Goal: Information Seeking & Learning: Compare options

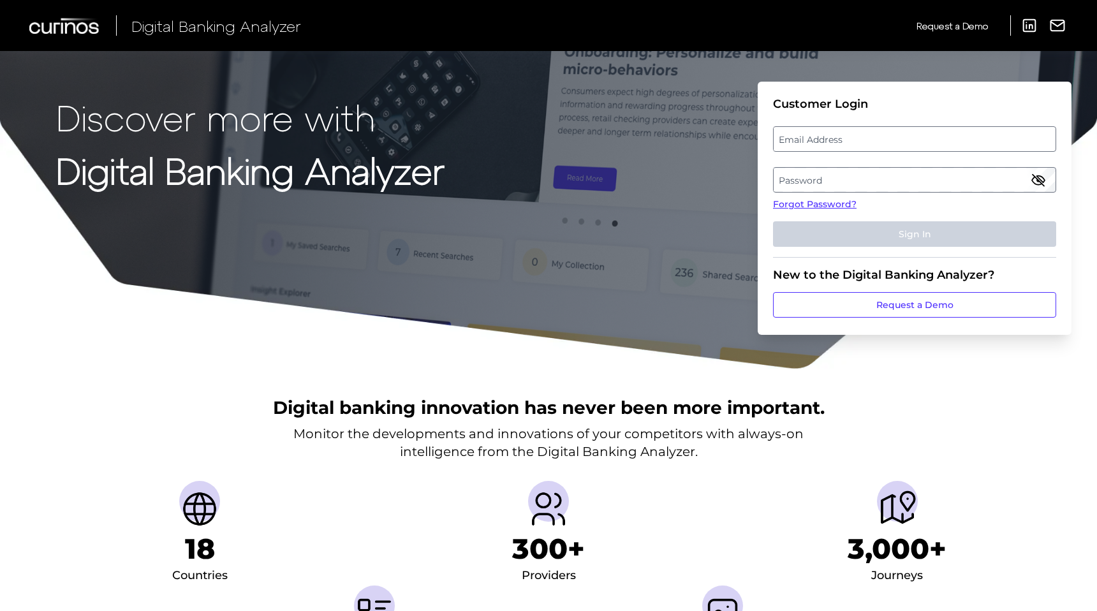
click at [912, 137] on label "Email Address" at bounding box center [914, 139] width 281 height 23
click at [912, 137] on input "email" at bounding box center [914, 139] width 283 height 26
click at [1045, 142] on keeper-lock "Open Keeper Popup" at bounding box center [1043, 138] width 15 height 15
click at [1045, 141] on keeper-lock "Open Keeper Popup" at bounding box center [1043, 138] width 15 height 15
type input "[EMAIL_ADDRESS][DOMAIN_NAME]"
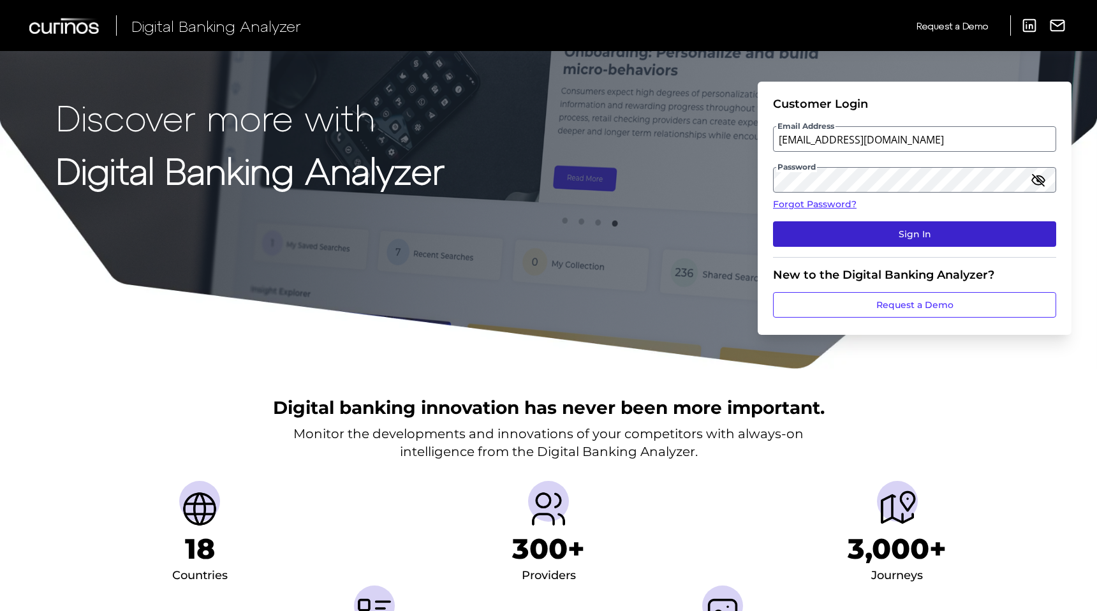
click at [934, 235] on button "Sign In" at bounding box center [914, 234] width 283 height 26
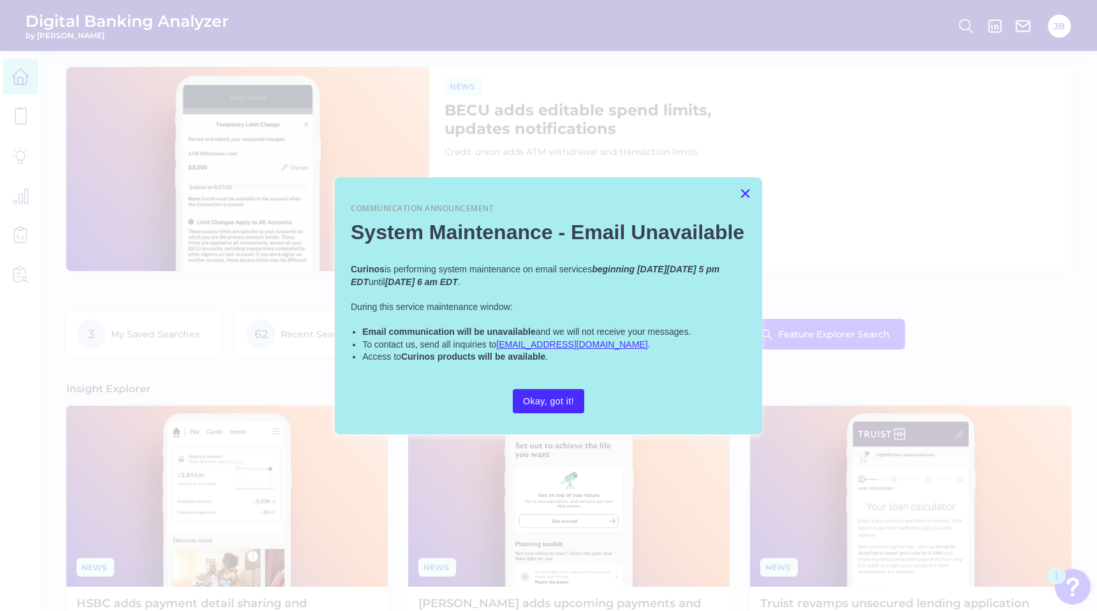
click at [742, 196] on button "×" at bounding box center [745, 193] width 12 height 20
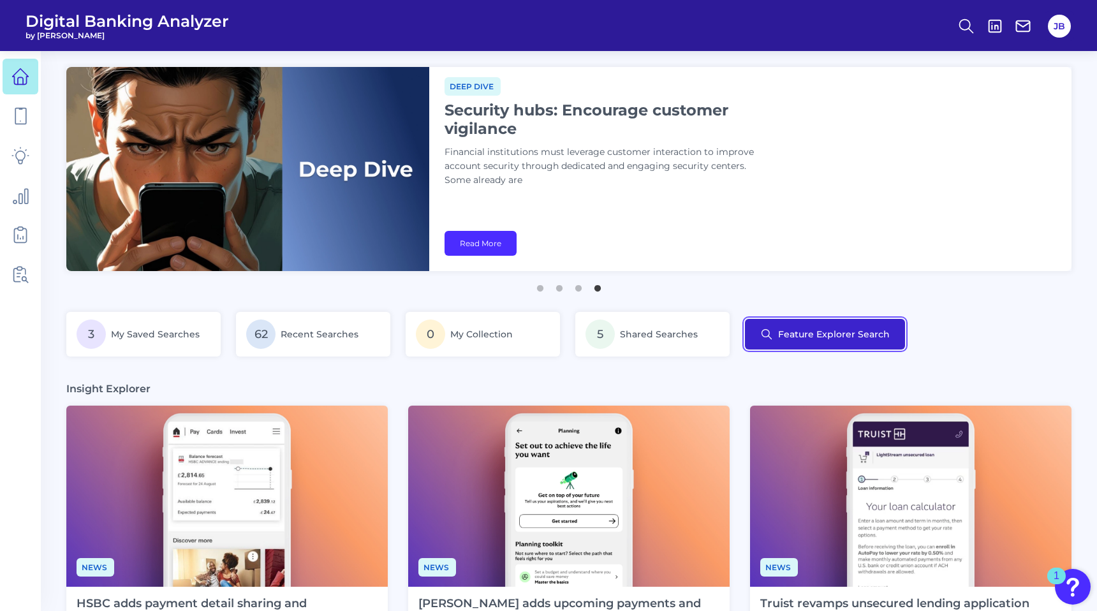
click at [830, 327] on button "Feature Explorer Search" at bounding box center [825, 334] width 160 height 31
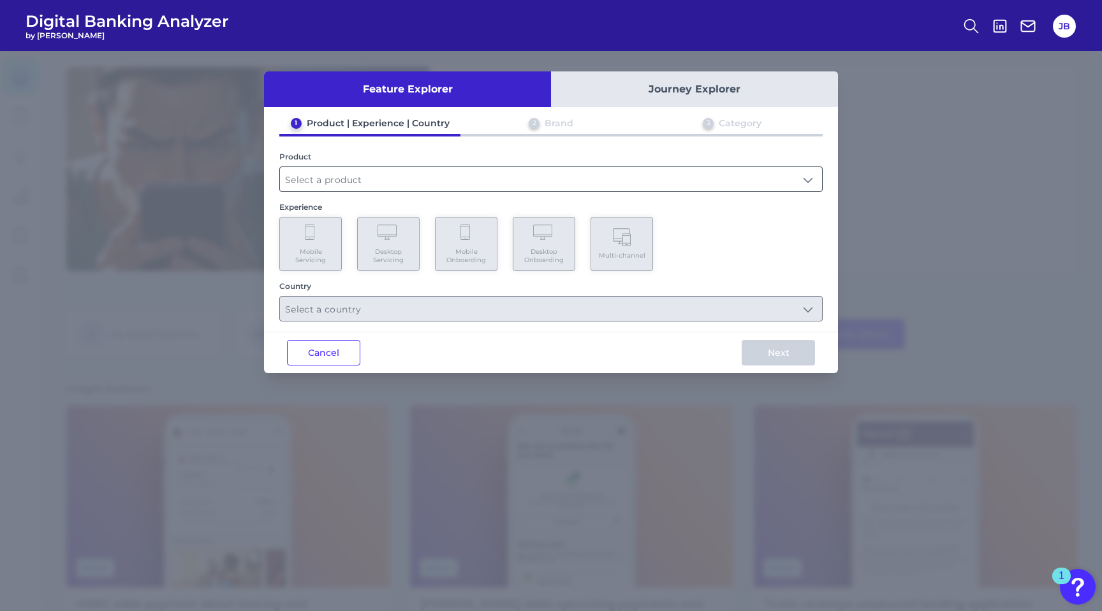
click at [431, 174] on input "text" at bounding box center [551, 179] width 542 height 24
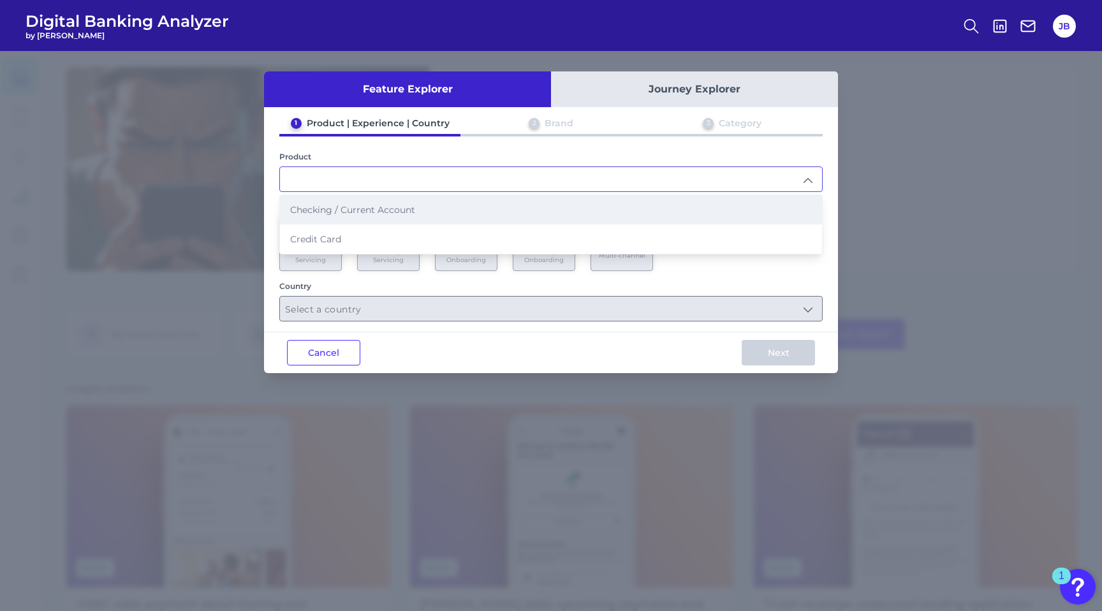
click at [404, 200] on li "Checking / Current Account" at bounding box center [551, 209] width 542 height 29
type input "Checking / Current Account"
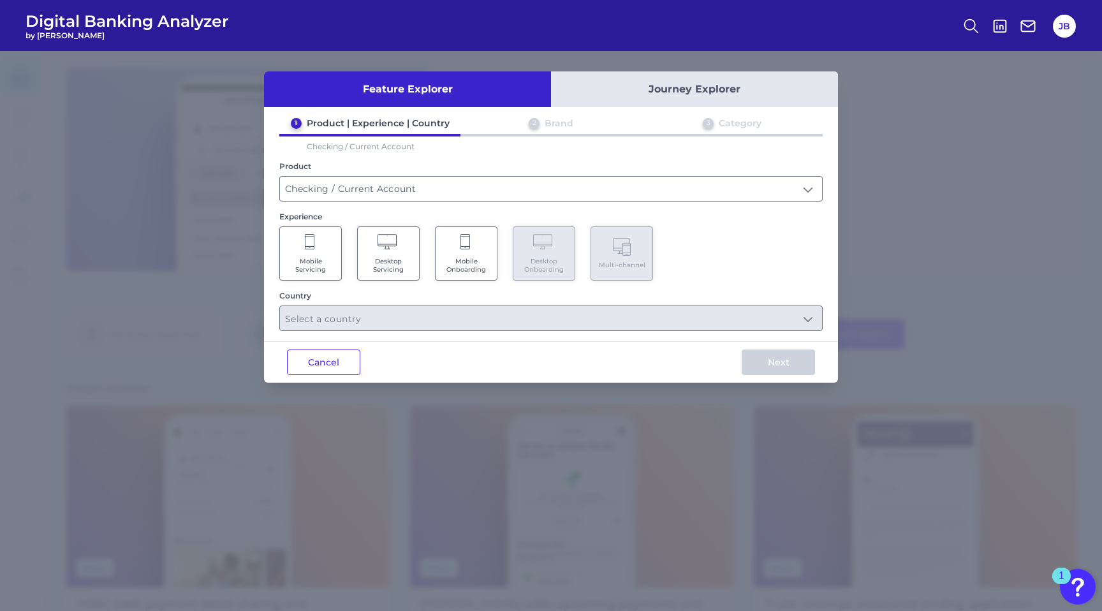
click at [394, 254] on Servicing "Desktop Servicing" at bounding box center [388, 253] width 63 height 54
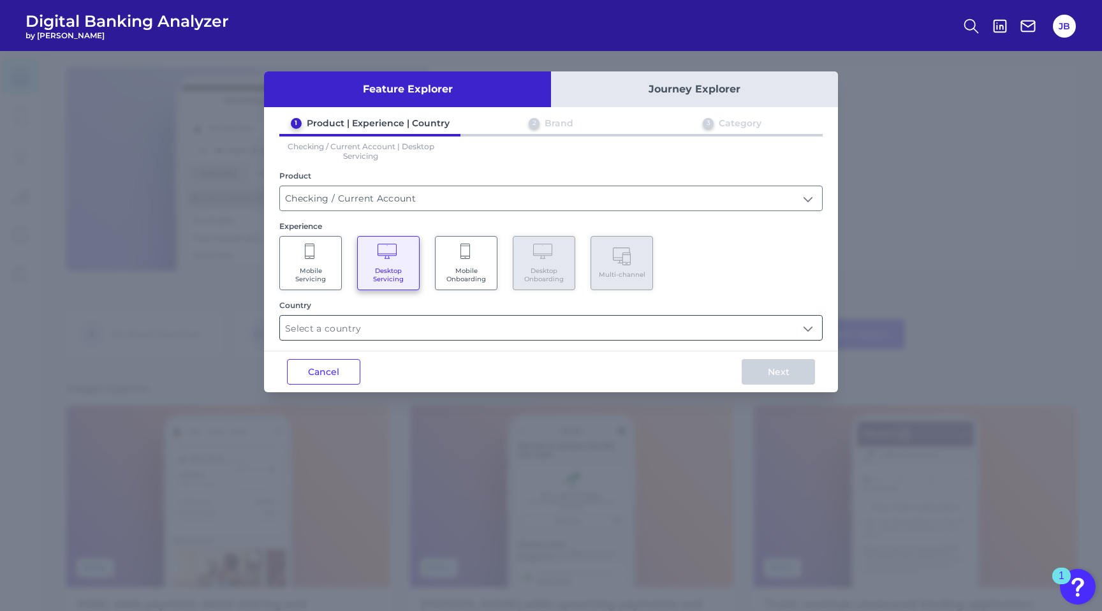
click at [580, 323] on input "text" at bounding box center [551, 328] width 542 height 24
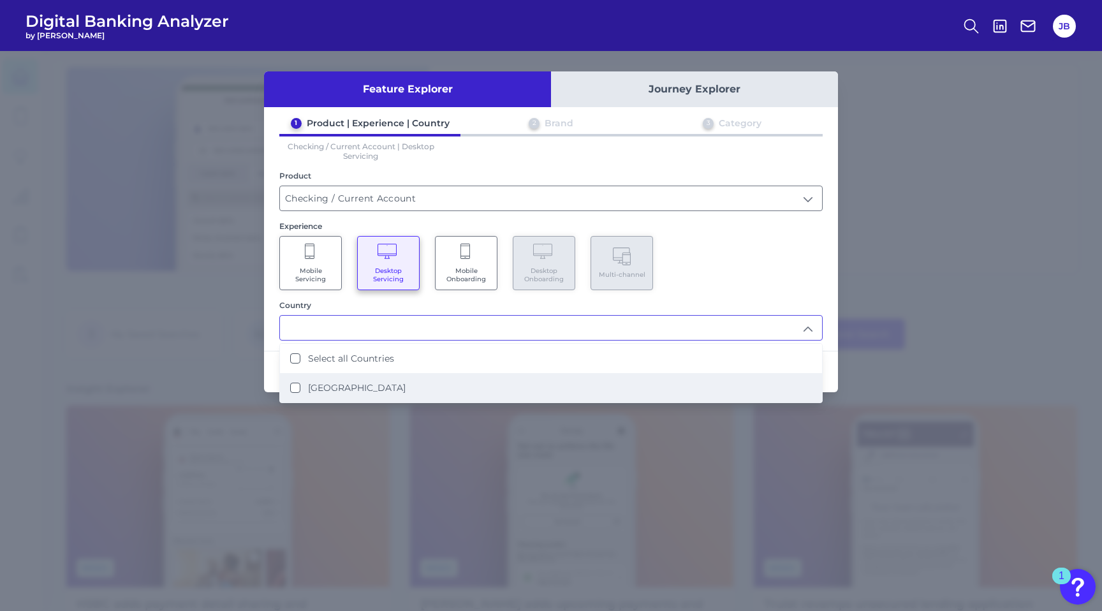
click at [381, 385] on li "[GEOGRAPHIC_DATA]" at bounding box center [551, 387] width 542 height 29
type input "Select all Countries"
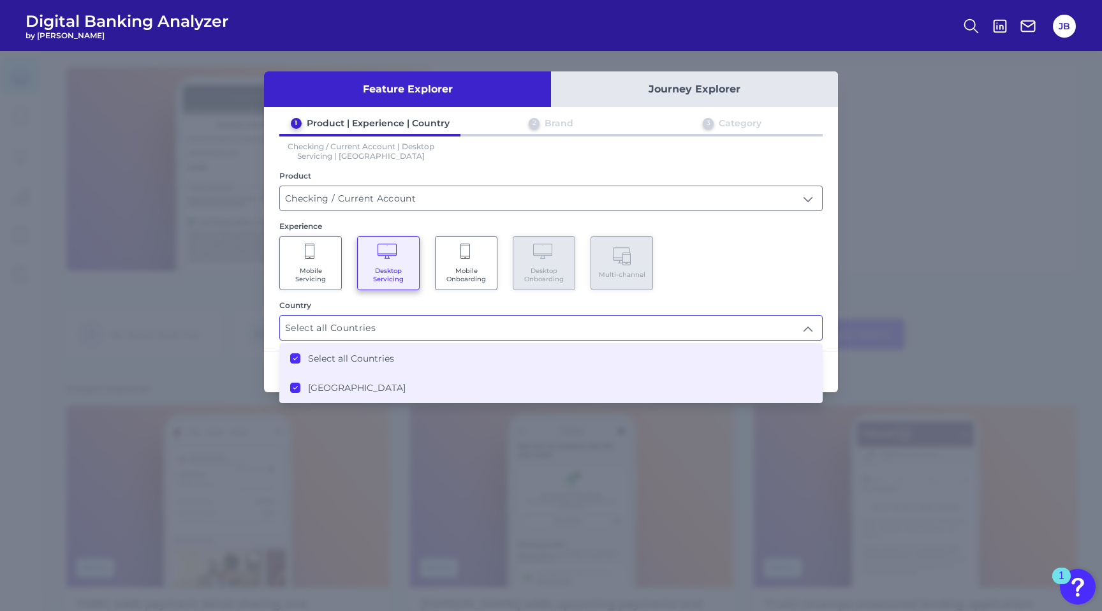
click at [733, 274] on div "Mobile Servicing Desktop Servicing Mobile Onboarding Desktop Onboarding Multi-c…" at bounding box center [550, 263] width 543 height 54
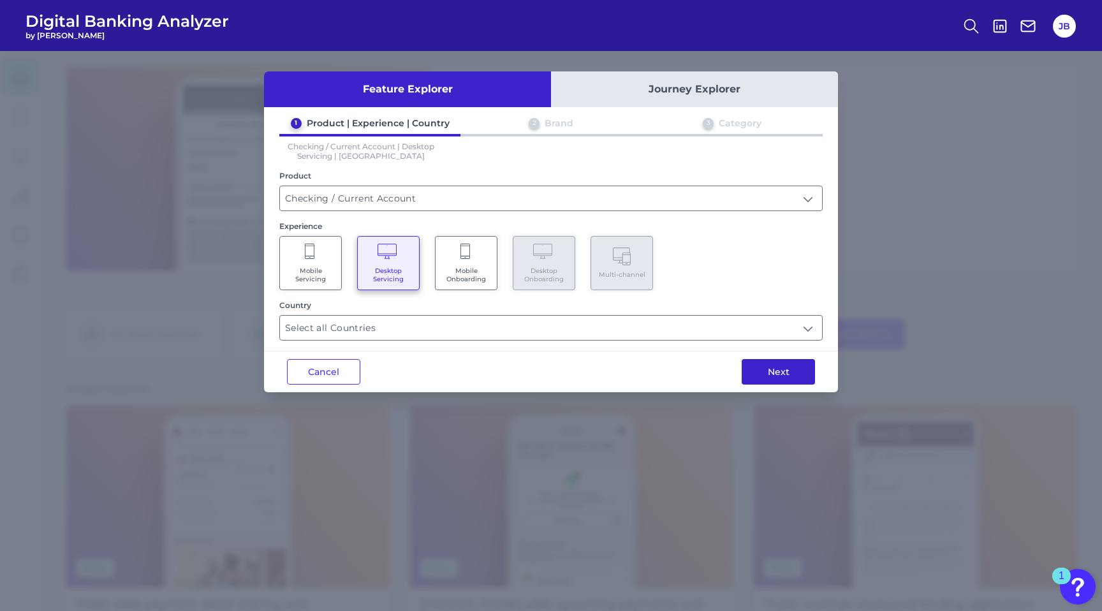
click at [771, 369] on button "Next" at bounding box center [778, 372] width 73 height 26
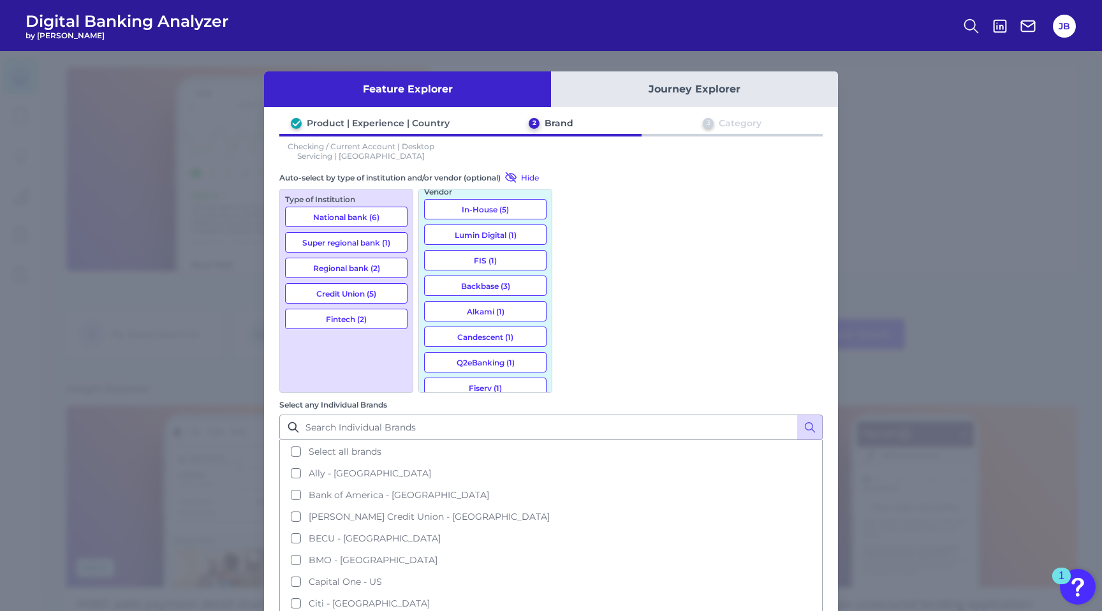
scroll to position [20, 0]
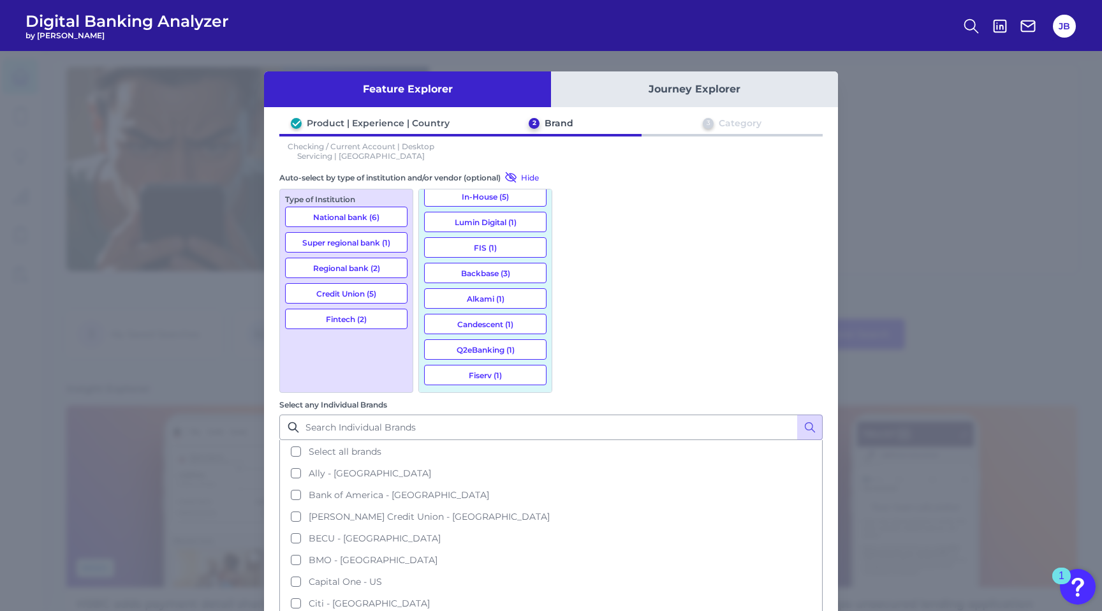
click at [503, 223] on button "Lumin Digital (1)" at bounding box center [485, 222] width 122 height 20
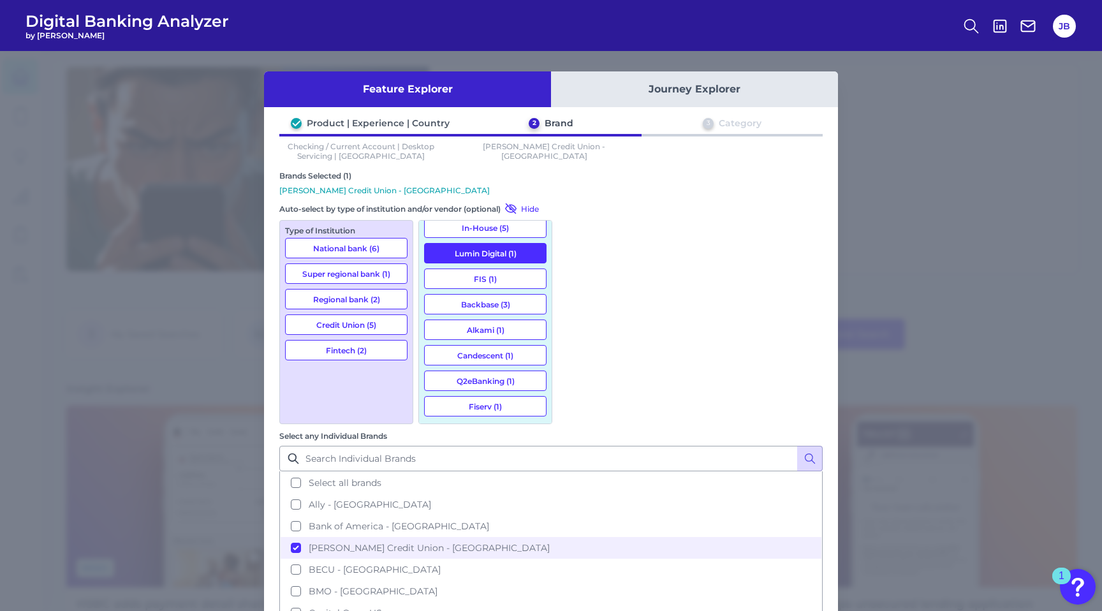
click at [487, 302] on button "Backbase (3)" at bounding box center [485, 304] width 122 height 20
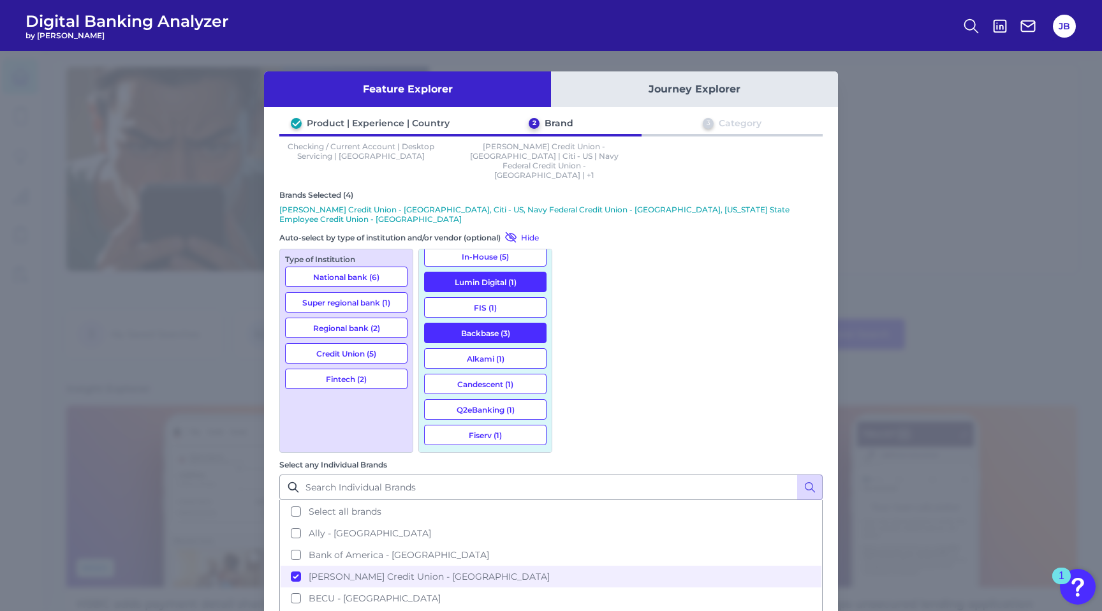
scroll to position [181, 0]
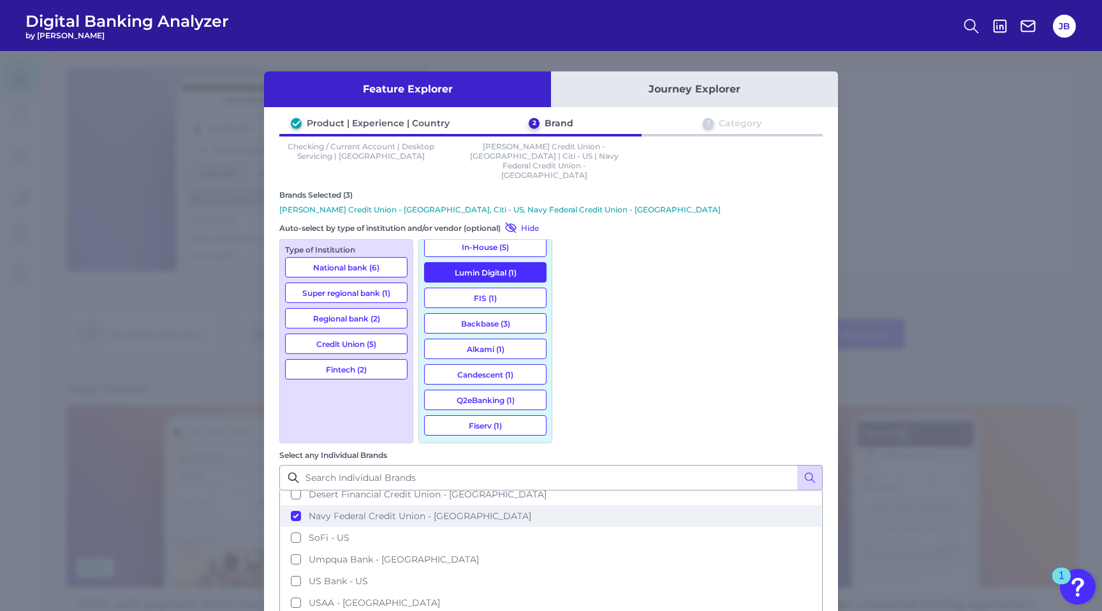
click at [575, 505] on button "Navy Federal Credit Union - [GEOGRAPHIC_DATA]" at bounding box center [551, 516] width 541 height 22
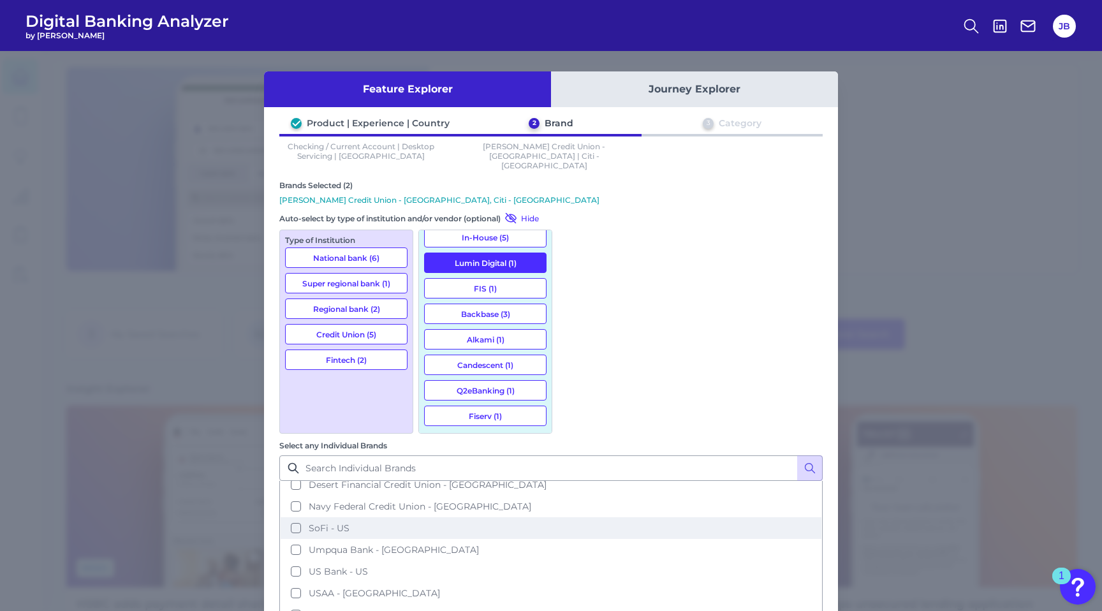
scroll to position [0, 0]
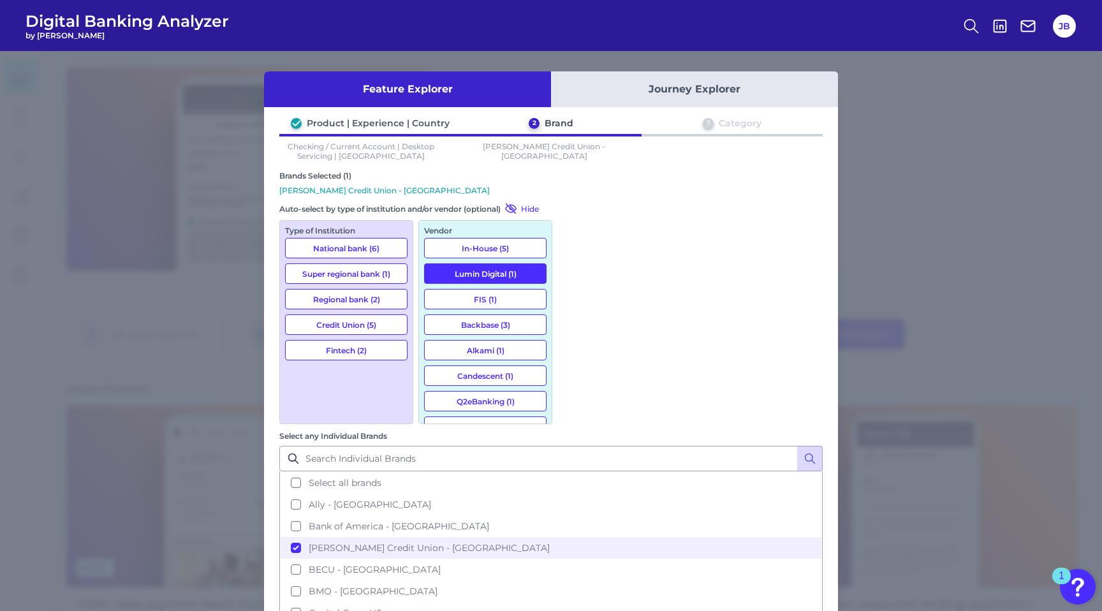
click at [488, 244] on button "In-House (5)" at bounding box center [485, 248] width 122 height 20
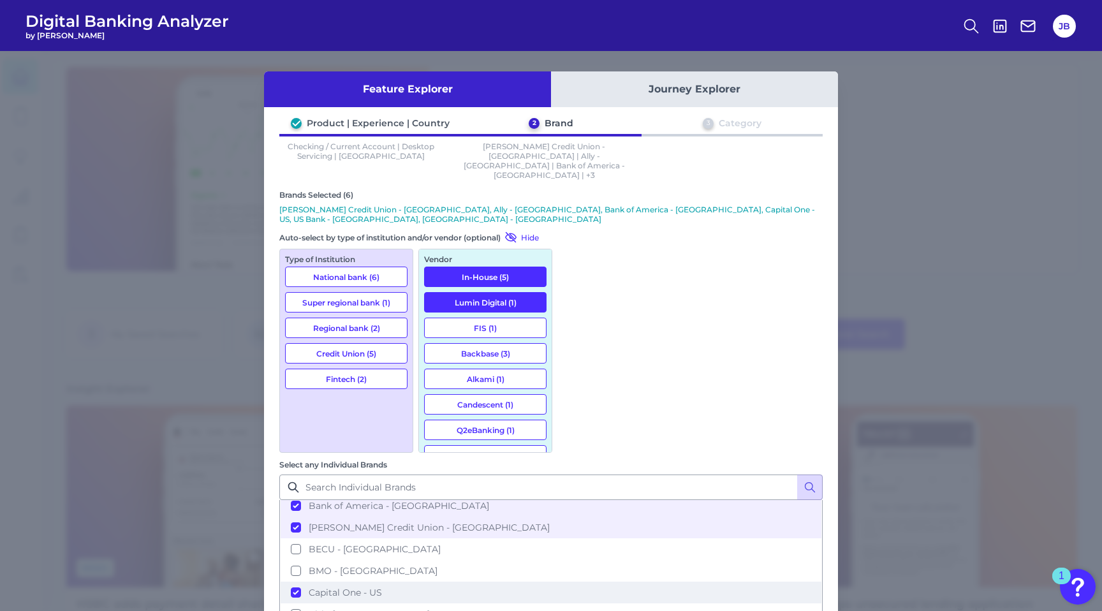
scroll to position [57, 0]
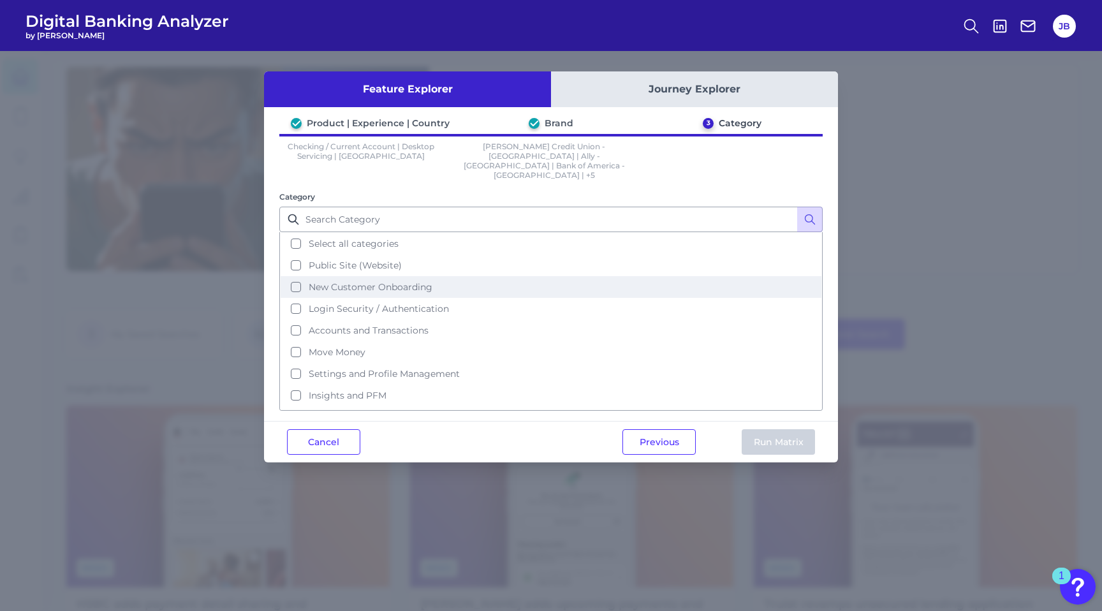
click at [292, 276] on button "New Customer Onboarding" at bounding box center [551, 287] width 541 height 22
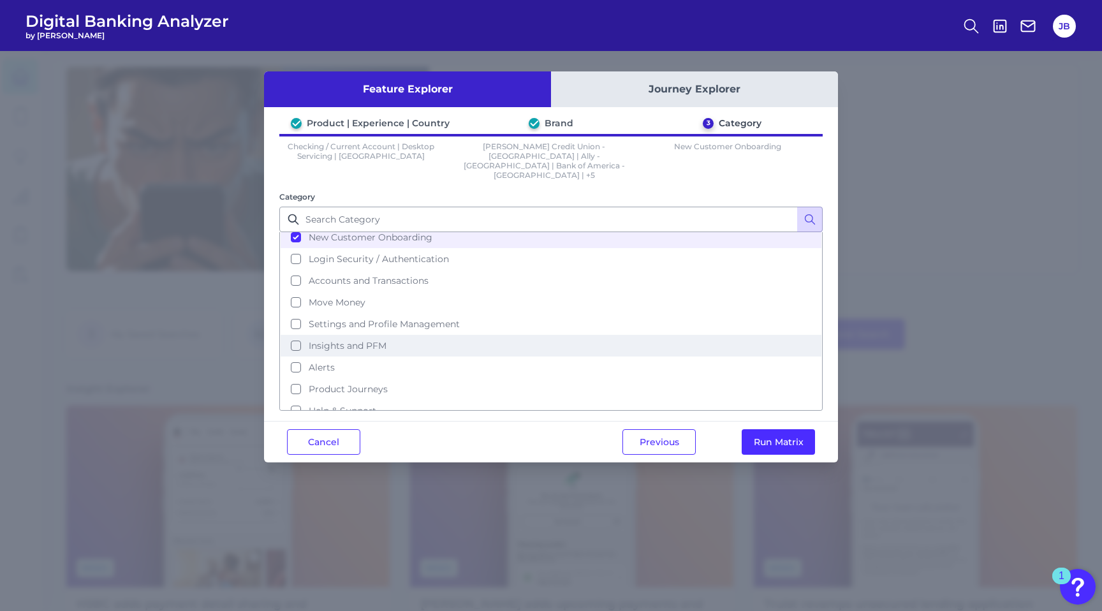
scroll to position [55, 0]
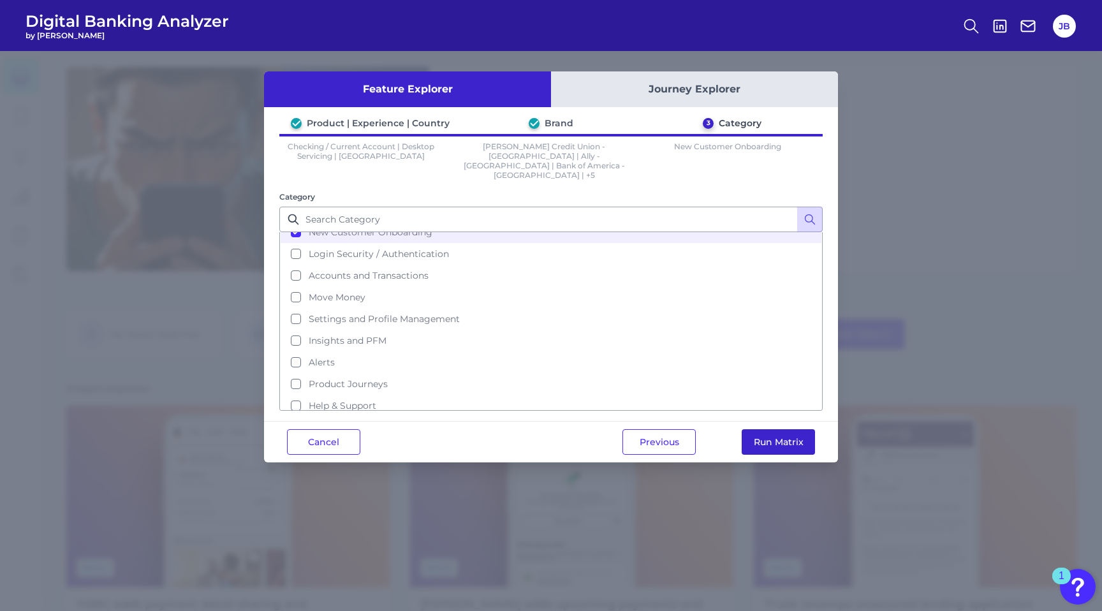
click at [772, 429] on button "Run Matrix" at bounding box center [778, 442] width 73 height 26
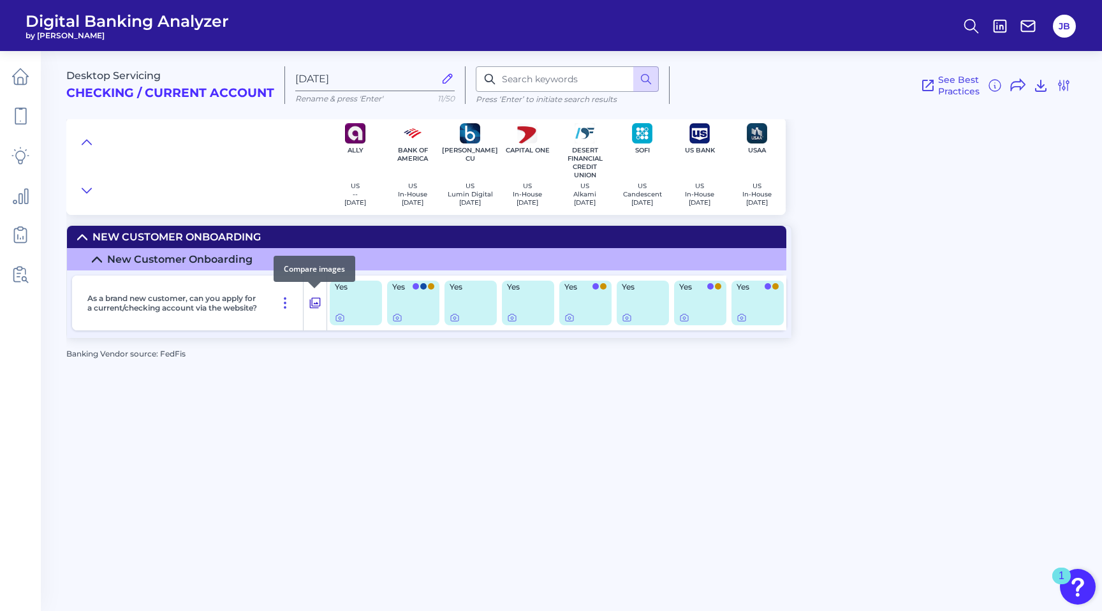
click at [309, 298] on icon at bounding box center [315, 302] width 13 height 15
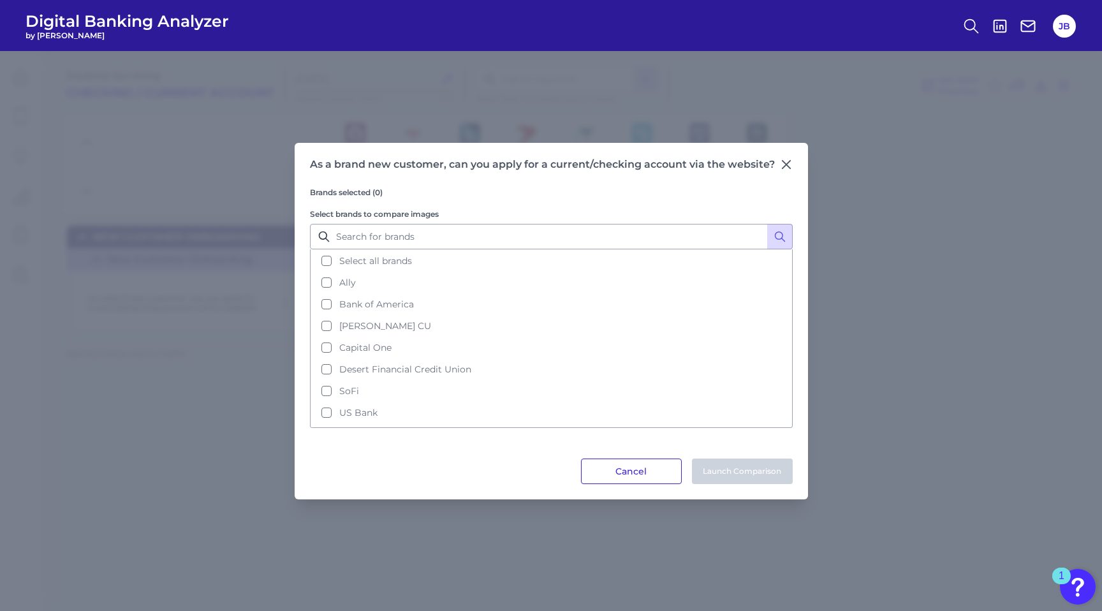
click at [628, 466] on button "Cancel" at bounding box center [631, 472] width 101 height 26
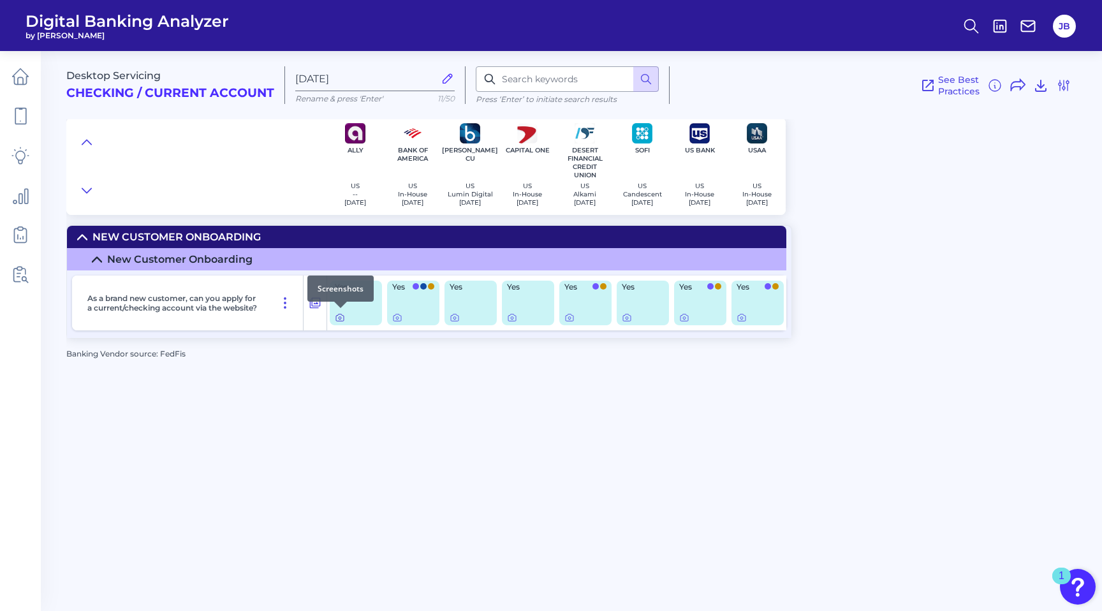
click at [342, 314] on icon at bounding box center [340, 318] width 10 height 10
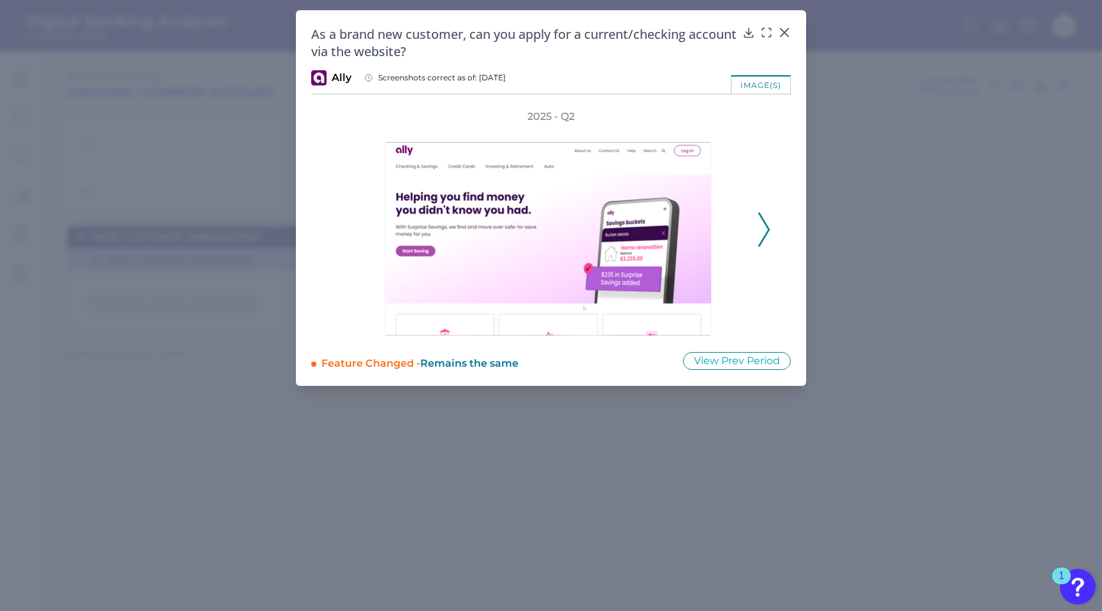
click at [762, 233] on icon at bounding box center [763, 229] width 11 height 34
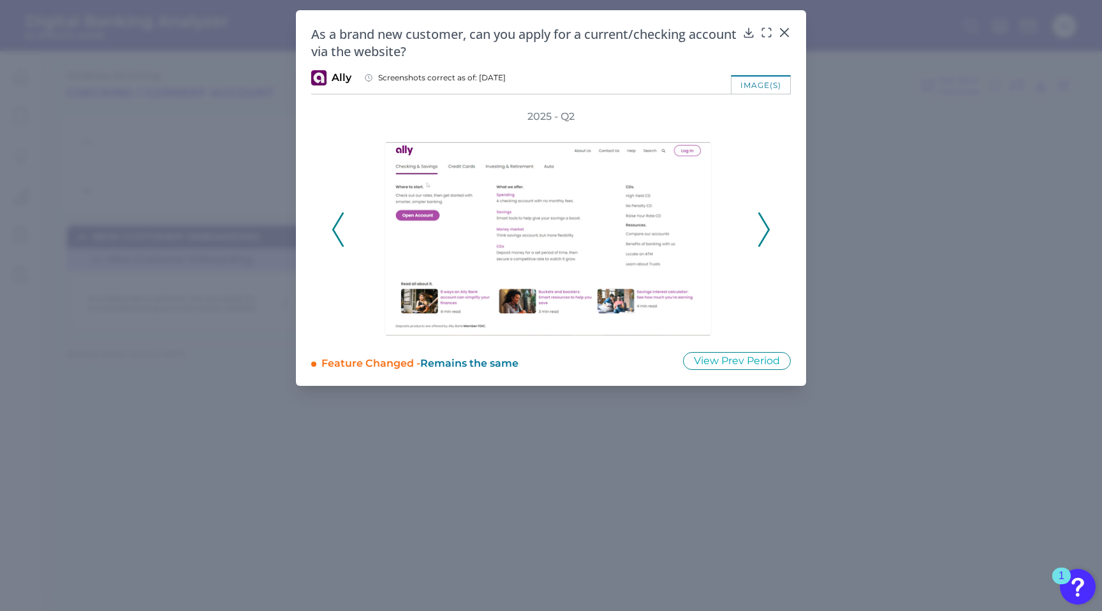
click at [762, 233] on icon at bounding box center [763, 229] width 11 height 34
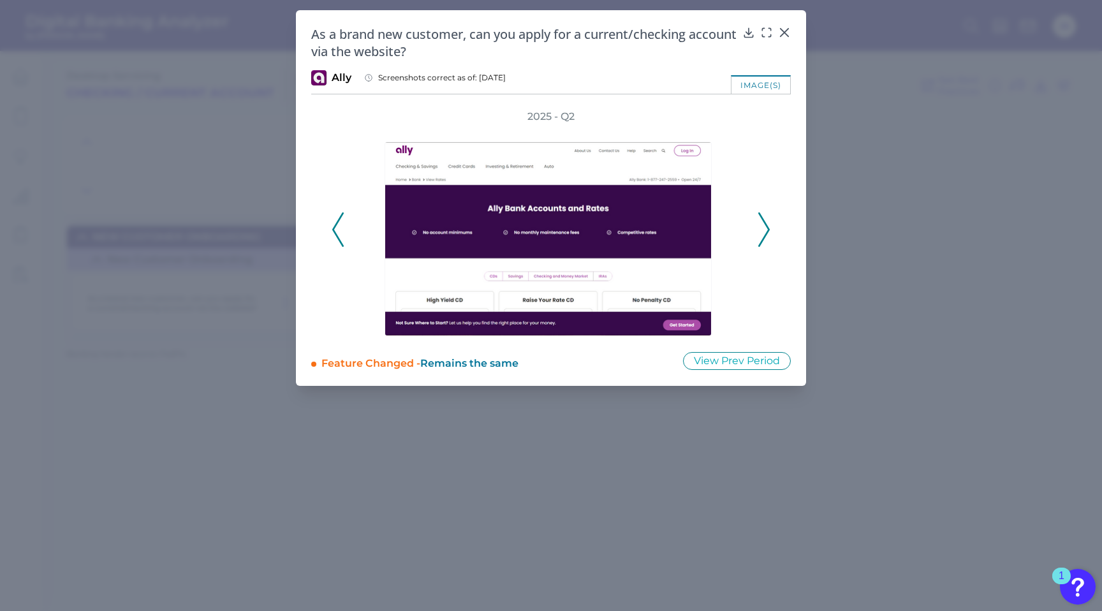
click at [762, 233] on icon at bounding box center [763, 229] width 11 height 34
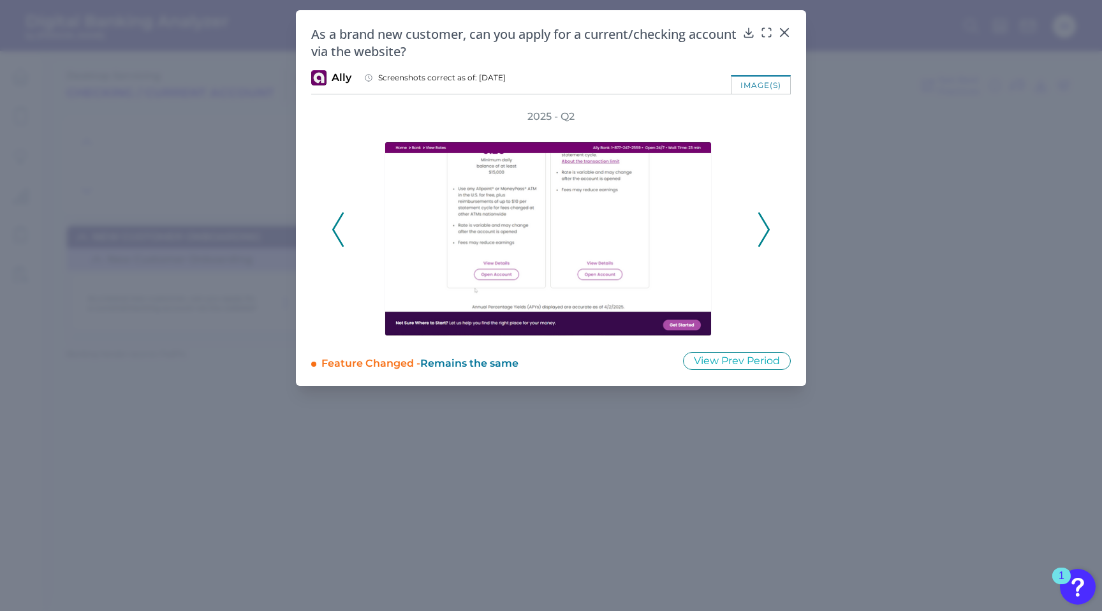
click at [762, 233] on icon at bounding box center [763, 229] width 11 height 34
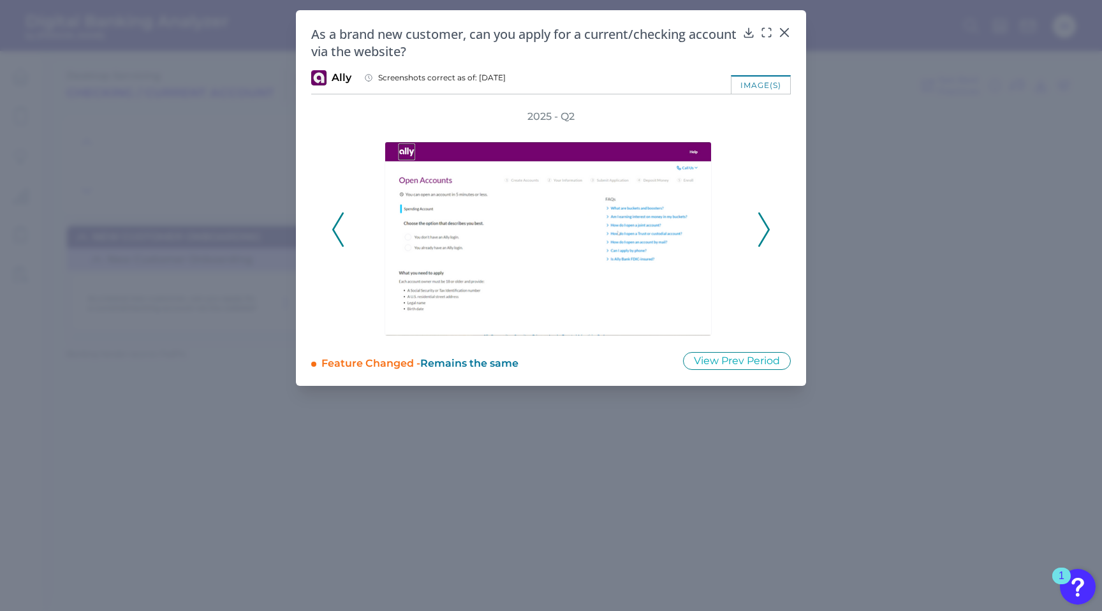
click at [762, 233] on icon at bounding box center [763, 229] width 11 height 34
click at [766, 228] on icon at bounding box center [763, 229] width 11 height 34
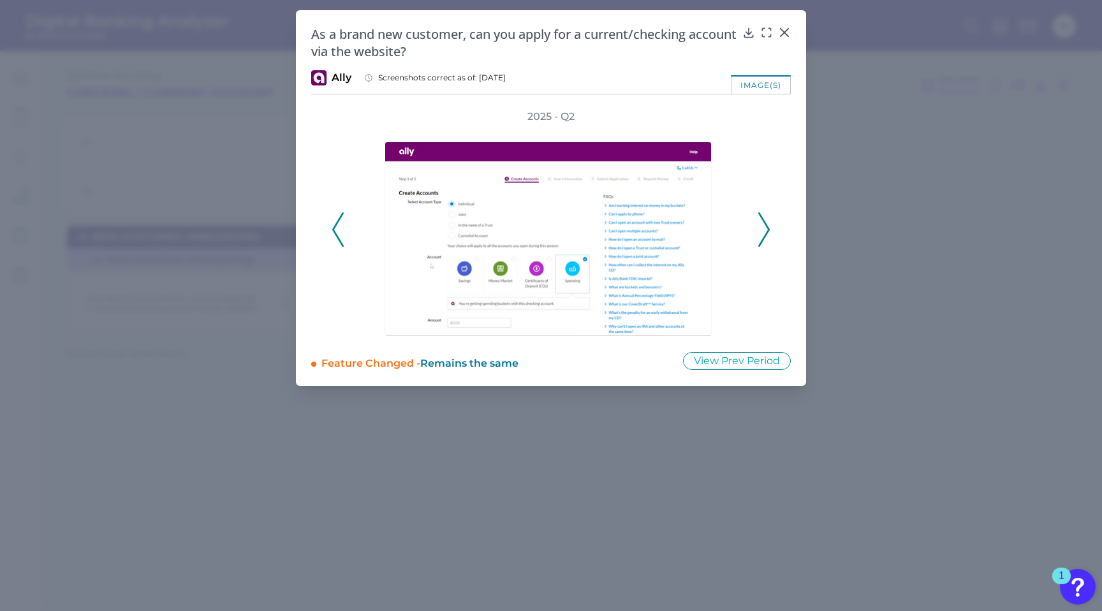
click at [766, 228] on icon at bounding box center [763, 229] width 11 height 34
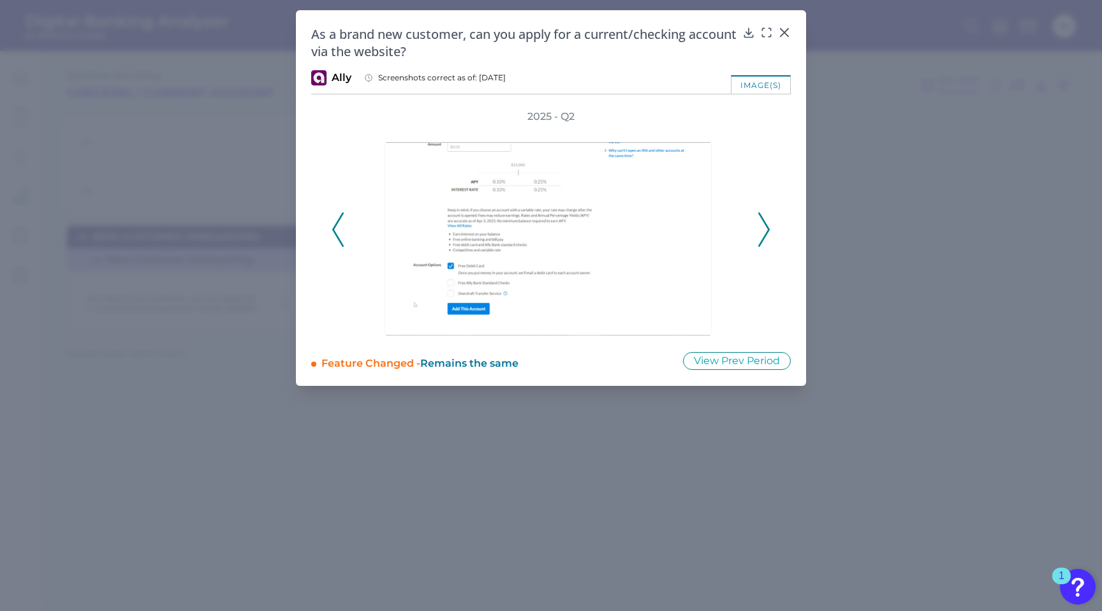
click at [766, 228] on icon at bounding box center [763, 229] width 11 height 34
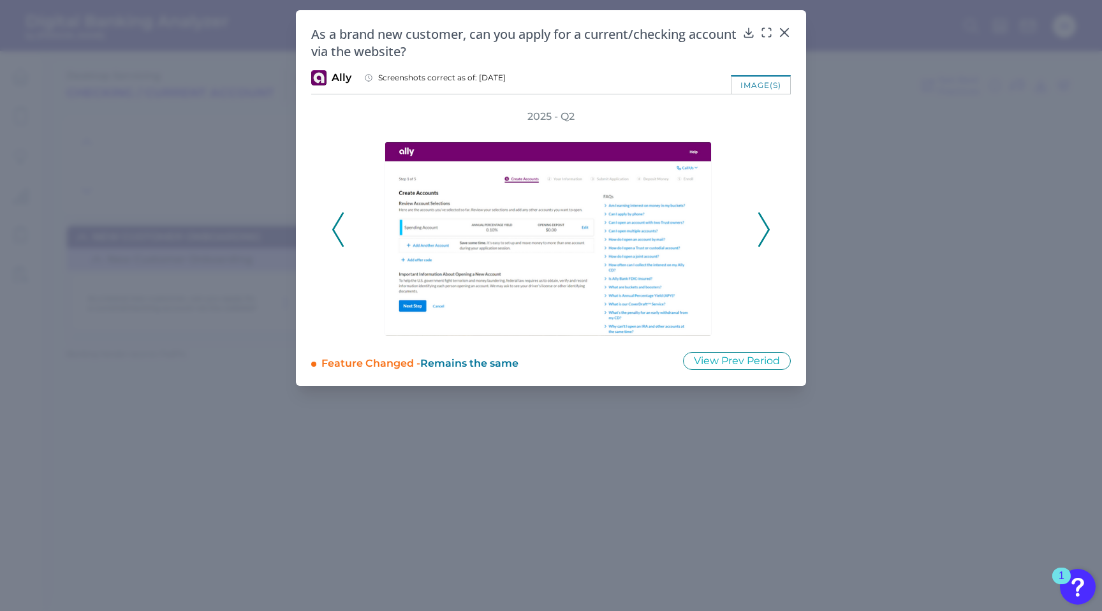
click at [764, 226] on icon at bounding box center [763, 229] width 11 height 34
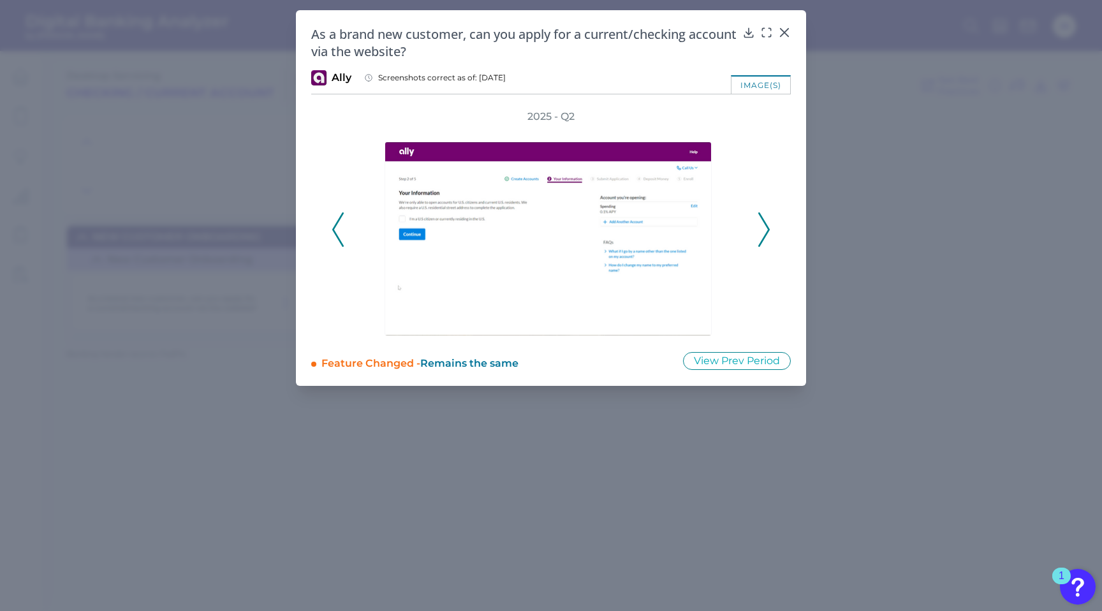
click at [764, 226] on icon at bounding box center [763, 229] width 11 height 34
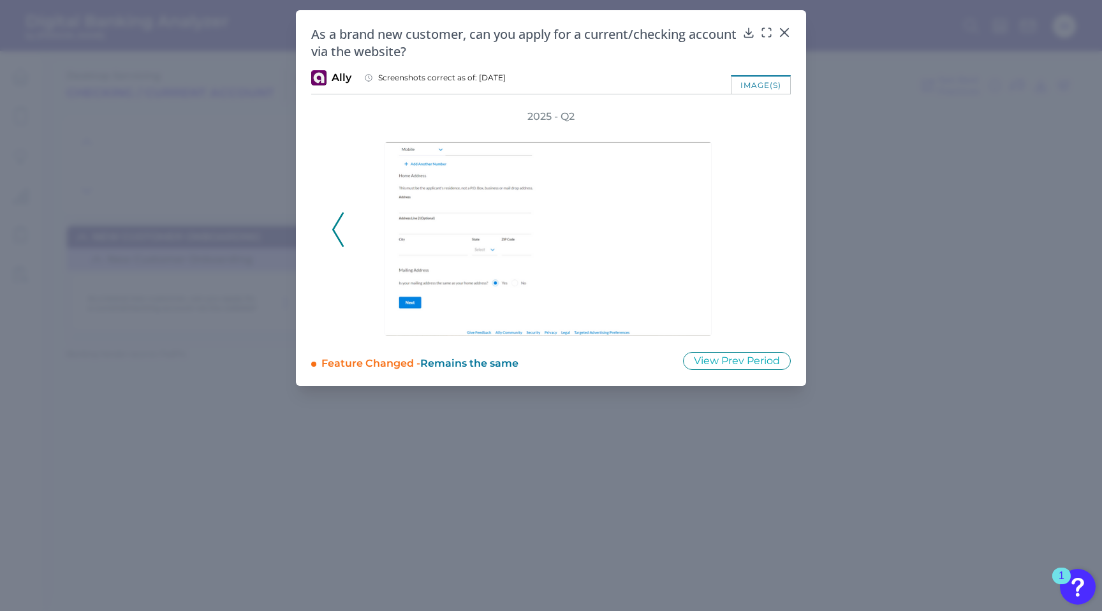
click at [334, 228] on icon at bounding box center [337, 229] width 11 height 34
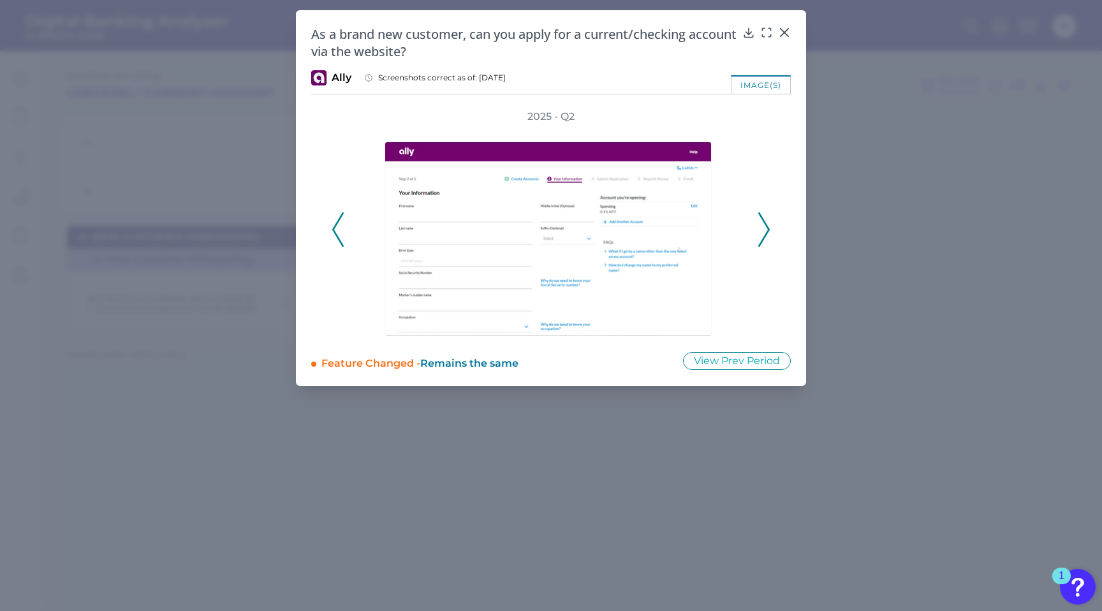
click at [335, 229] on icon at bounding box center [337, 229] width 11 height 34
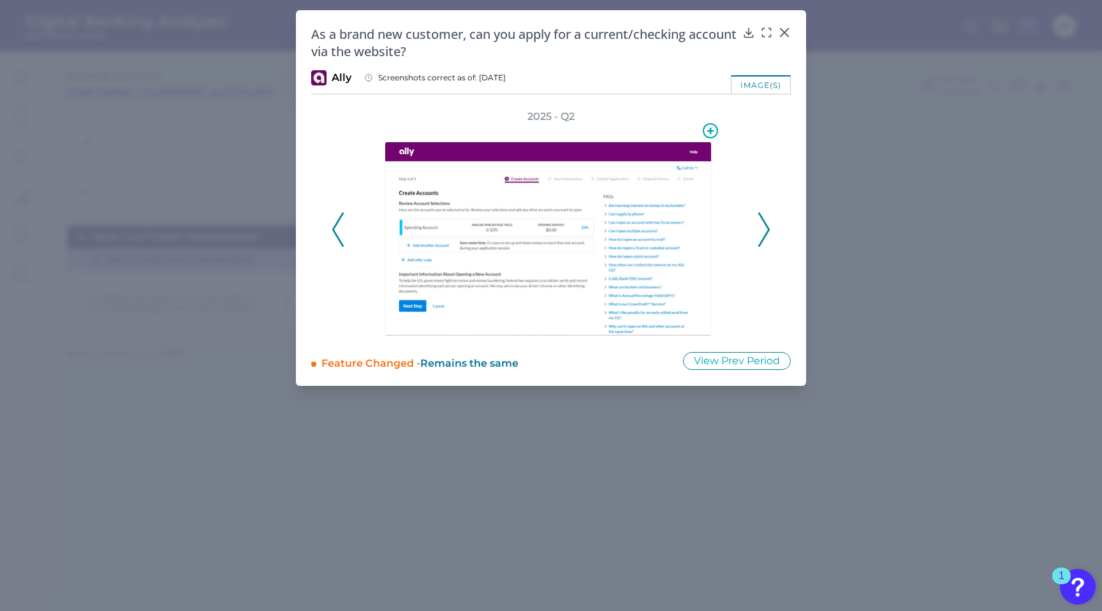
click at [533, 239] on img at bounding box center [548, 239] width 327 height 195
click at [703, 130] on circle at bounding box center [710, 131] width 14 height 14
click at [712, 131] on icon at bounding box center [710, 130] width 15 height 15
click at [640, 163] on button "Create a new collection" at bounding box center [646, 160] width 129 height 21
click at [617, 188] on input "Collection #1" at bounding box center [641, 183] width 119 height 13
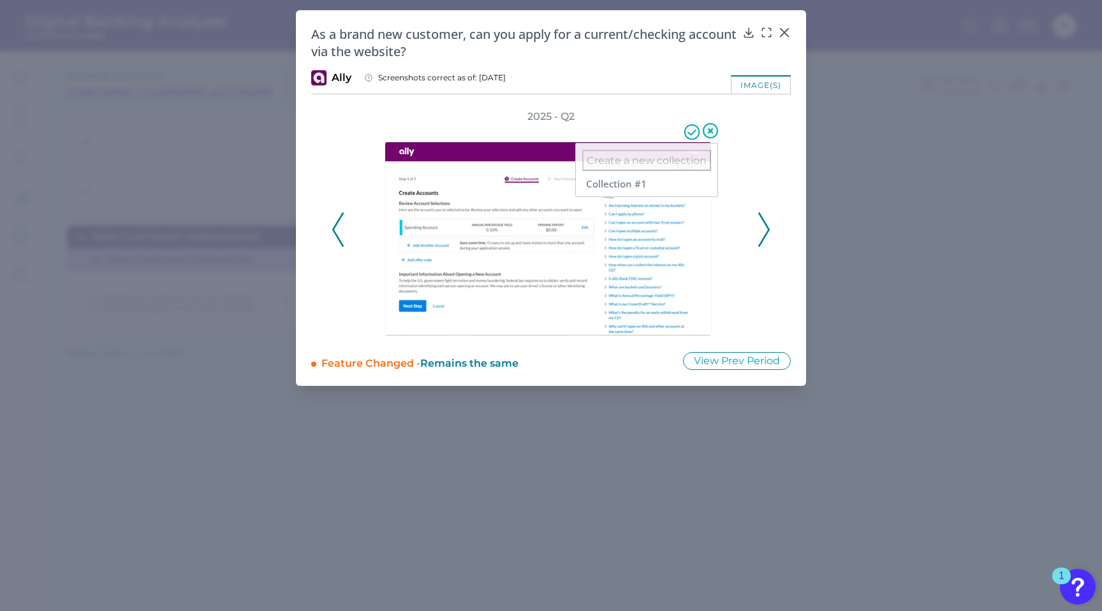
drag, startPoint x: 653, startPoint y: 185, endPoint x: 531, endPoint y: 179, distance: 122.6
click at [531, 179] on div "Create a new collection Collection #1" at bounding box center [552, 230] width 334 height 212
type input "Completion"
click at [707, 195] on div "Create a new collection Completion" at bounding box center [646, 170] width 143 height 54
click at [714, 129] on icon at bounding box center [710, 130] width 15 height 15
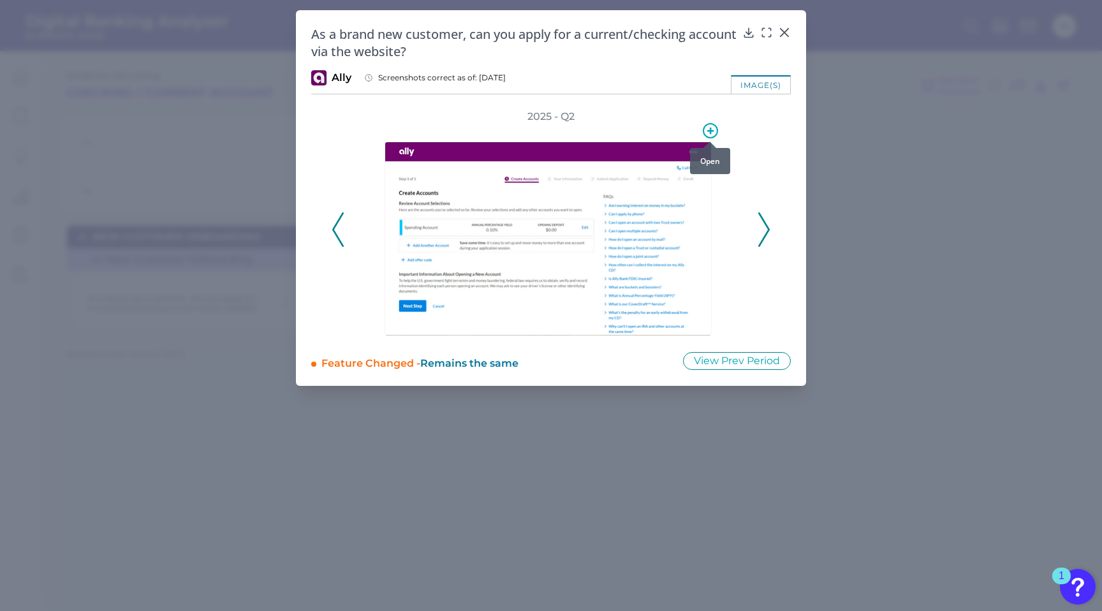
click at [716, 131] on circle at bounding box center [710, 131] width 14 height 14
click at [675, 156] on button "Create a new collection" at bounding box center [646, 160] width 129 height 21
click at [652, 185] on input "Collection #1" at bounding box center [641, 183] width 119 height 13
drag, startPoint x: 598, startPoint y: 185, endPoint x: 757, endPoint y: 186, distance: 158.8
click at [709, 137] on div at bounding box center [709, 141] width 13 height 13
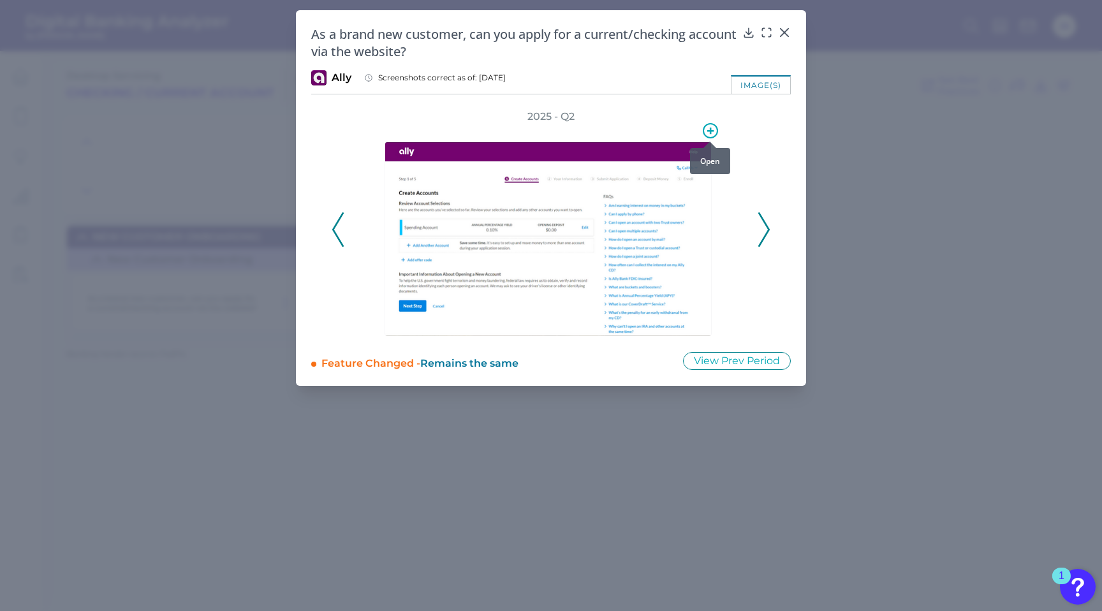
click at [710, 128] on icon at bounding box center [710, 131] width 6 height 6
click at [634, 159] on button "Create a new collection" at bounding box center [646, 160] width 129 height 21
click at [624, 182] on input "Collection #1" at bounding box center [641, 183] width 119 height 13
drag, startPoint x: 673, startPoint y: 184, endPoint x: 599, endPoint y: 181, distance: 74.7
click at [599, 181] on input "Collection #1" at bounding box center [641, 183] width 119 height 13
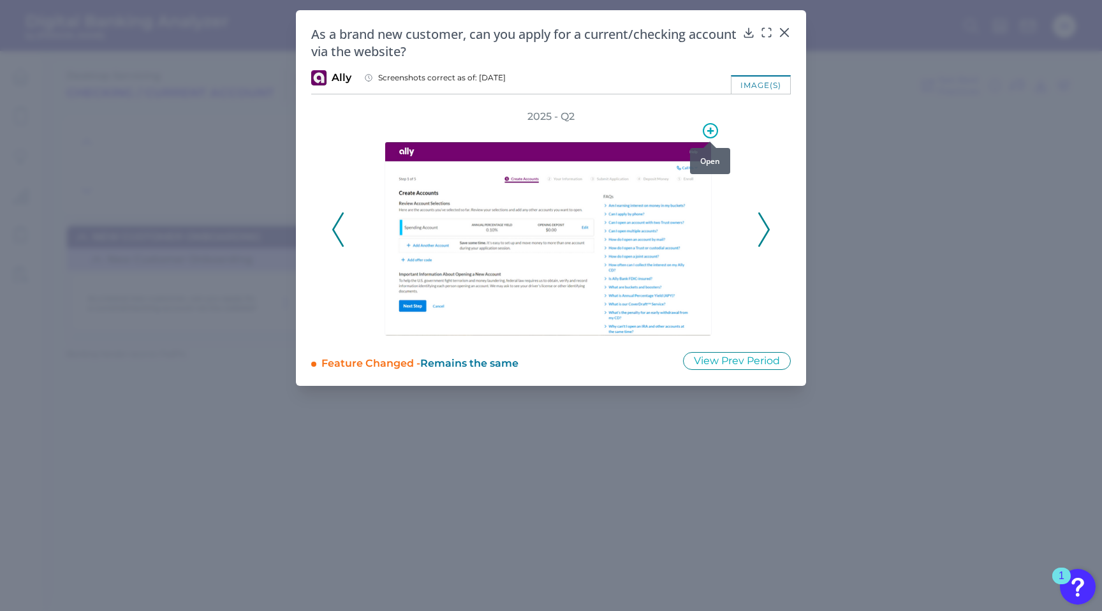
click at [711, 128] on icon at bounding box center [710, 130] width 15 height 15
click at [645, 162] on button "Create a new collection" at bounding box center [646, 160] width 129 height 21
click at [634, 181] on input "Collection #1" at bounding box center [641, 183] width 119 height 13
click at [656, 186] on input "Collection #1" at bounding box center [641, 183] width 119 height 13
type input "Completion"
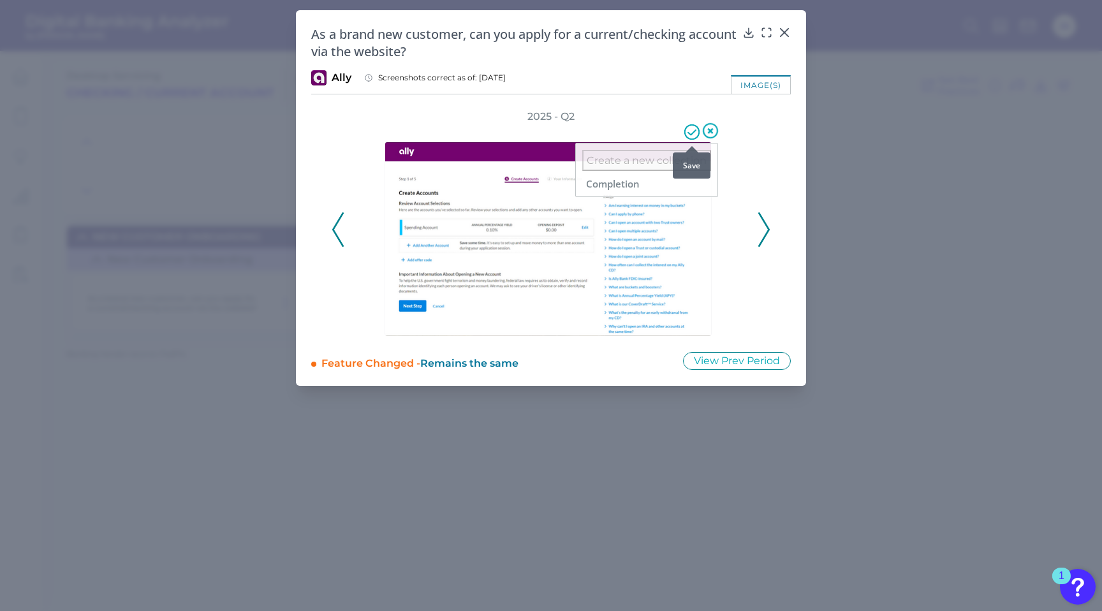
click at [692, 131] on icon at bounding box center [691, 131] width 15 height 15
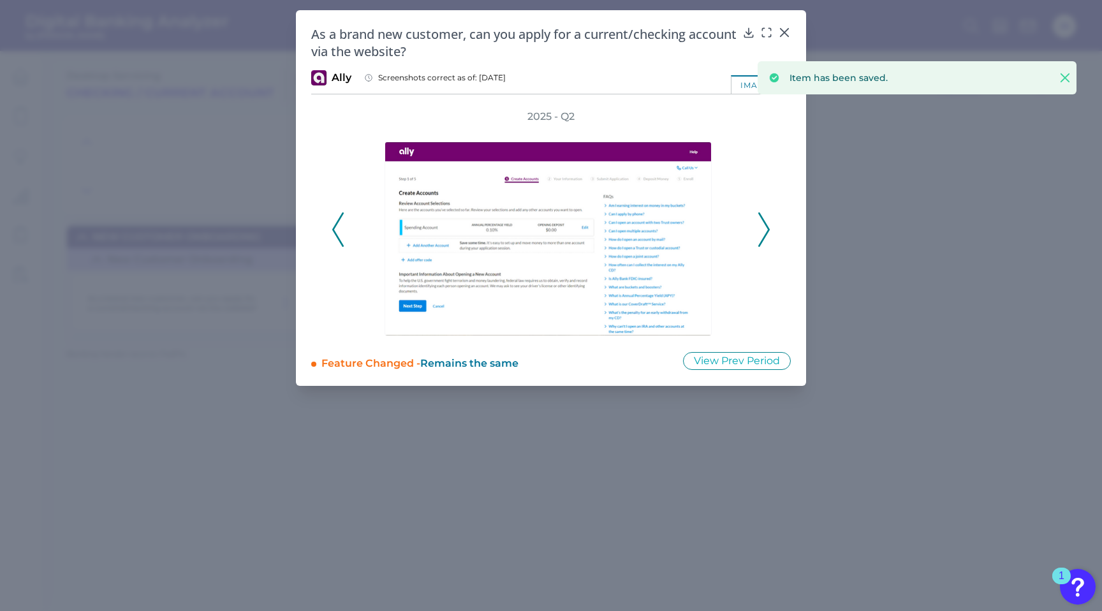
click at [760, 228] on icon at bounding box center [763, 229] width 11 height 34
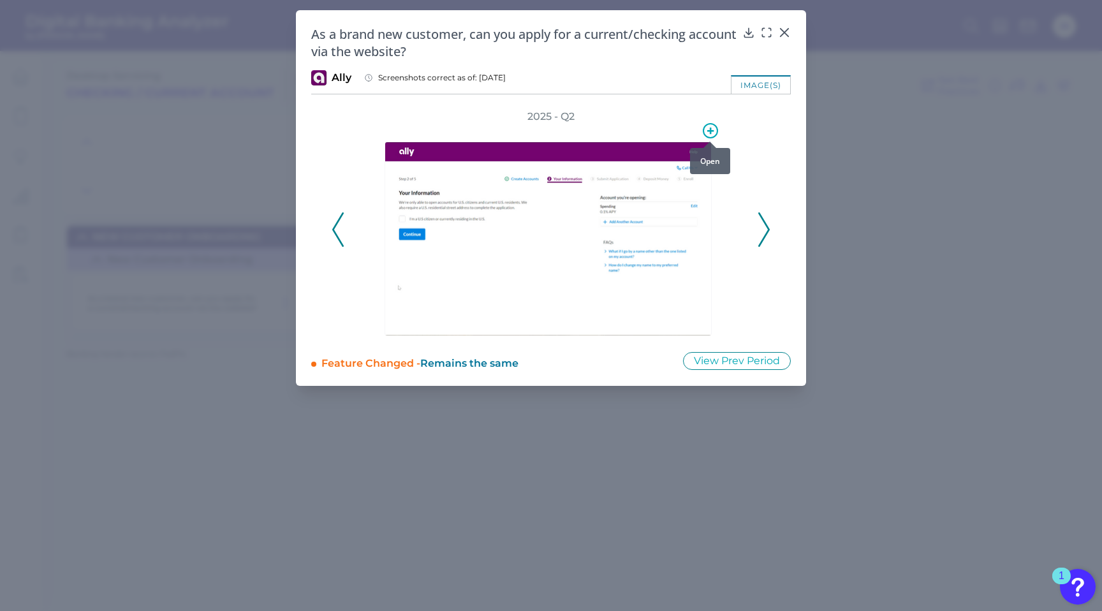
click at [710, 131] on icon at bounding box center [710, 131] width 6 height 6
click at [695, 189] on icon at bounding box center [699, 189] width 13 height 13
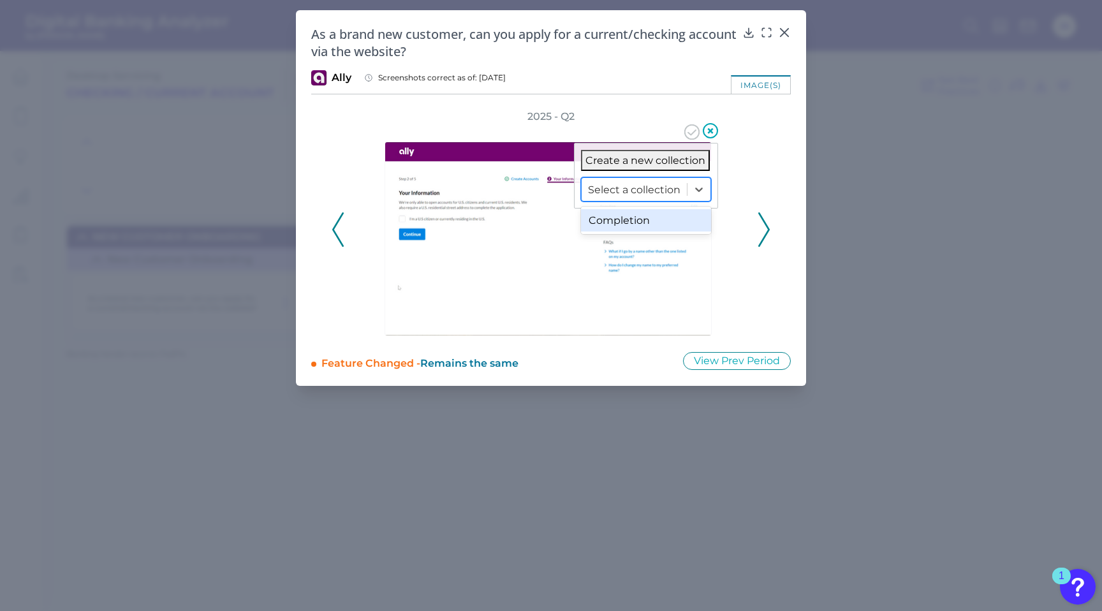
click at [661, 221] on div "Completion" at bounding box center [646, 220] width 130 height 22
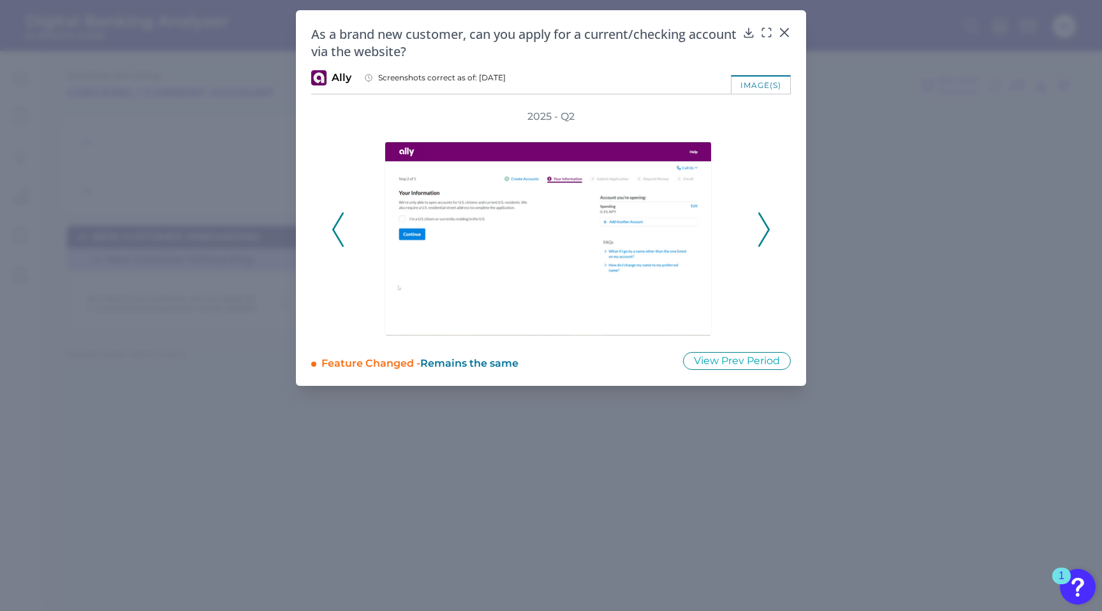
click at [339, 230] on icon at bounding box center [337, 229] width 11 height 34
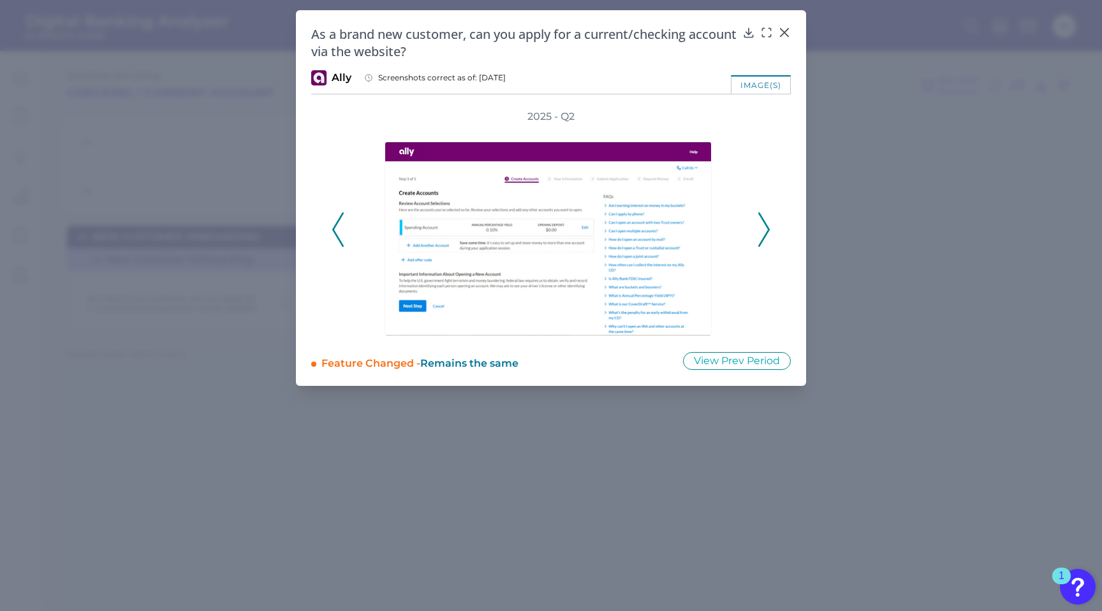
click at [765, 230] on icon at bounding box center [763, 229] width 11 height 34
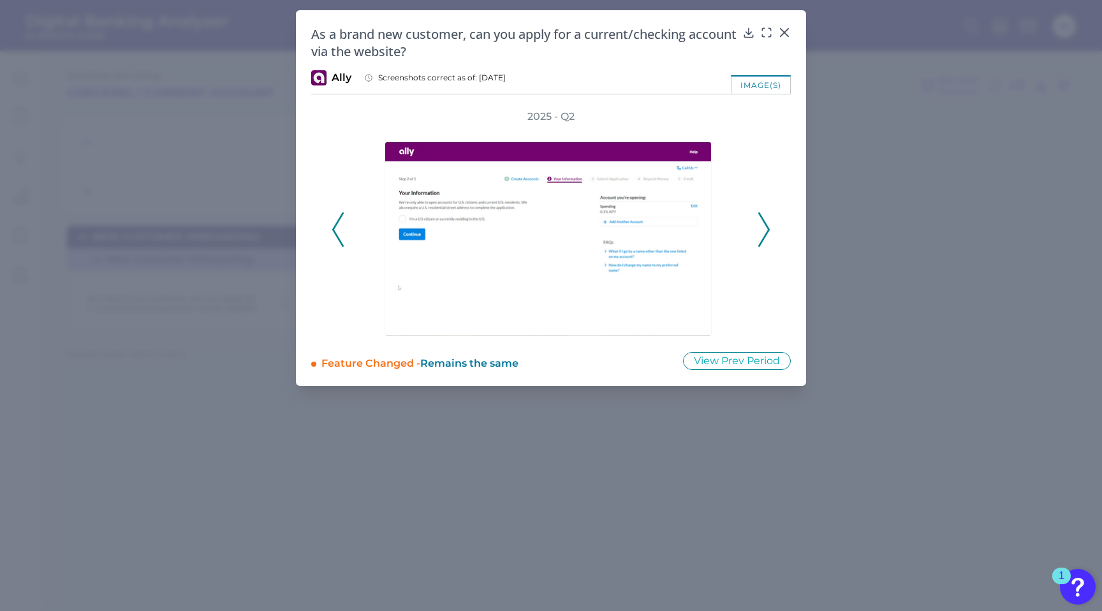
click at [765, 230] on icon at bounding box center [763, 229] width 11 height 34
click at [765, 226] on icon at bounding box center [763, 229] width 11 height 34
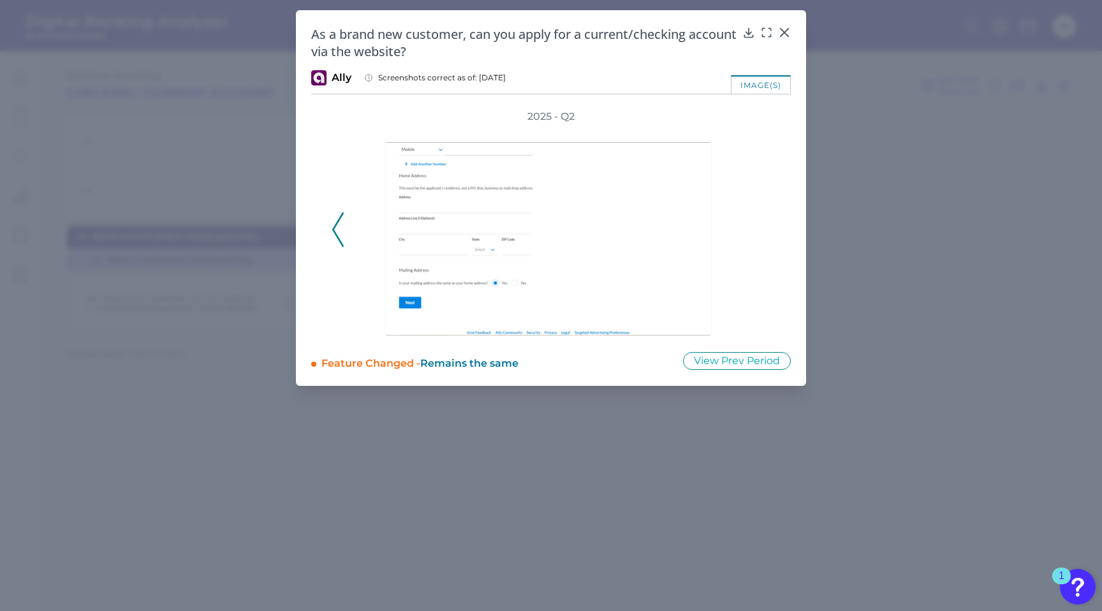
click at [765, 226] on div "2025 - Q2" at bounding box center [551, 223] width 439 height 226
click at [783, 32] on icon at bounding box center [784, 32] width 13 height 13
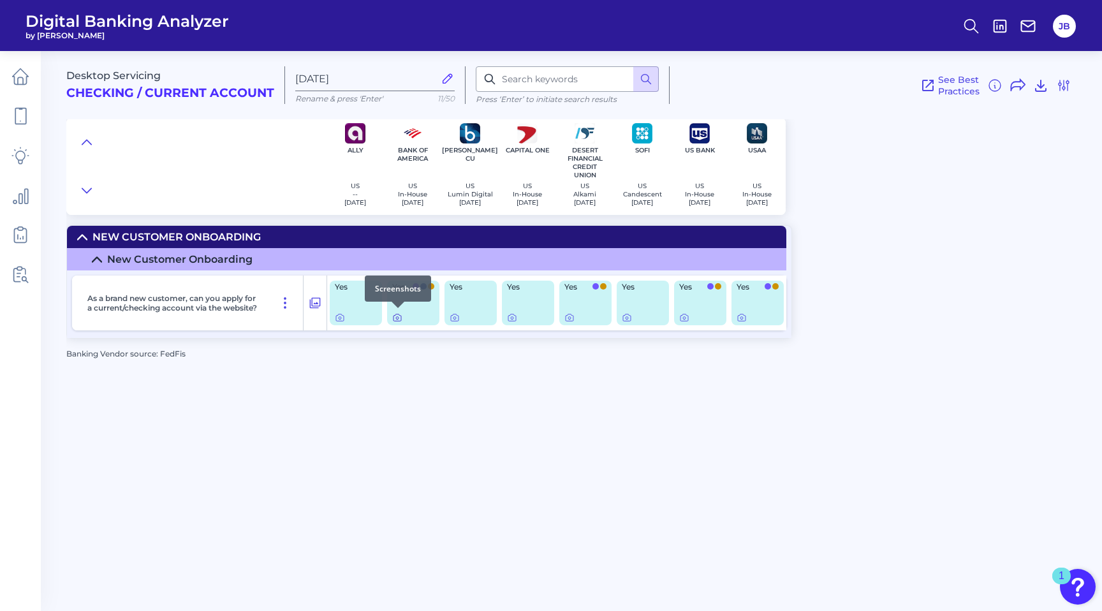
click at [399, 316] on icon at bounding box center [397, 318] width 10 height 10
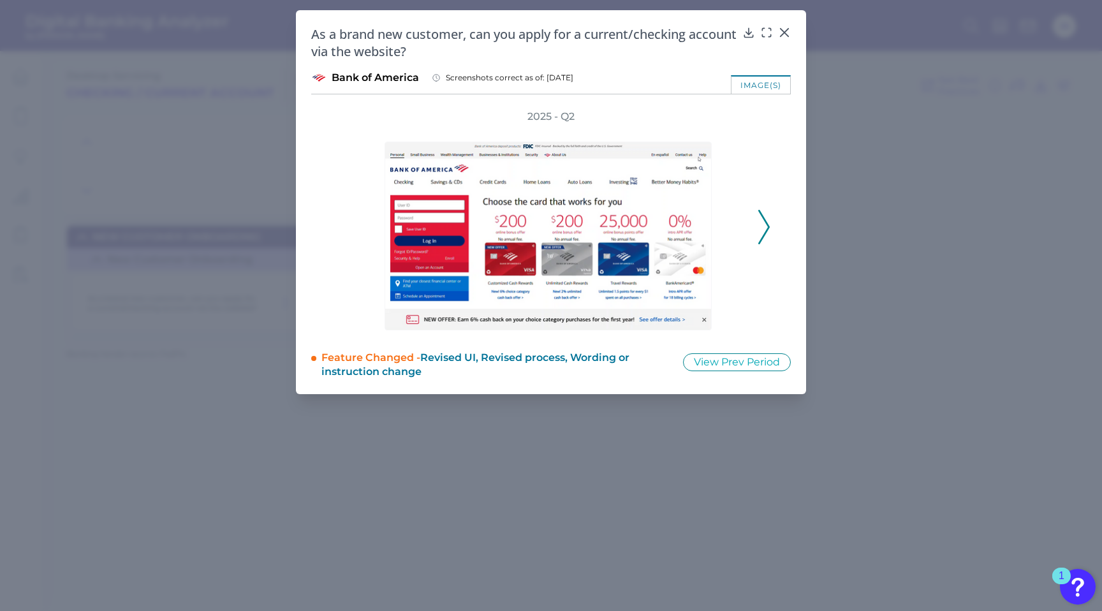
click at [763, 226] on icon at bounding box center [763, 227] width 11 height 34
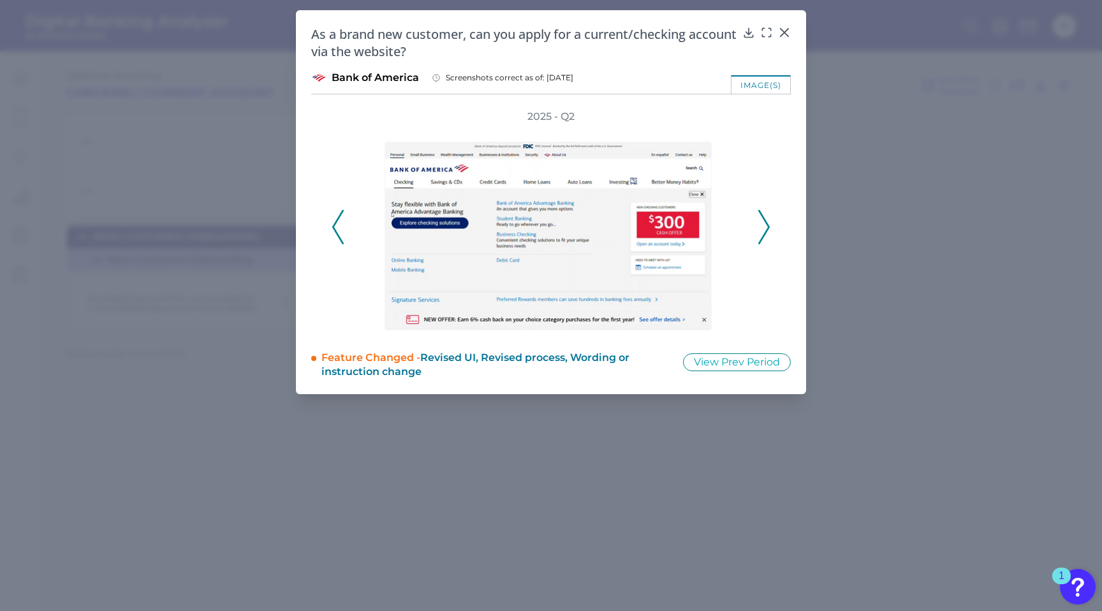
click at [765, 226] on icon at bounding box center [763, 227] width 11 height 34
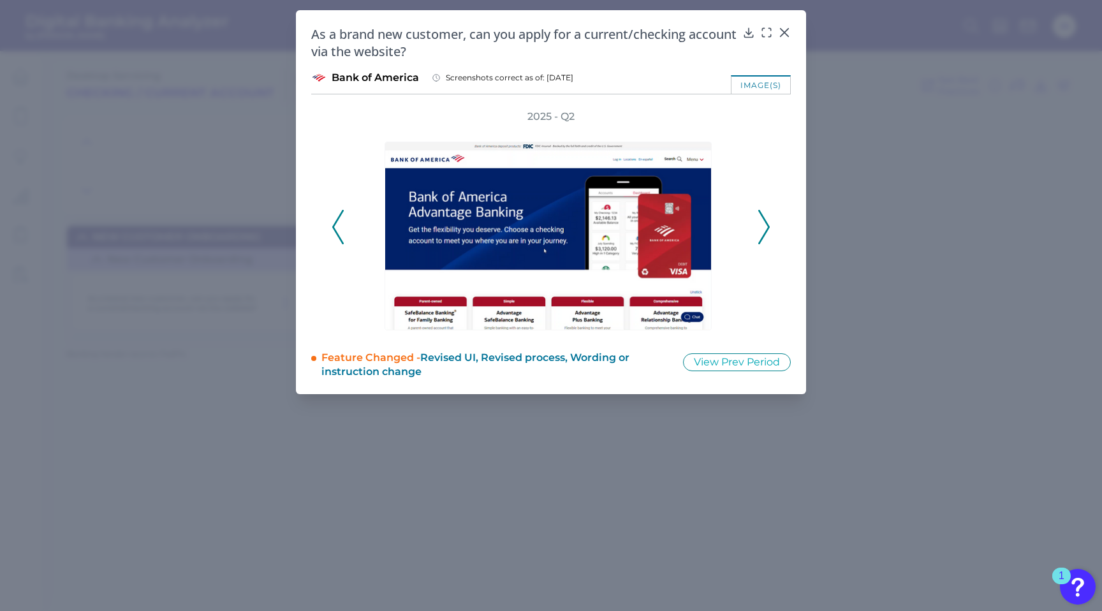
click at [765, 226] on icon at bounding box center [763, 227] width 11 height 34
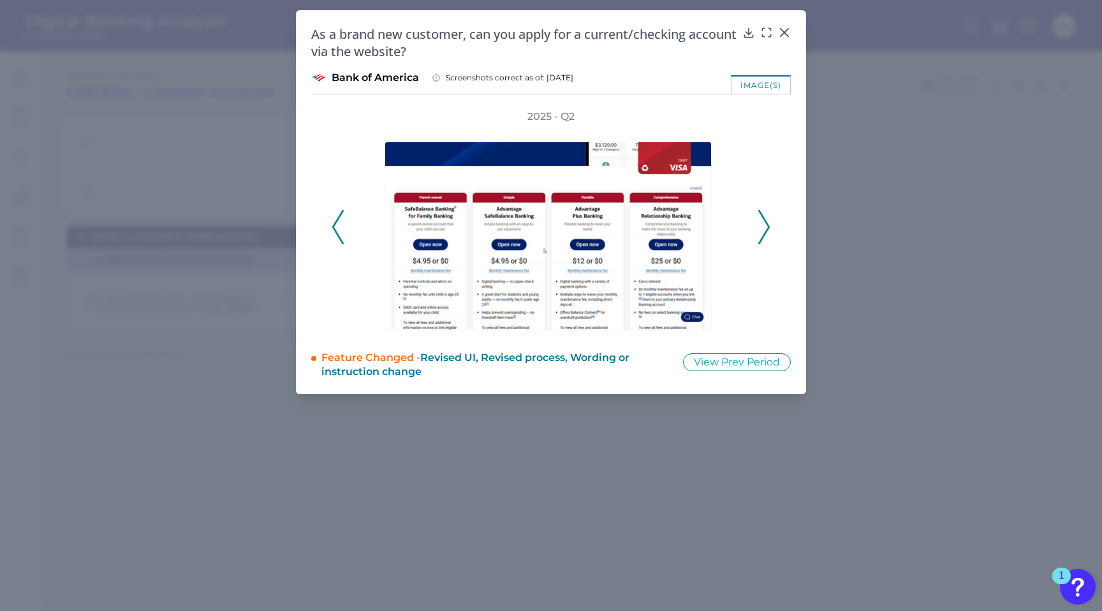
click at [765, 226] on icon at bounding box center [763, 227] width 11 height 34
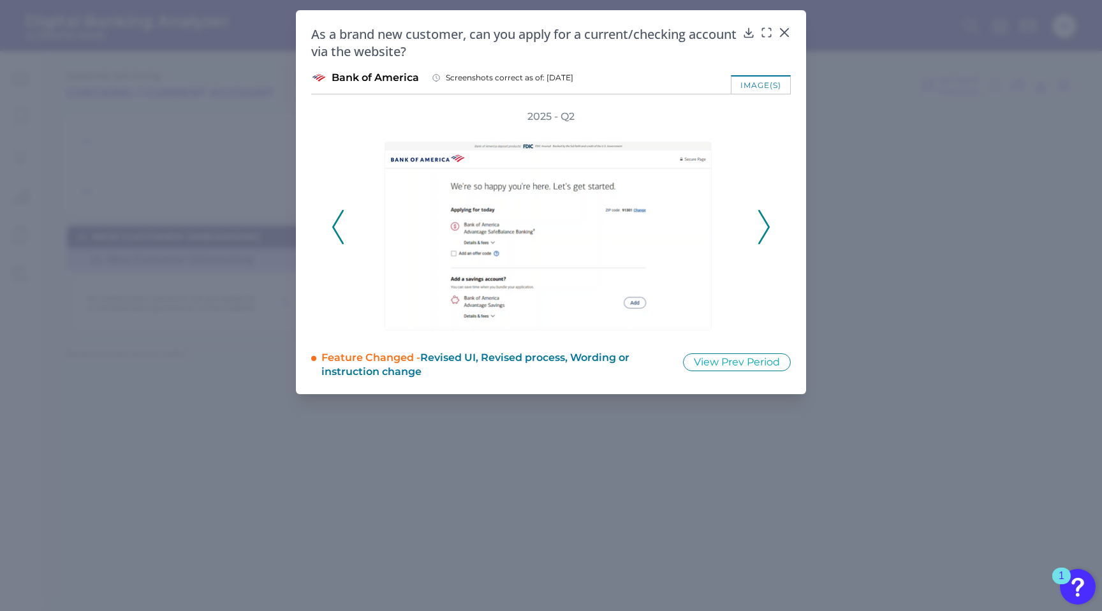
click at [765, 226] on icon at bounding box center [763, 227] width 11 height 34
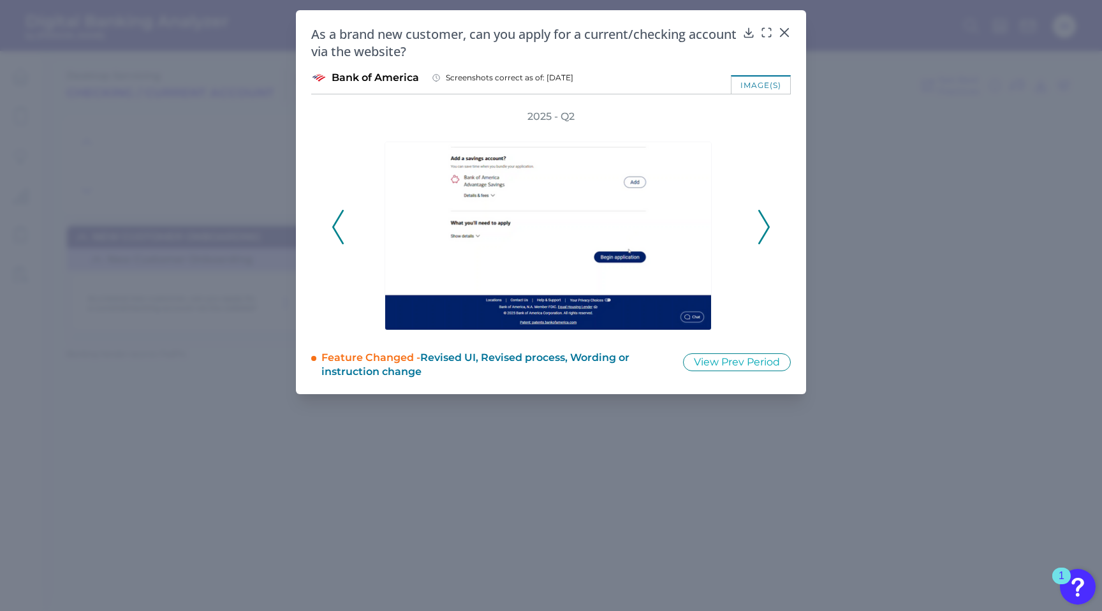
click at [765, 226] on icon at bounding box center [763, 227] width 11 height 34
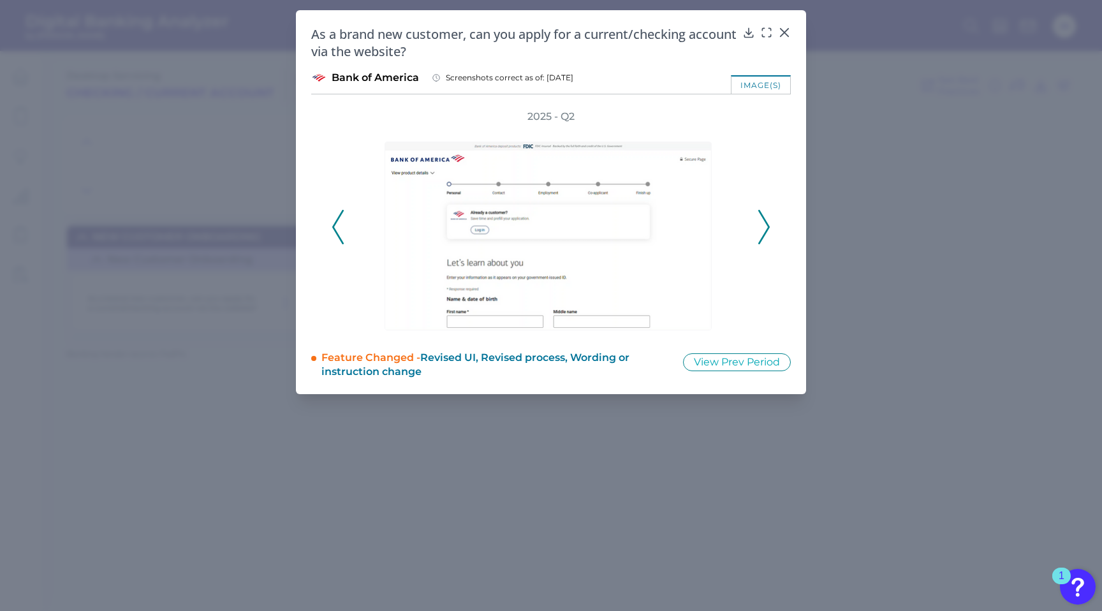
click at [333, 223] on icon at bounding box center [337, 227] width 11 height 34
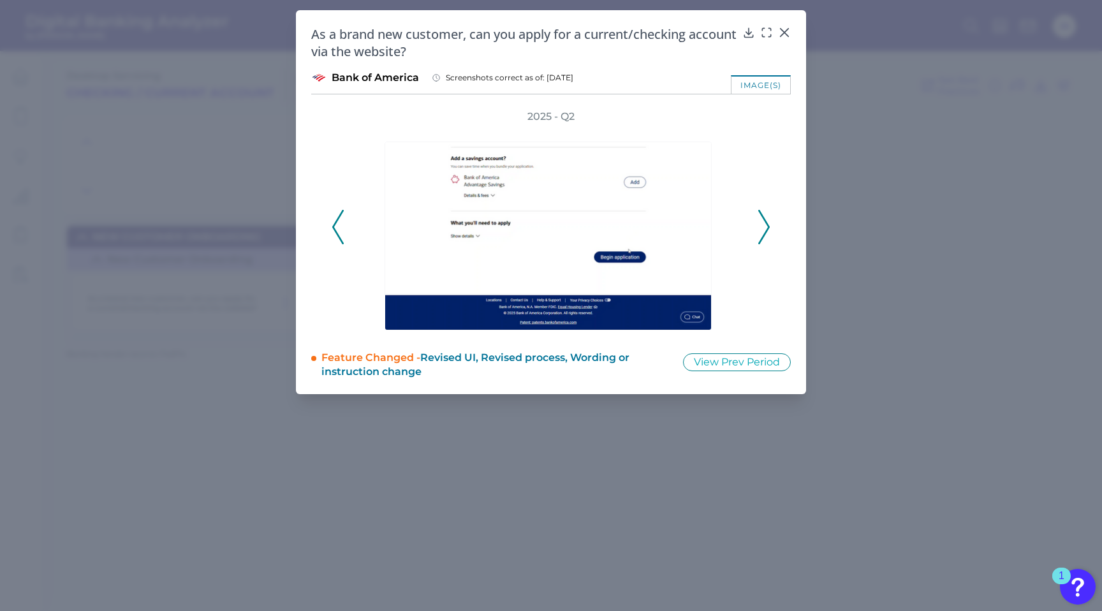
click at [767, 221] on icon at bounding box center [763, 227] width 11 height 34
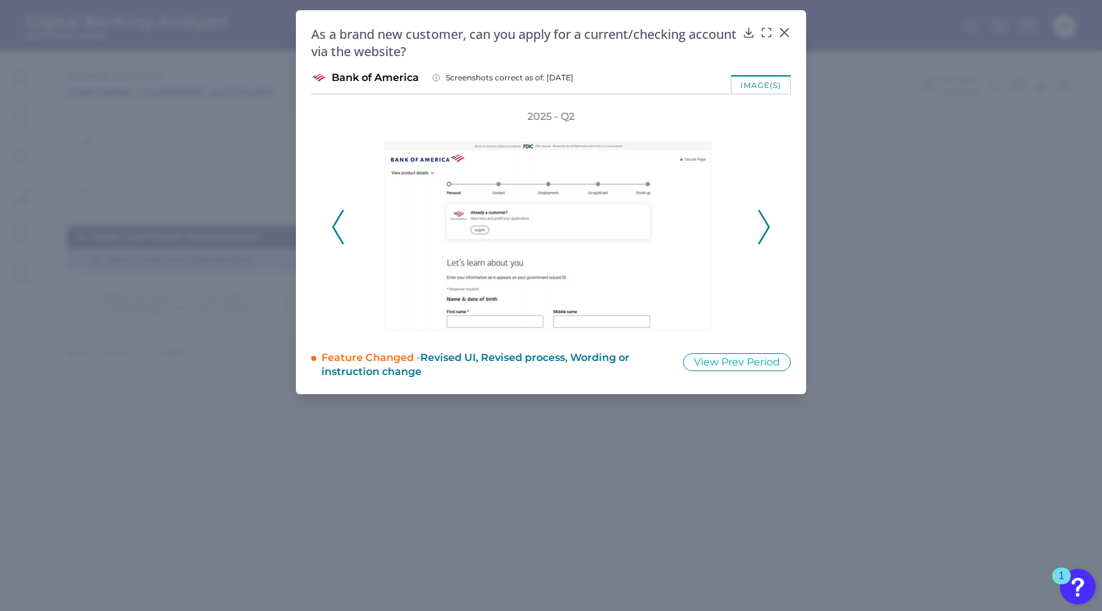
click at [767, 221] on icon at bounding box center [763, 227] width 11 height 34
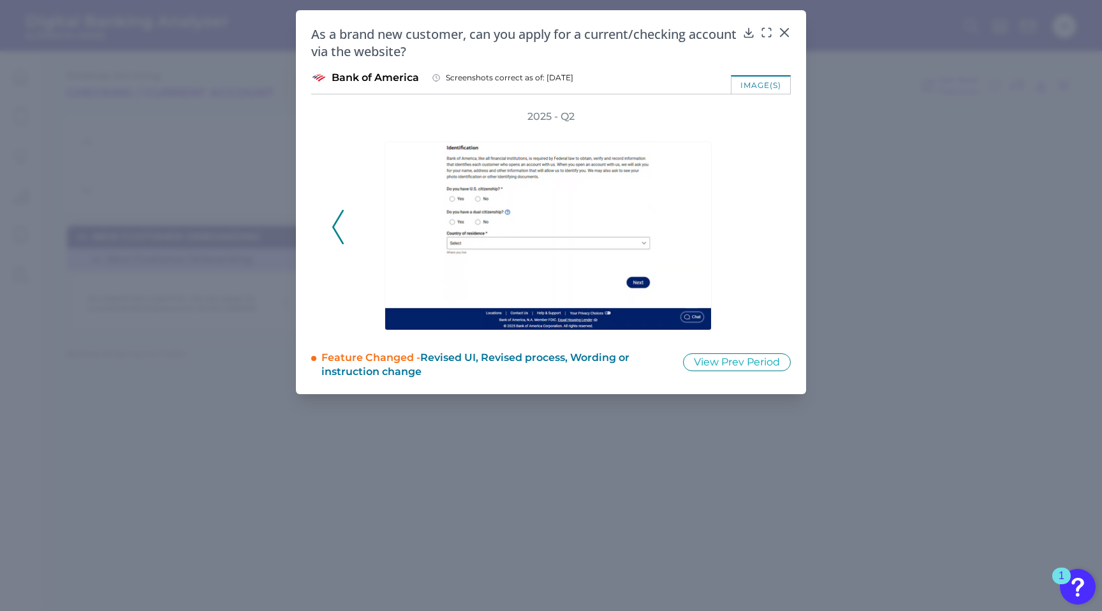
click at [767, 221] on div "2025 - Q2" at bounding box center [551, 220] width 439 height 221
click at [772, 233] on div "2025 - Q2" at bounding box center [551, 220] width 480 height 221
click at [769, 219] on div "2025 - Q2" at bounding box center [551, 220] width 439 height 221
click at [786, 33] on icon at bounding box center [784, 32] width 13 height 13
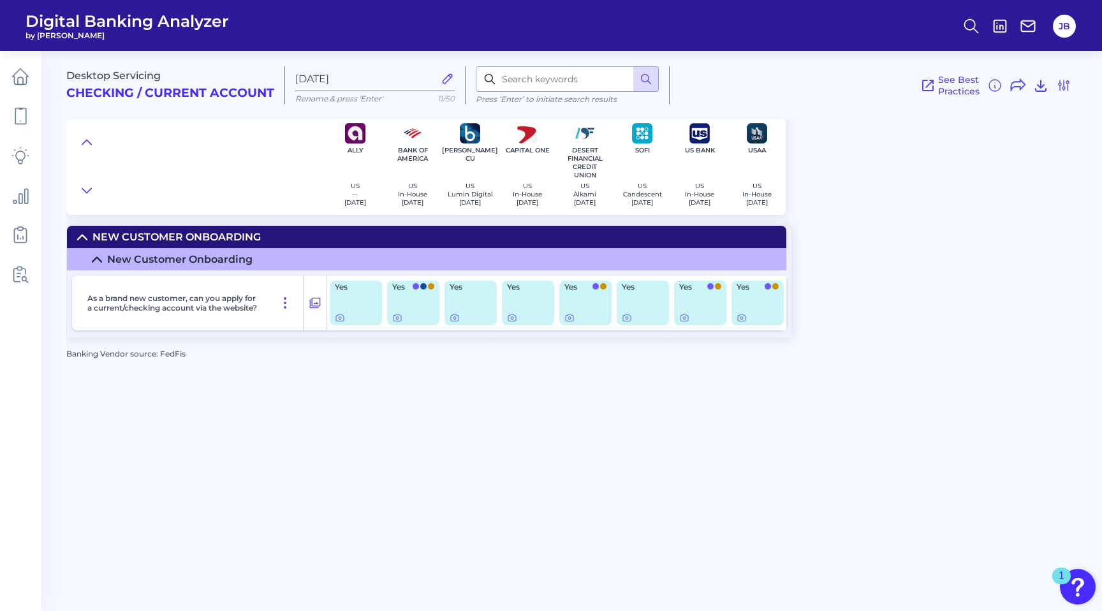
click at [462, 313] on div at bounding box center [471, 318] width 42 height 10
click at [453, 316] on icon at bounding box center [455, 318] width 10 height 10
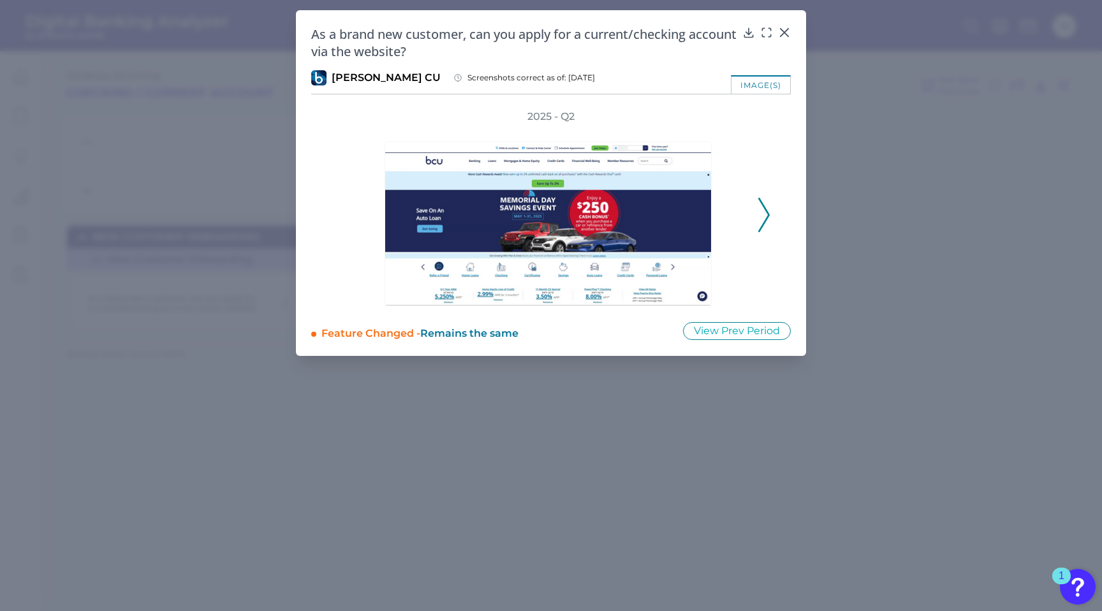
click at [763, 222] on polyline at bounding box center [764, 214] width 10 height 33
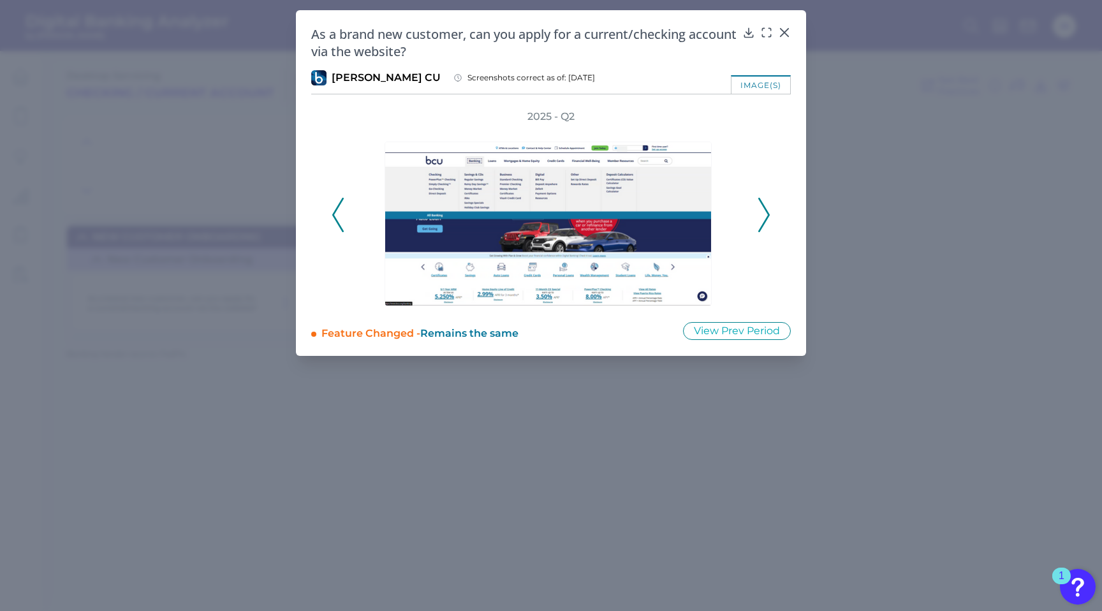
click at [763, 222] on polyline at bounding box center [764, 214] width 10 height 33
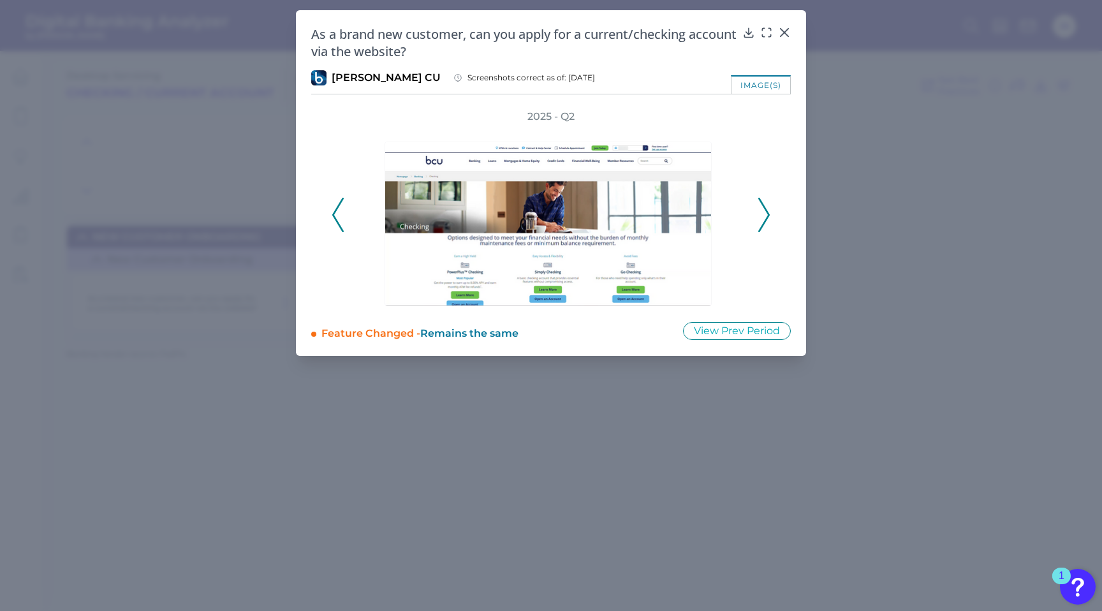
click at [763, 222] on polyline at bounding box center [764, 214] width 10 height 33
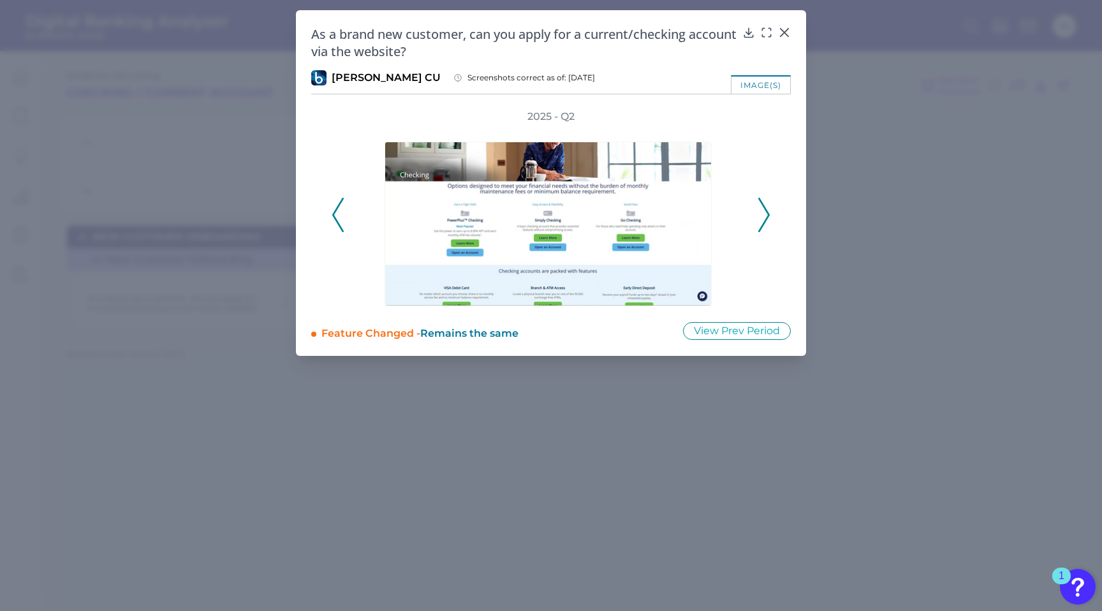
click at [762, 217] on icon at bounding box center [763, 215] width 11 height 34
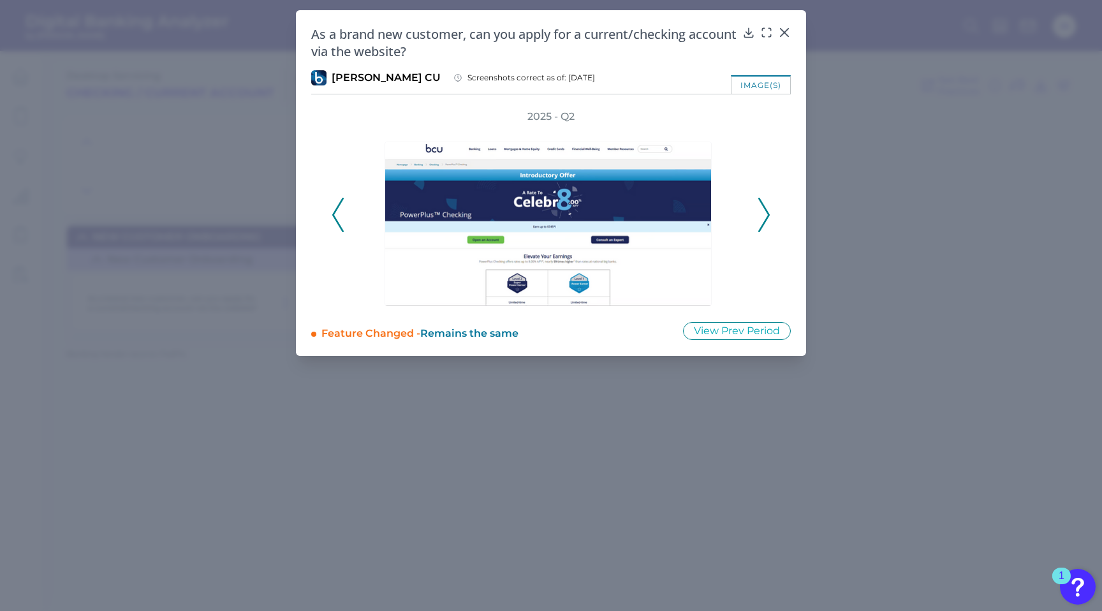
click at [762, 217] on icon at bounding box center [763, 215] width 11 height 34
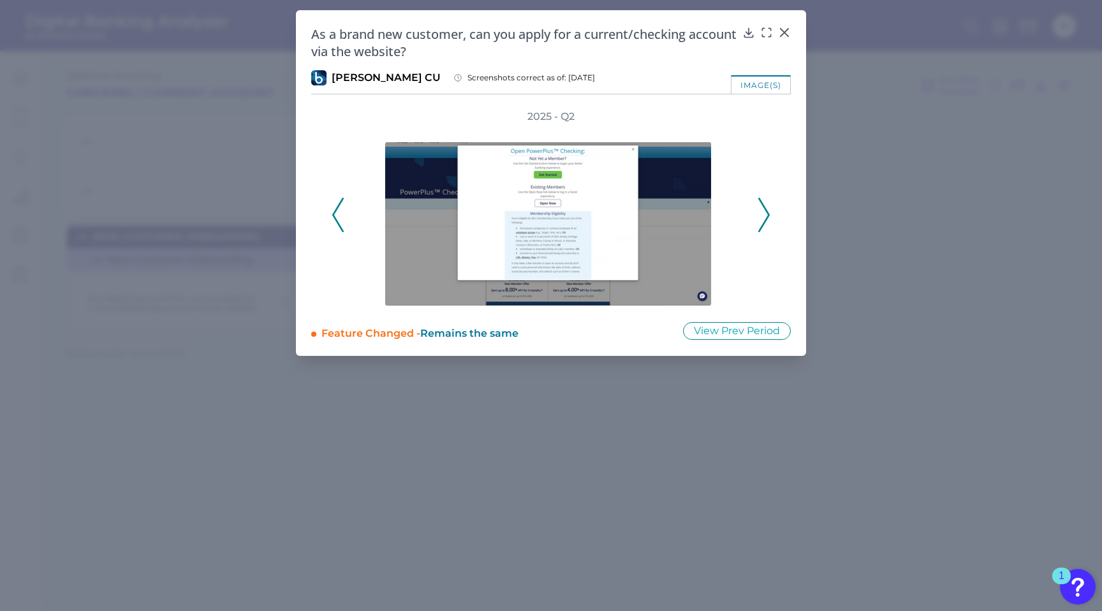
click at [762, 217] on icon at bounding box center [763, 215] width 11 height 34
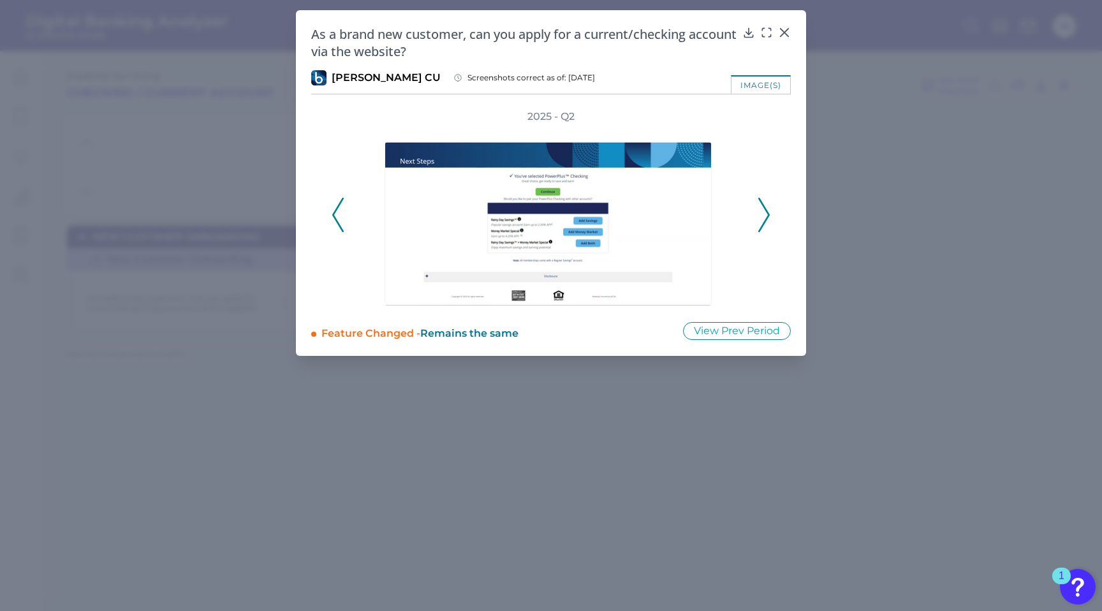
click at [762, 217] on icon at bounding box center [763, 215] width 11 height 34
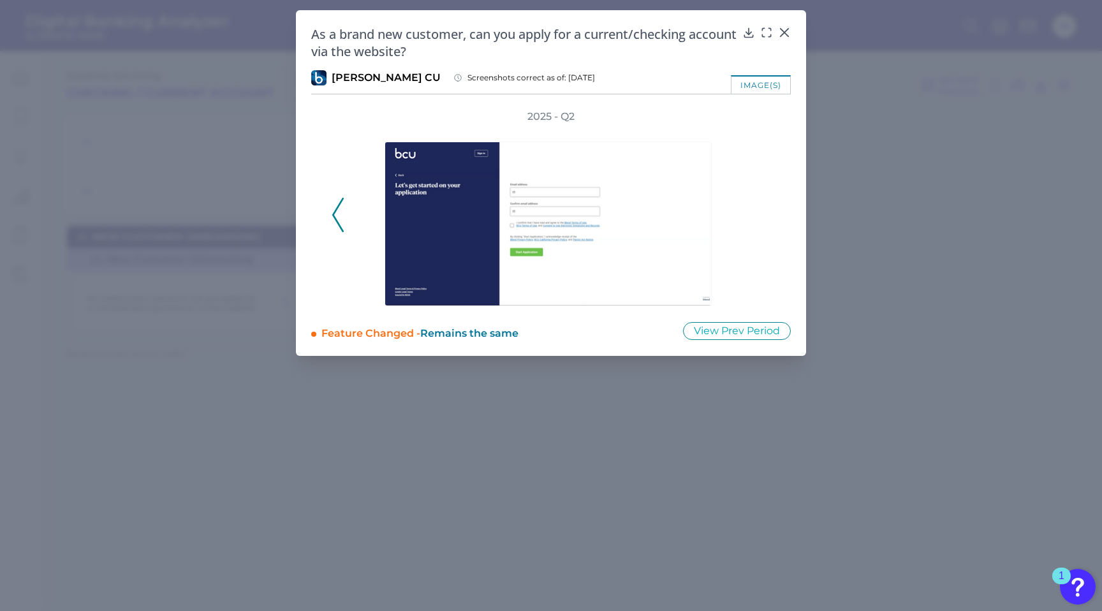
click at [762, 217] on div "2025 - Q2" at bounding box center [551, 208] width 439 height 196
click at [782, 34] on icon at bounding box center [785, 33] width 8 height 8
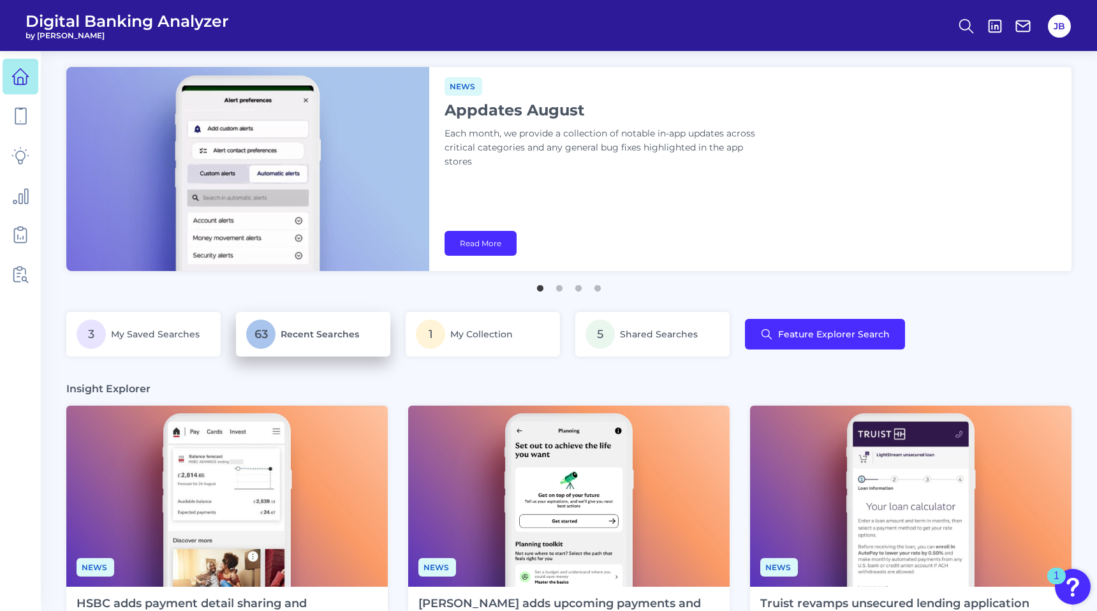
click at [298, 339] on span "Recent Searches" at bounding box center [320, 333] width 78 height 11
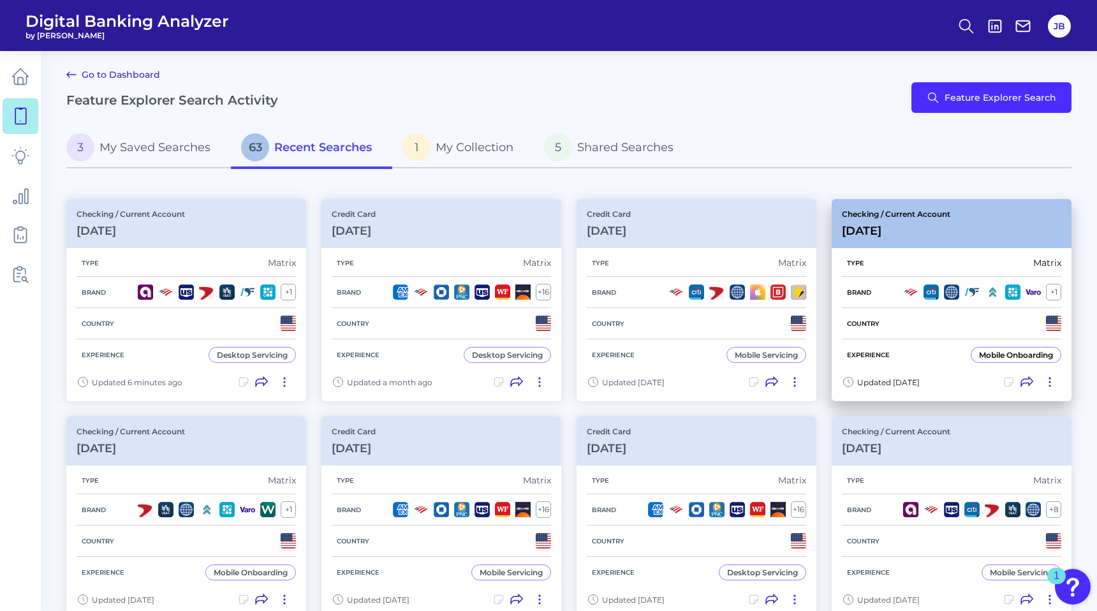
click at [928, 205] on div "Checking / Current Account [DATE]" at bounding box center [952, 223] width 240 height 49
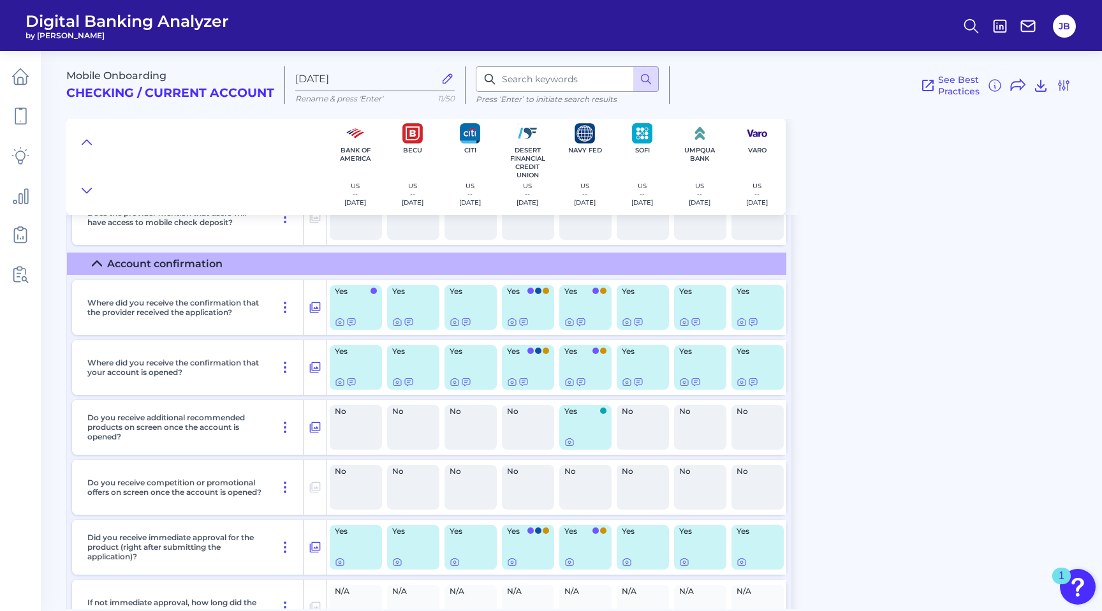
scroll to position [3675, 0]
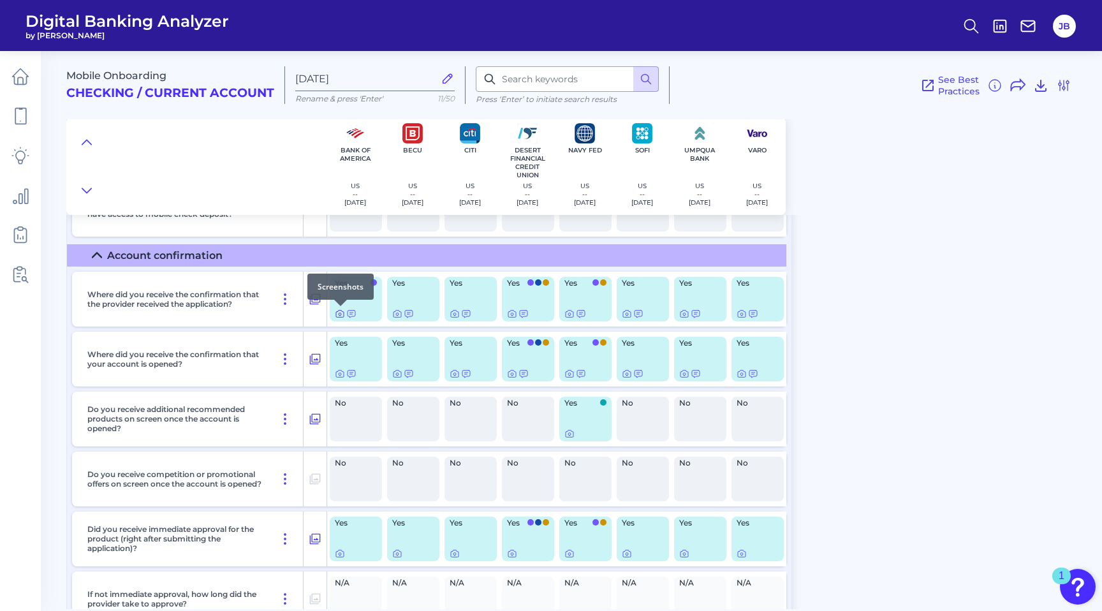
click at [339, 316] on icon at bounding box center [340, 314] width 10 height 10
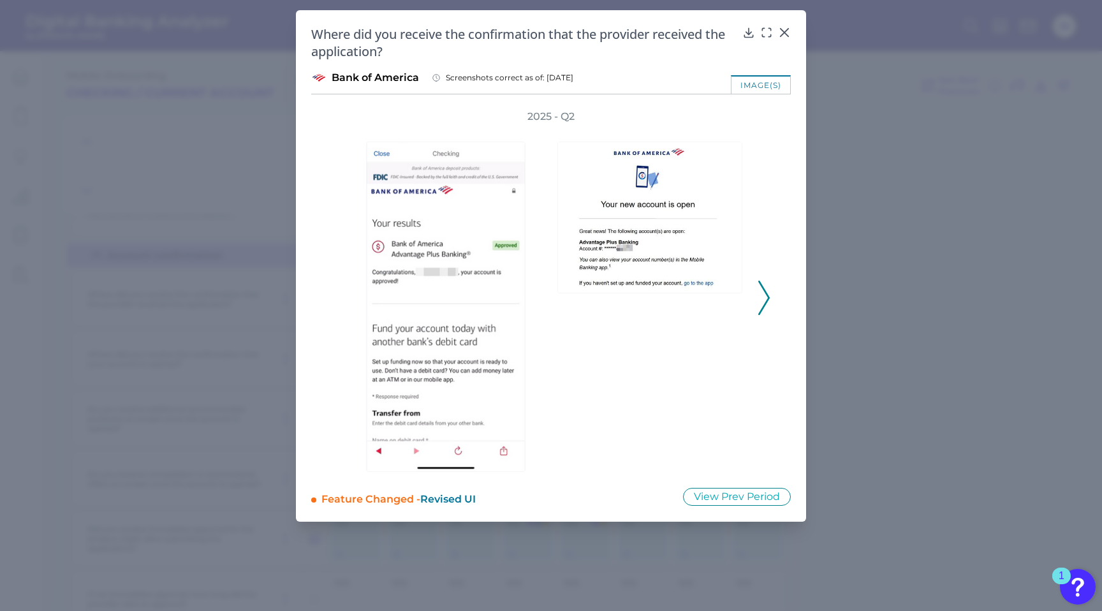
click at [766, 290] on icon at bounding box center [763, 298] width 11 height 34
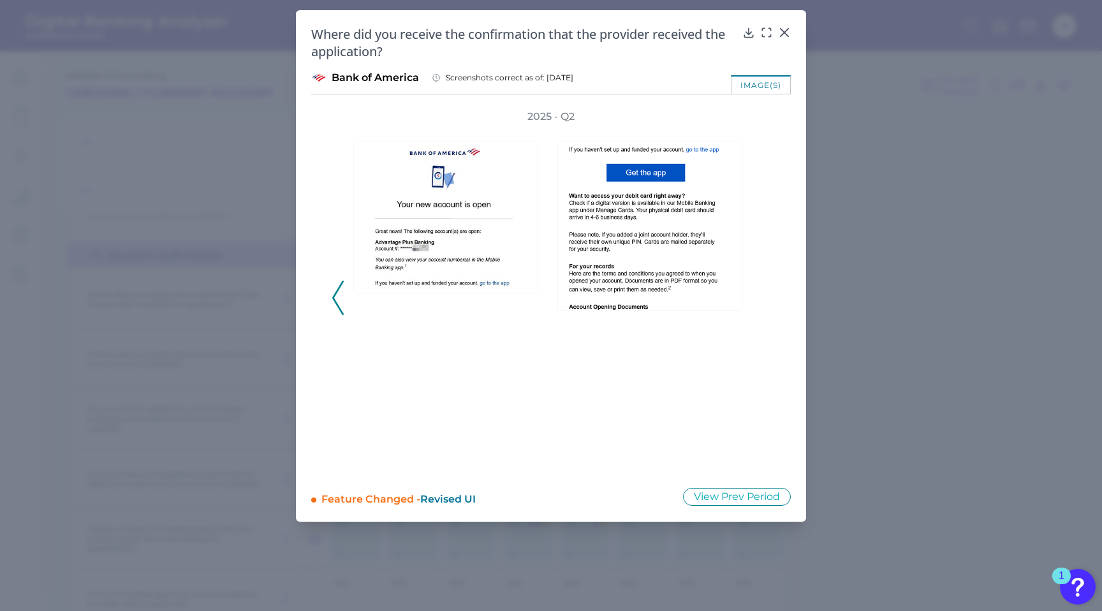
click at [766, 290] on div "2025 - Q2" at bounding box center [551, 291] width 439 height 362
click at [788, 31] on icon at bounding box center [784, 32] width 13 height 13
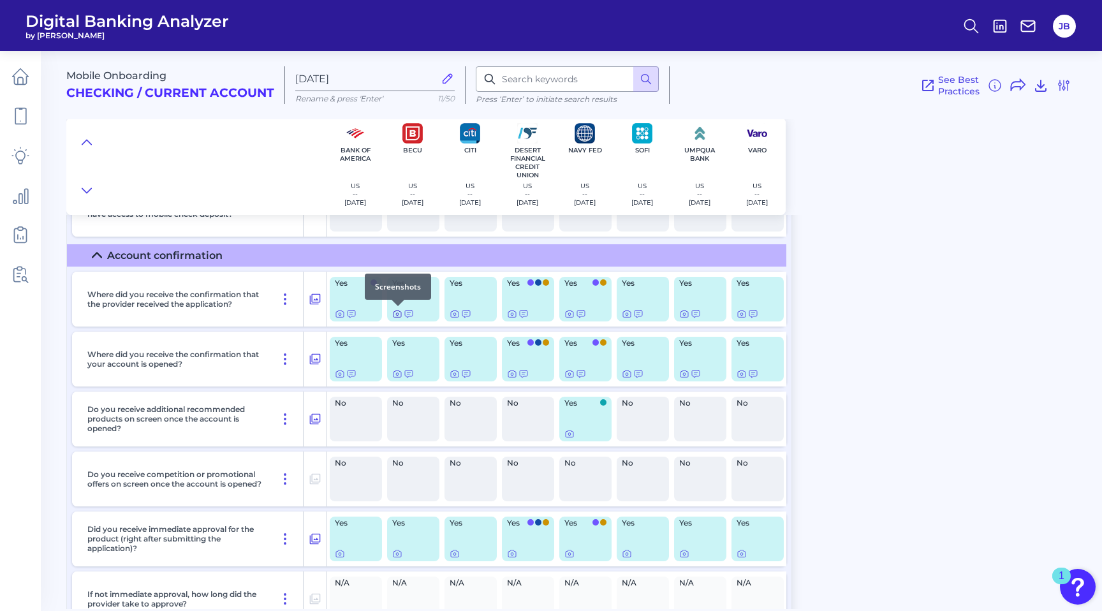
click at [394, 313] on icon at bounding box center [397, 314] width 10 height 10
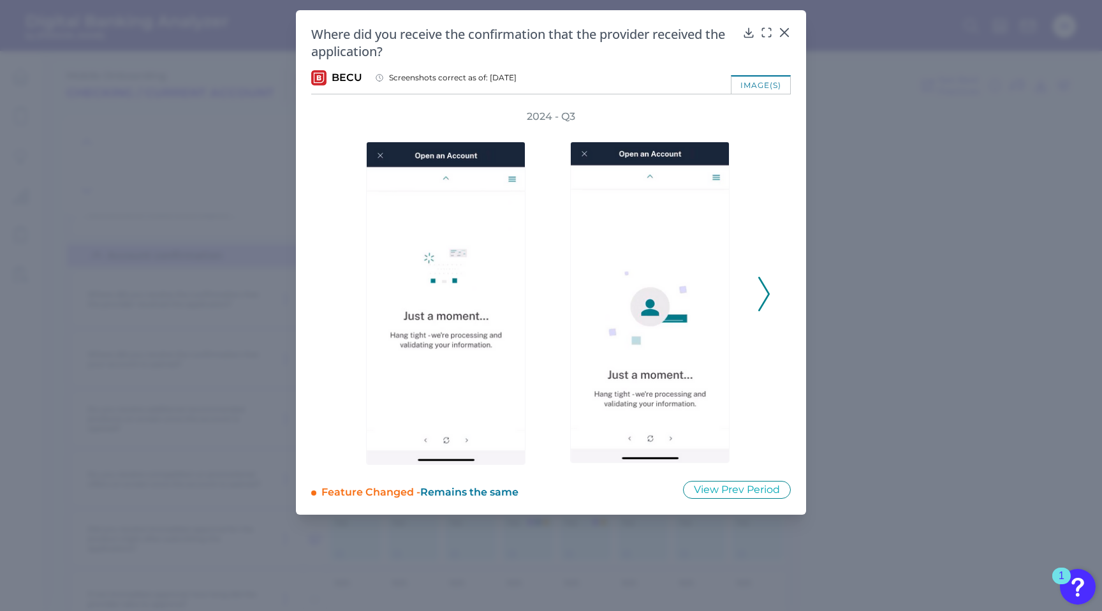
click at [769, 292] on polyline at bounding box center [764, 294] width 10 height 33
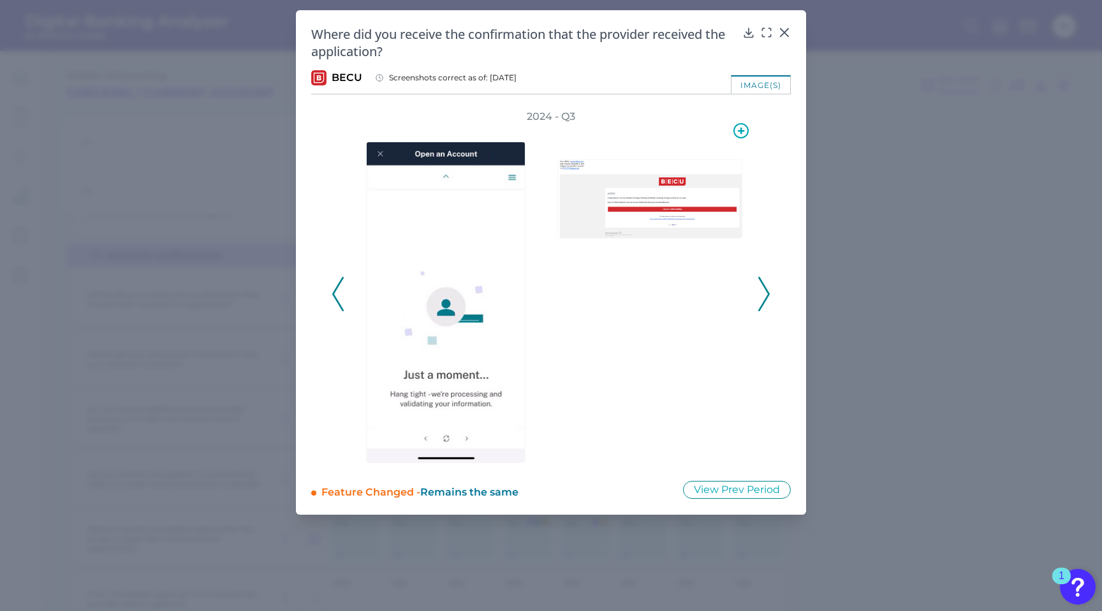
click at [661, 209] on img at bounding box center [649, 198] width 185 height 79
click at [673, 193] on img at bounding box center [649, 198] width 185 height 79
click at [790, 32] on icon at bounding box center [784, 32] width 13 height 13
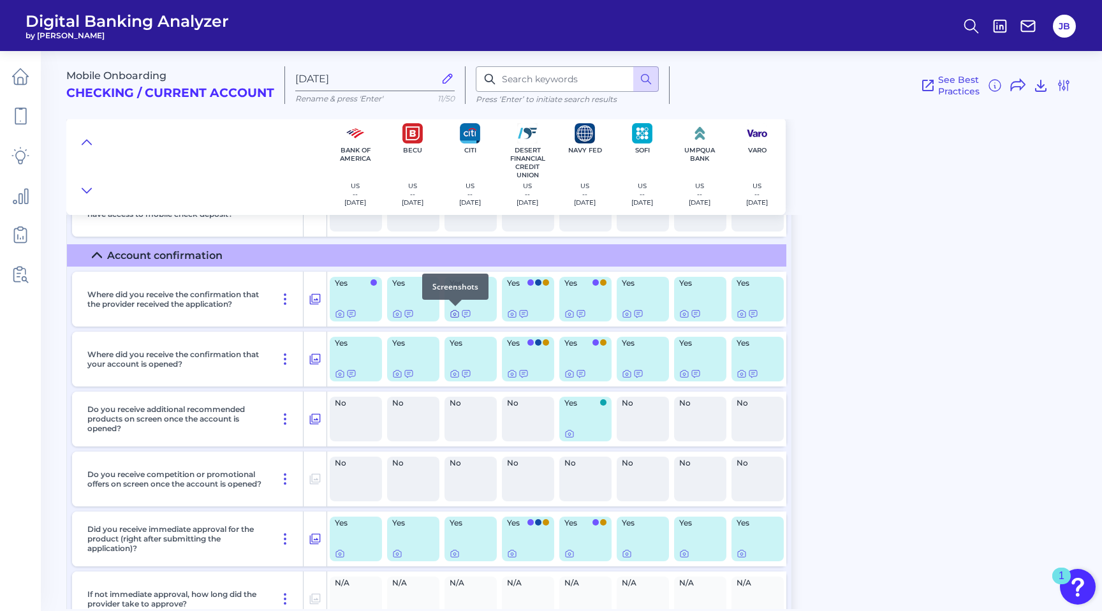
click at [453, 313] on icon at bounding box center [455, 314] width 10 height 10
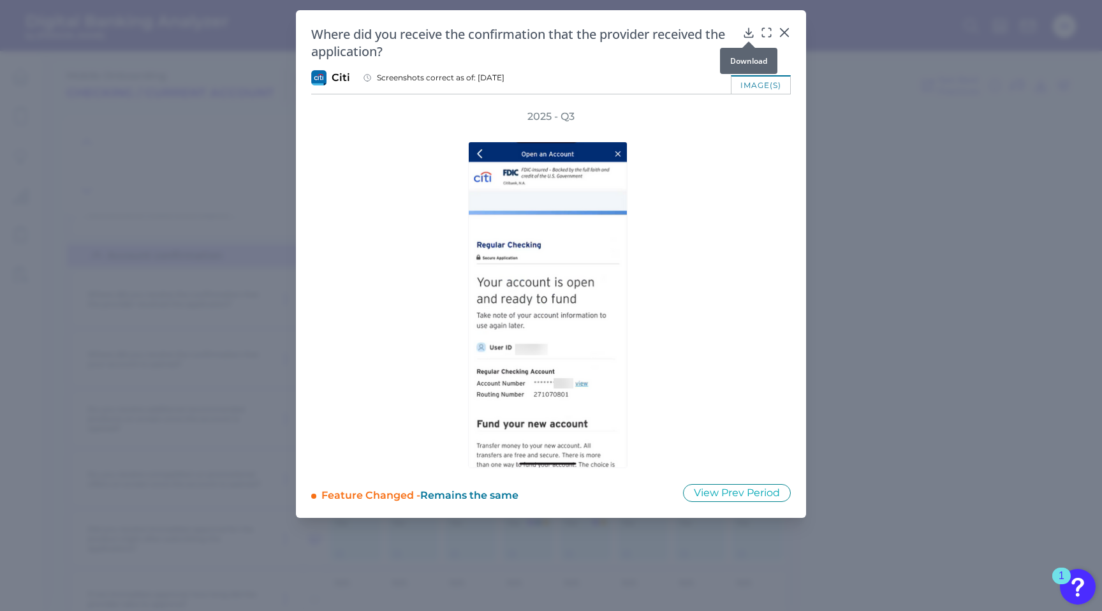
click at [751, 27] on icon at bounding box center [748, 32] width 13 height 13
click at [790, 24] on div "Where did you receive the confirmation that the provider received the applicati…" at bounding box center [551, 264] width 510 height 508
click at [785, 29] on icon at bounding box center [784, 32] width 13 height 13
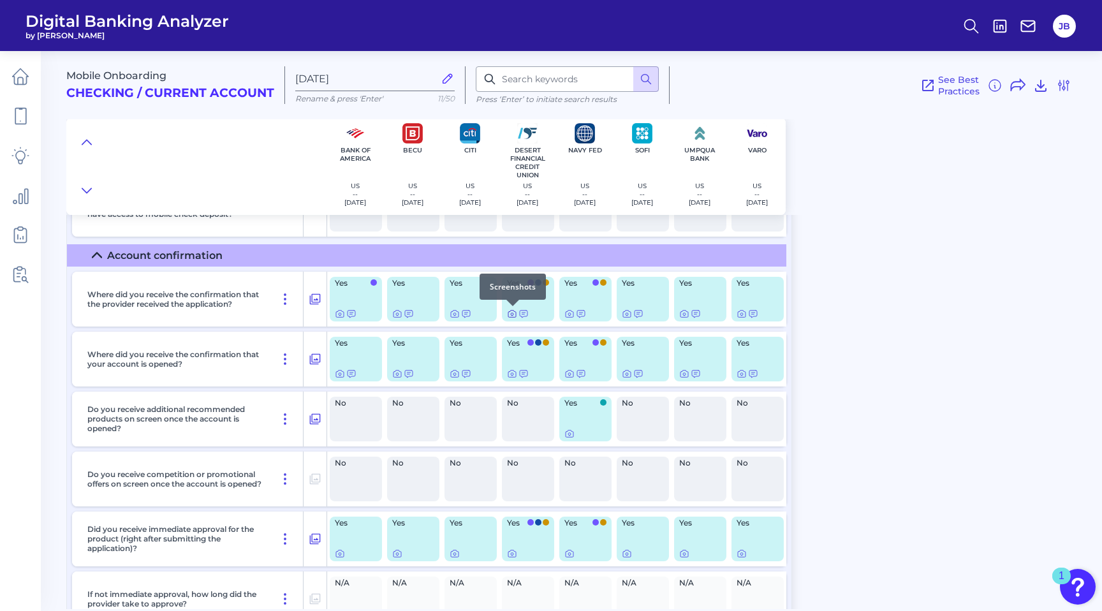
click at [511, 316] on icon at bounding box center [512, 314] width 10 height 10
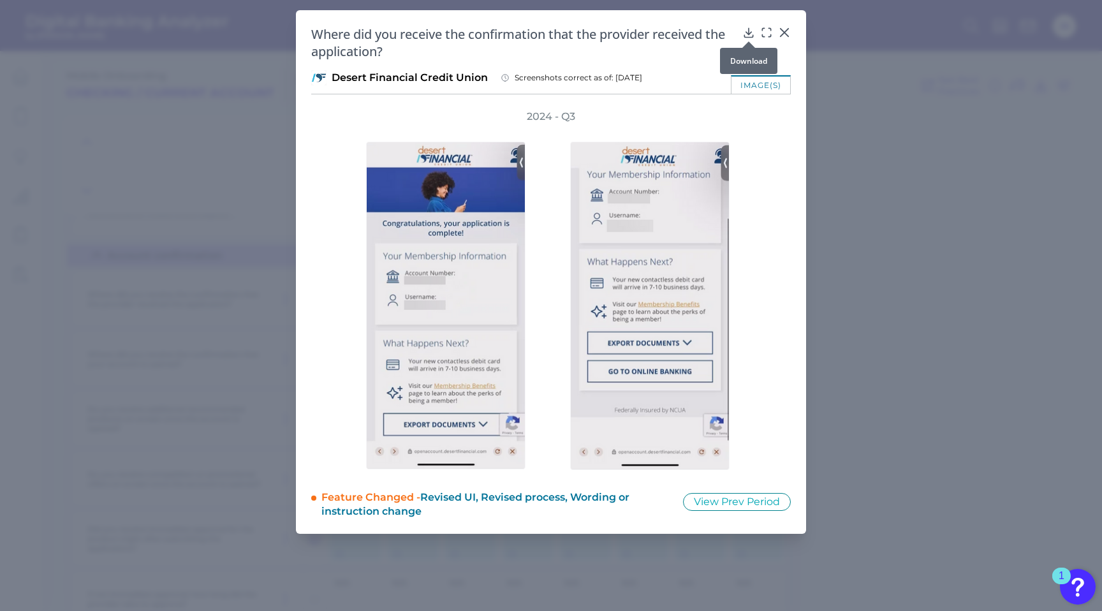
click at [744, 34] on icon at bounding box center [748, 32] width 13 height 13
click at [781, 32] on icon at bounding box center [784, 32] width 13 height 13
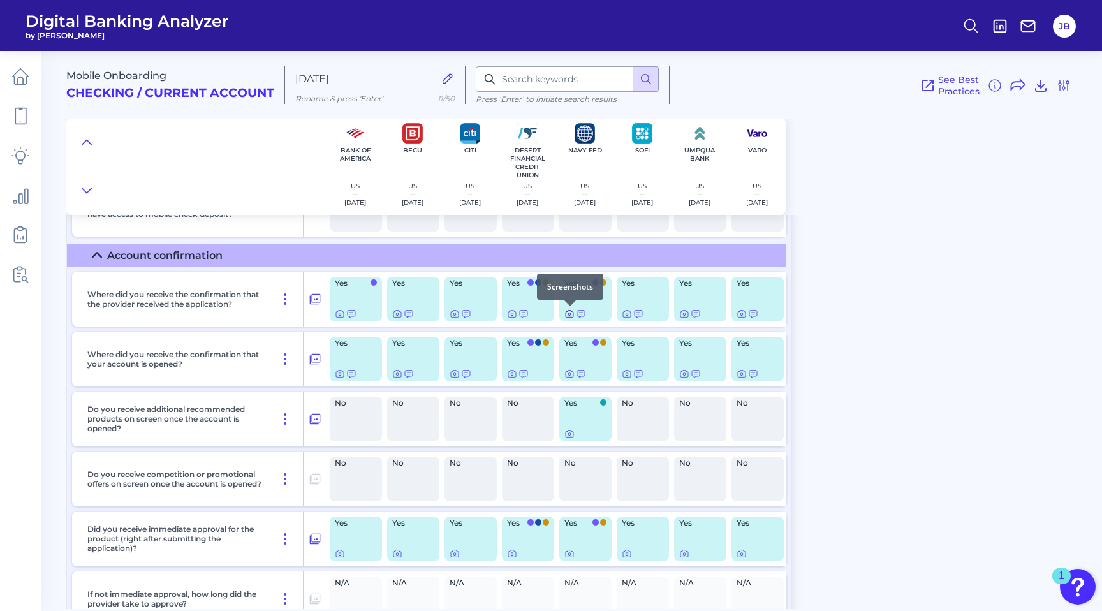
click at [571, 311] on div at bounding box center [570, 306] width 13 height 13
click at [570, 316] on icon at bounding box center [569, 314] width 3 height 3
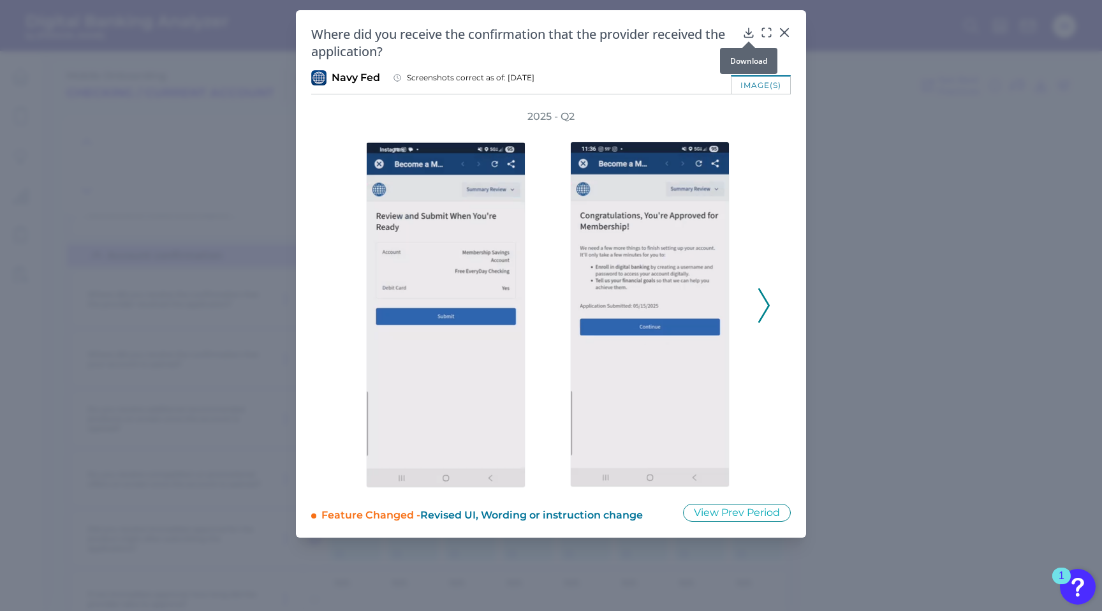
click at [747, 31] on icon at bounding box center [748, 32] width 13 height 13
click at [786, 33] on icon at bounding box center [784, 32] width 13 height 13
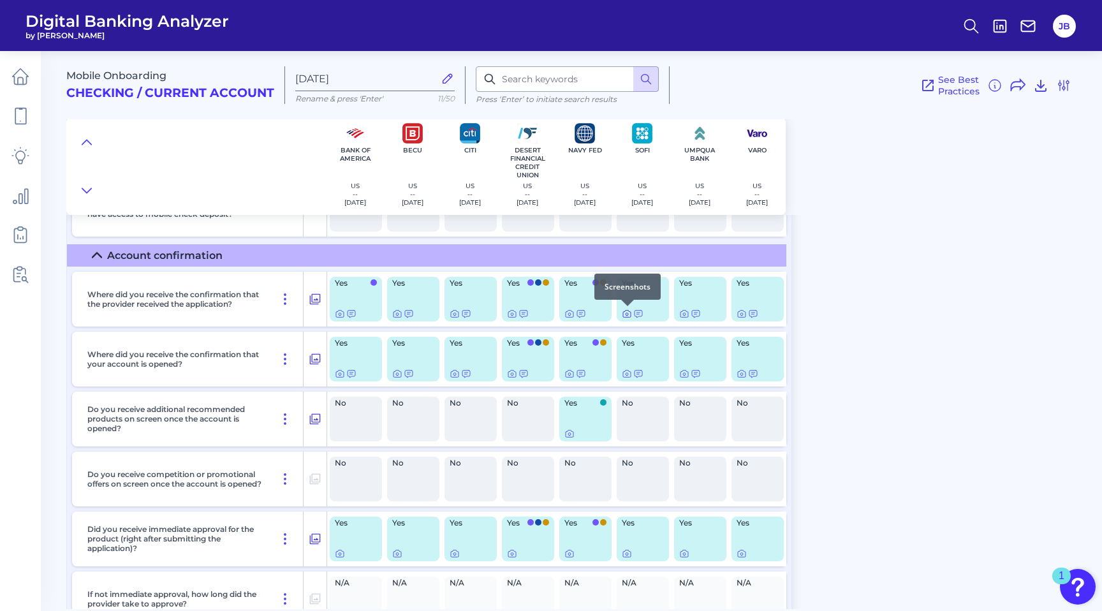
click at [624, 316] on icon at bounding box center [627, 314] width 10 height 10
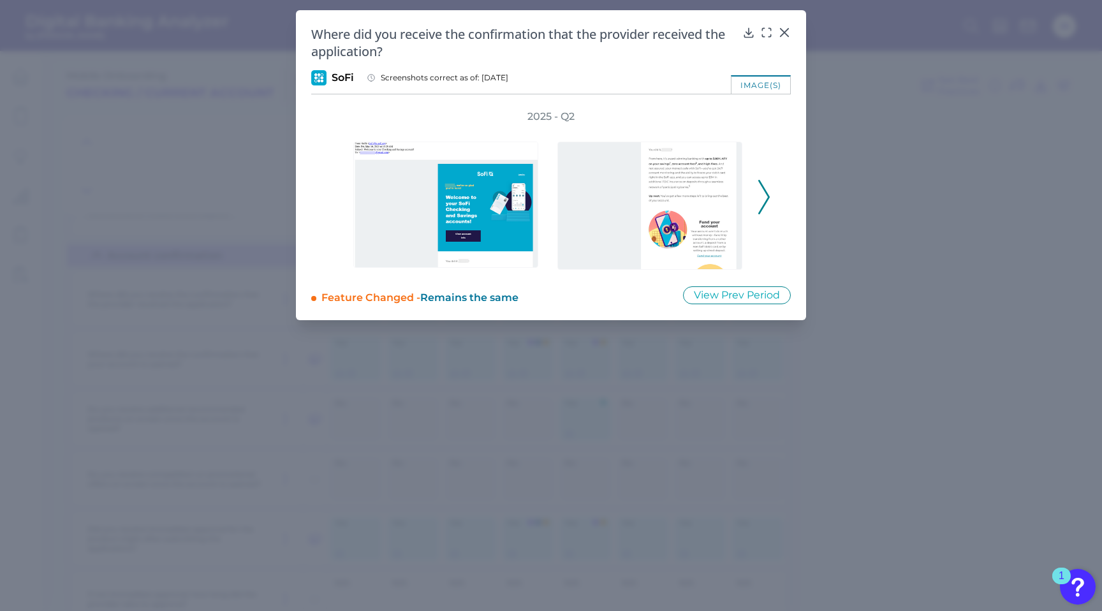
click at [763, 196] on icon at bounding box center [763, 197] width 11 height 34
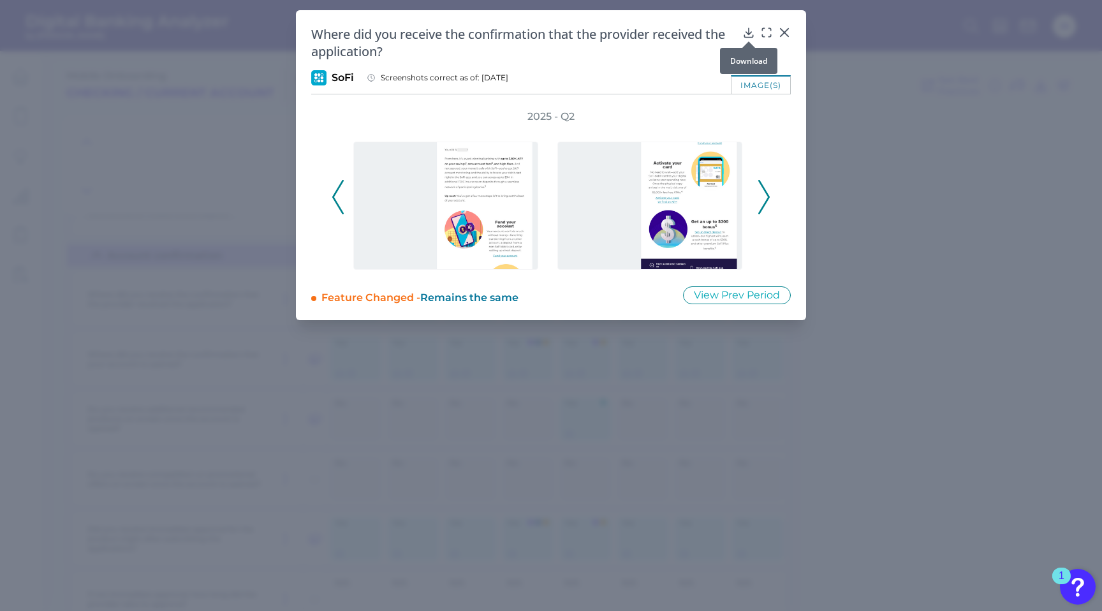
click at [749, 33] on icon at bounding box center [748, 32] width 8 height 9
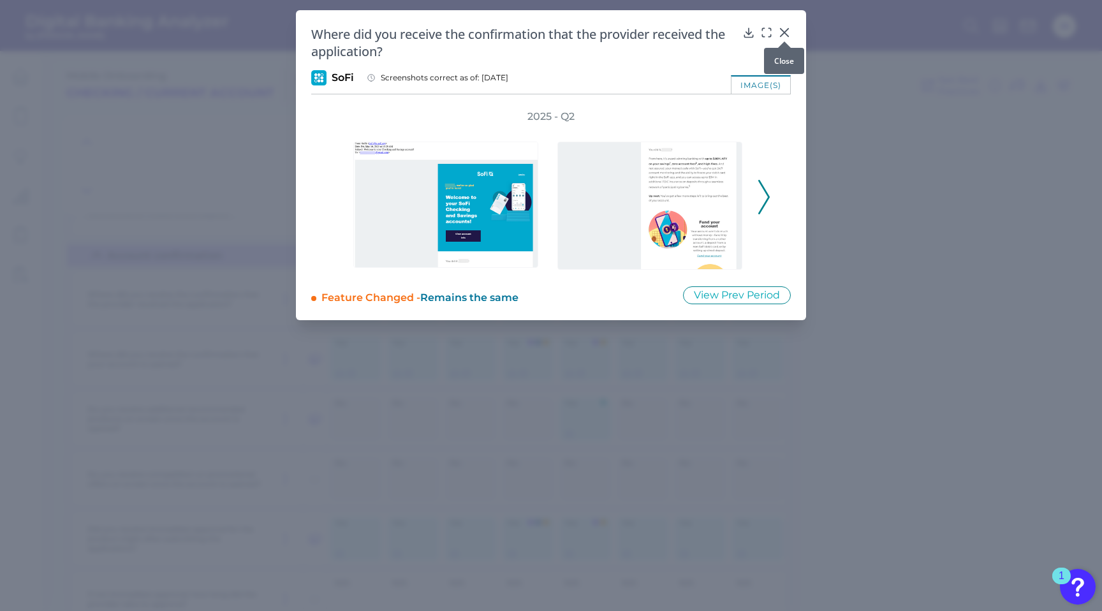
click at [784, 33] on icon at bounding box center [785, 33] width 8 height 8
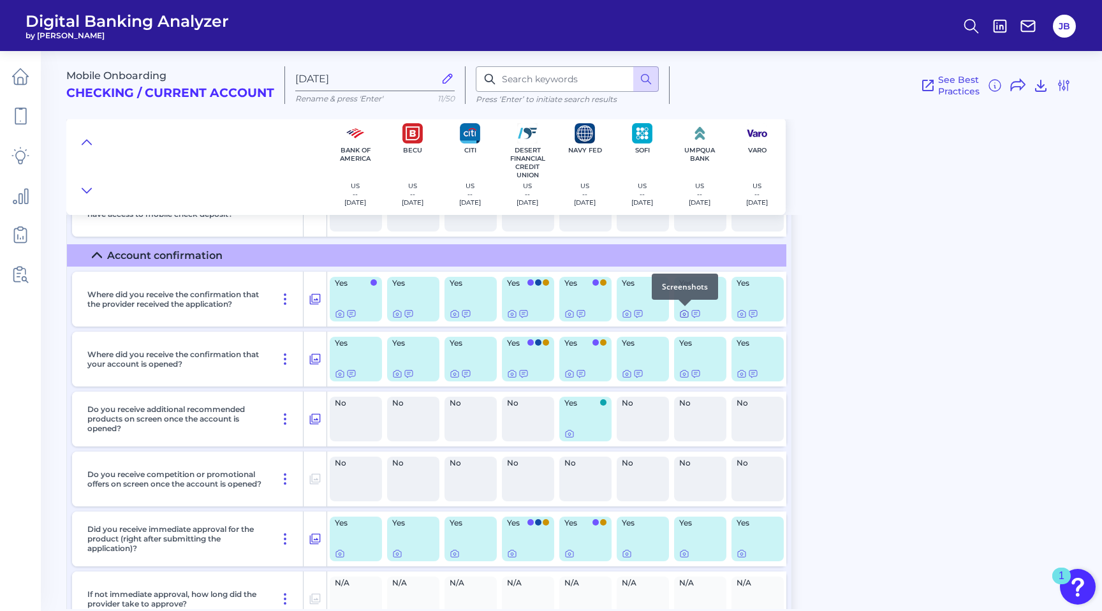
click at [684, 313] on icon at bounding box center [684, 314] width 10 height 10
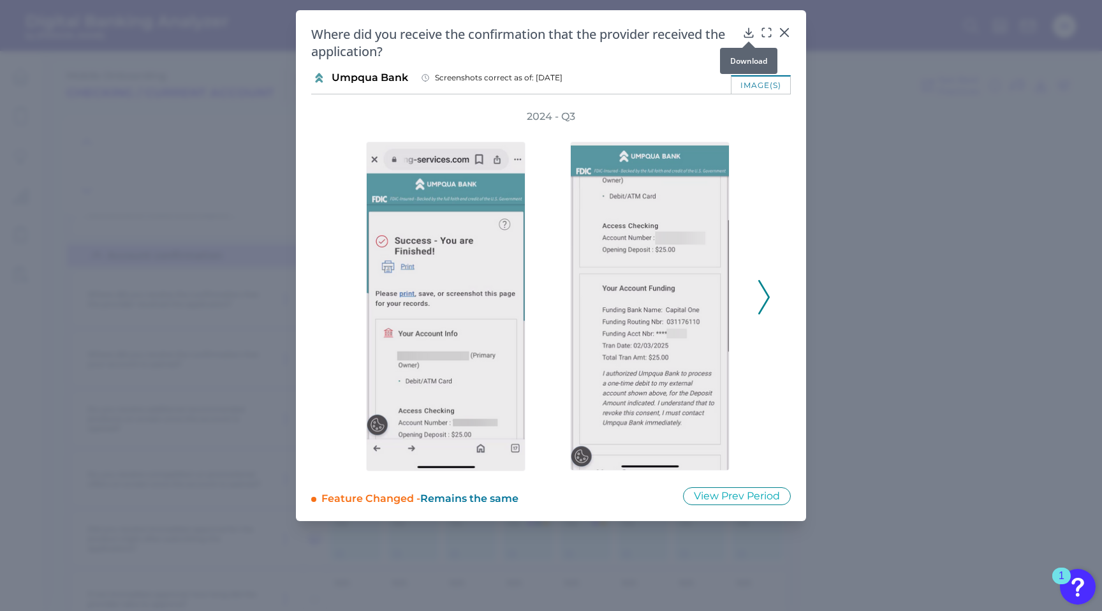
click at [753, 34] on icon at bounding box center [748, 32] width 13 height 13
click at [788, 36] on div at bounding box center [784, 41] width 13 height 13
click at [784, 29] on icon at bounding box center [784, 32] width 13 height 13
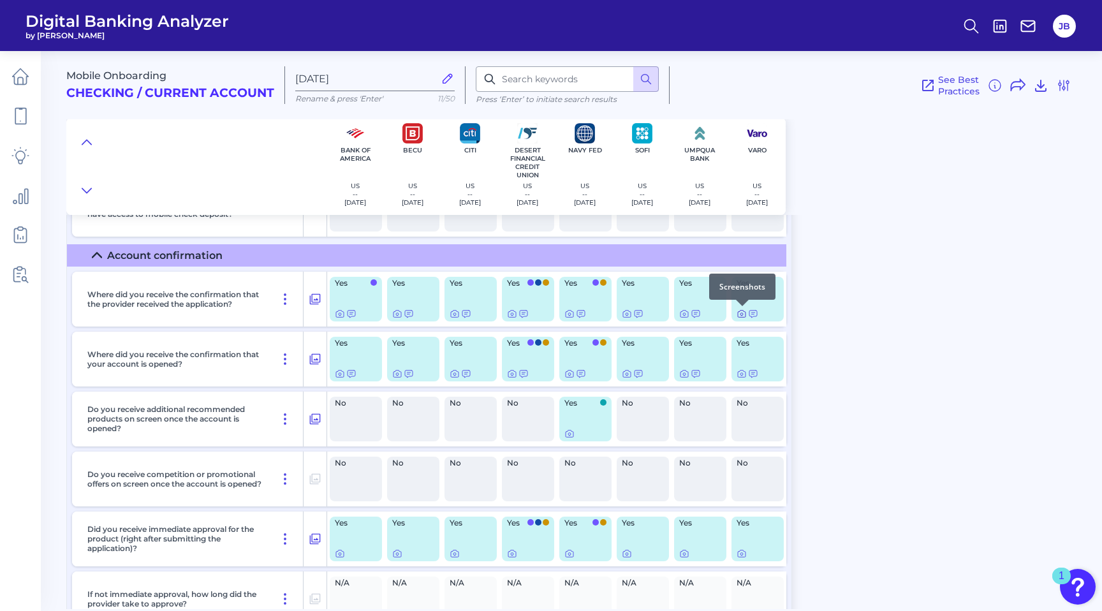
click at [741, 315] on icon at bounding box center [742, 314] width 10 height 10
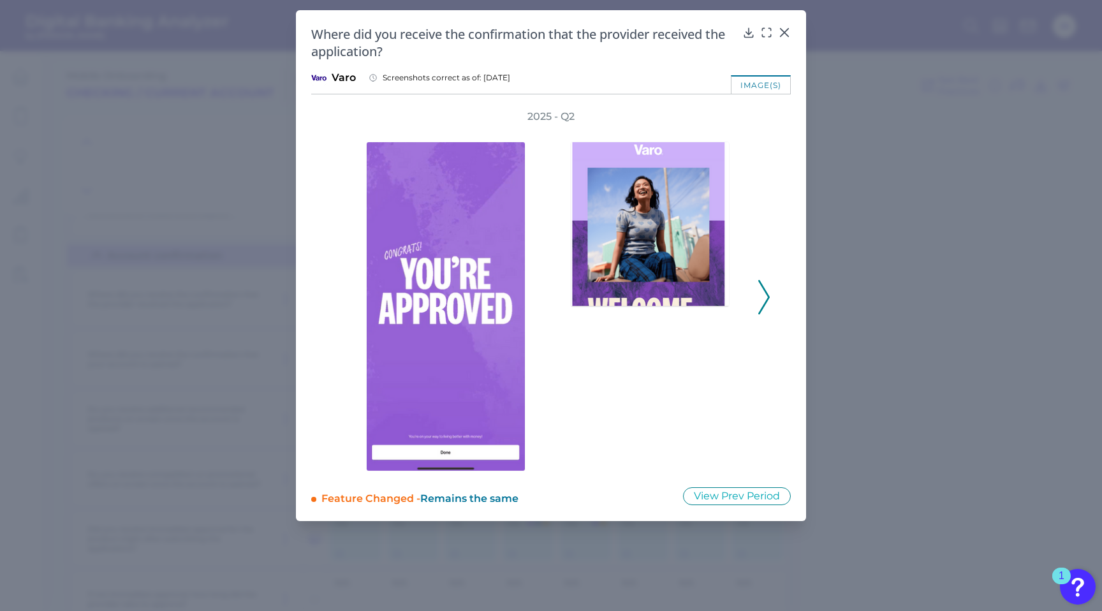
click at [764, 297] on icon at bounding box center [763, 297] width 11 height 34
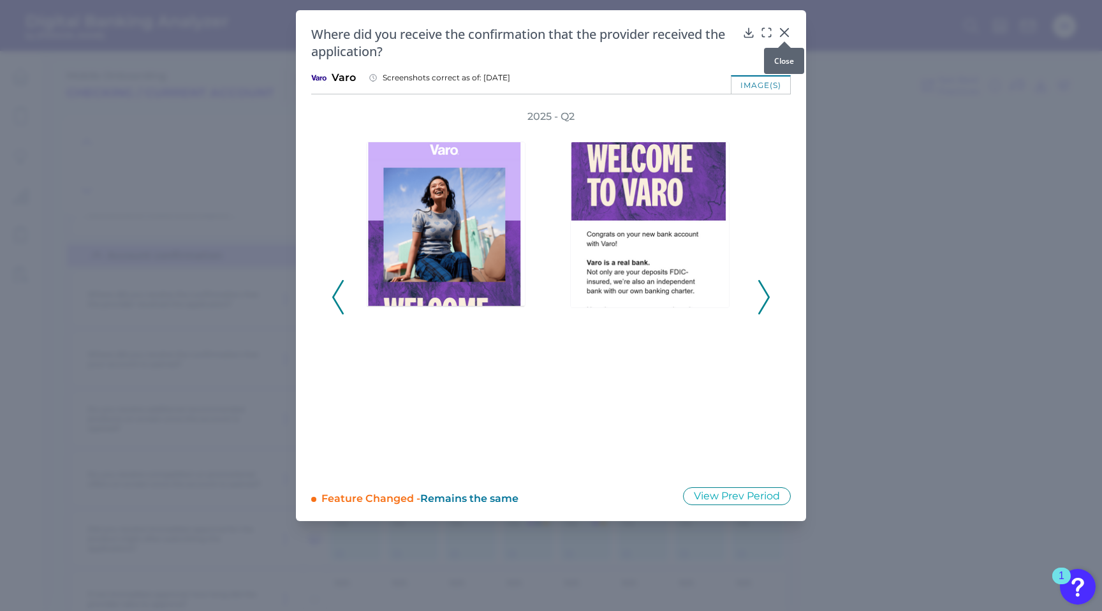
click at [783, 28] on icon at bounding box center [784, 32] width 13 height 13
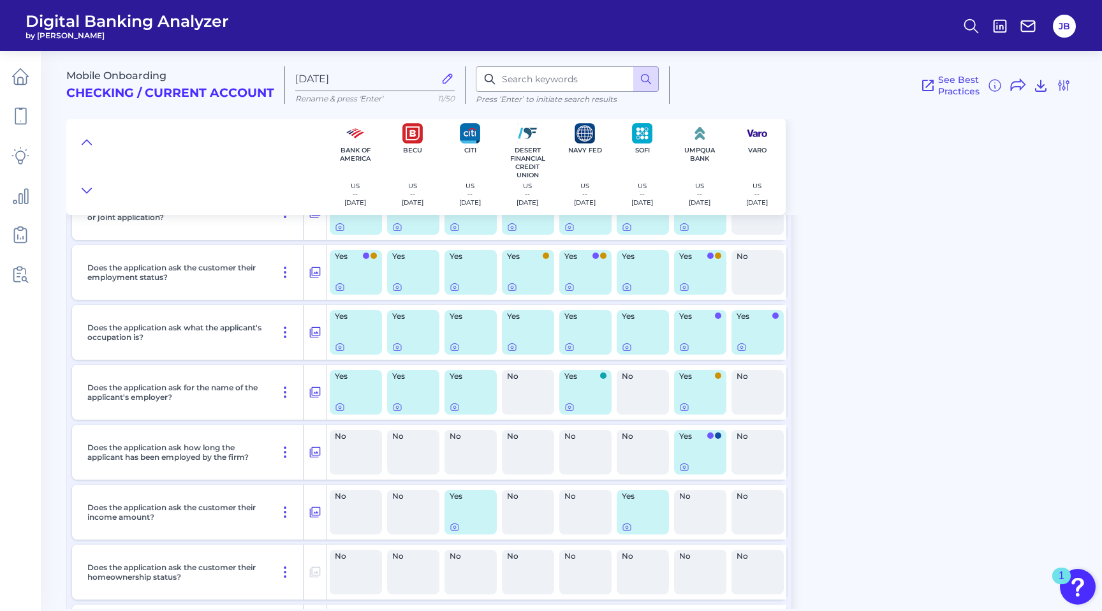
scroll to position [0, 0]
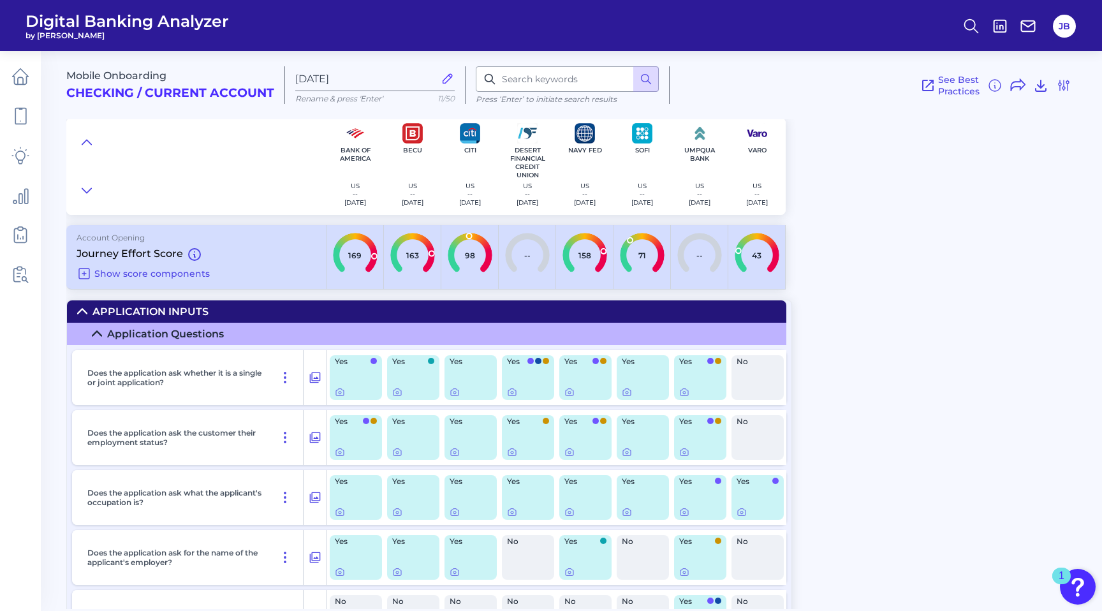
click at [446, 80] on icon at bounding box center [448, 78] width 14 height 14
click at [434, 80] on input "[DATE]" at bounding box center [364, 79] width 139 height 12
click at [447, 78] on icon at bounding box center [448, 78] width 14 height 14
click at [434, 78] on input "[DATE]" at bounding box center [364, 79] width 139 height 12
click at [24, 103] on link at bounding box center [21, 116] width 36 height 36
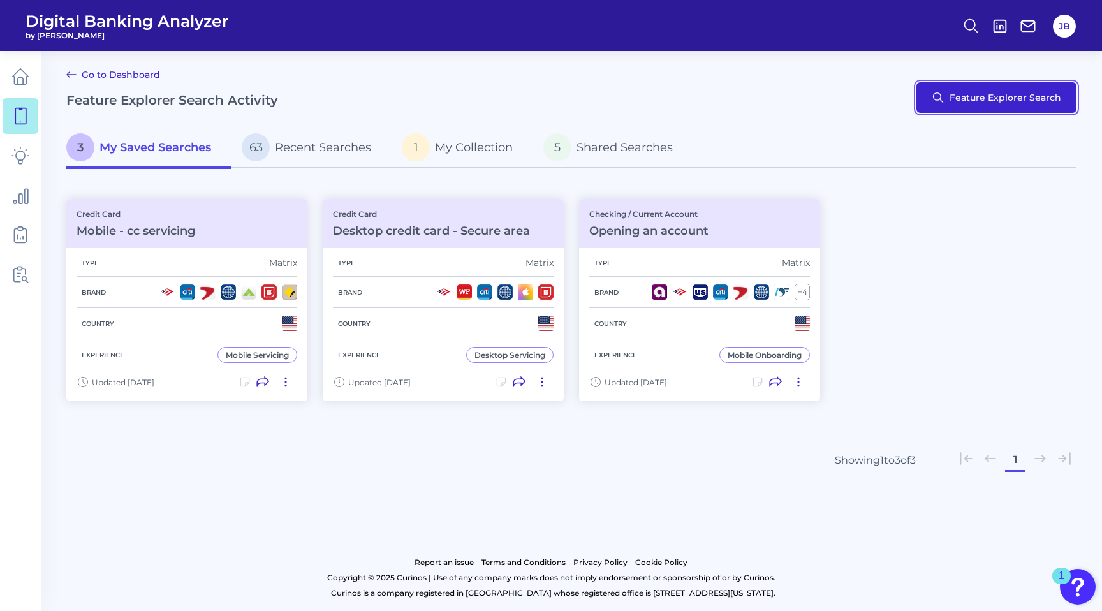
click at [994, 93] on button "Feature Explorer Search" at bounding box center [996, 97] width 160 height 31
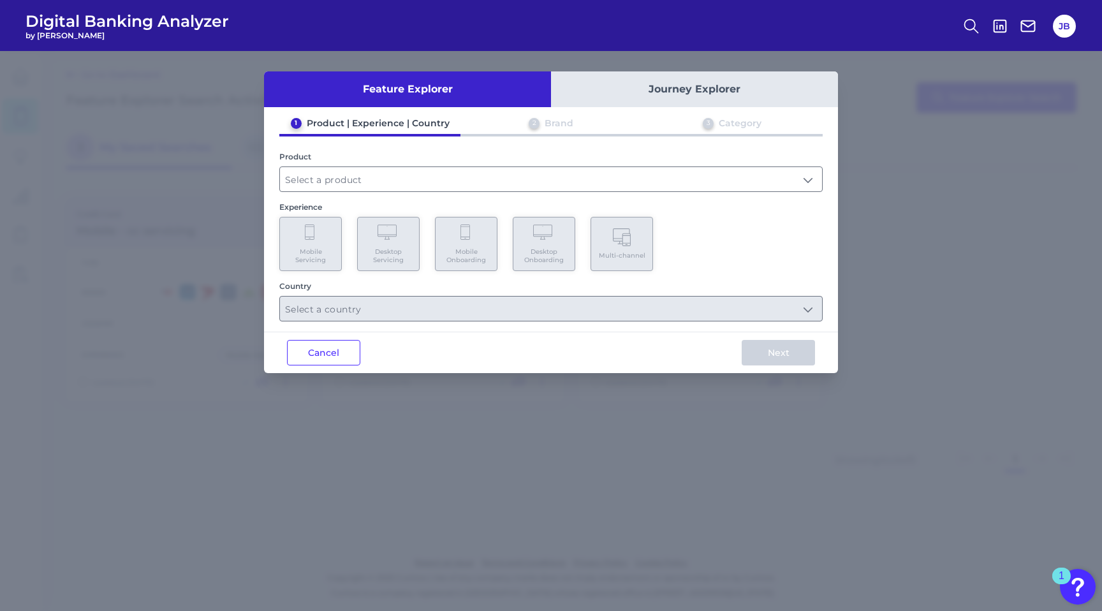
click at [432, 192] on div "1 Product | Experience | Country 2 Brand 3 Category Product Experience Mobile S…" at bounding box center [551, 219] width 574 height 204
click at [428, 177] on input "text" at bounding box center [551, 179] width 542 height 24
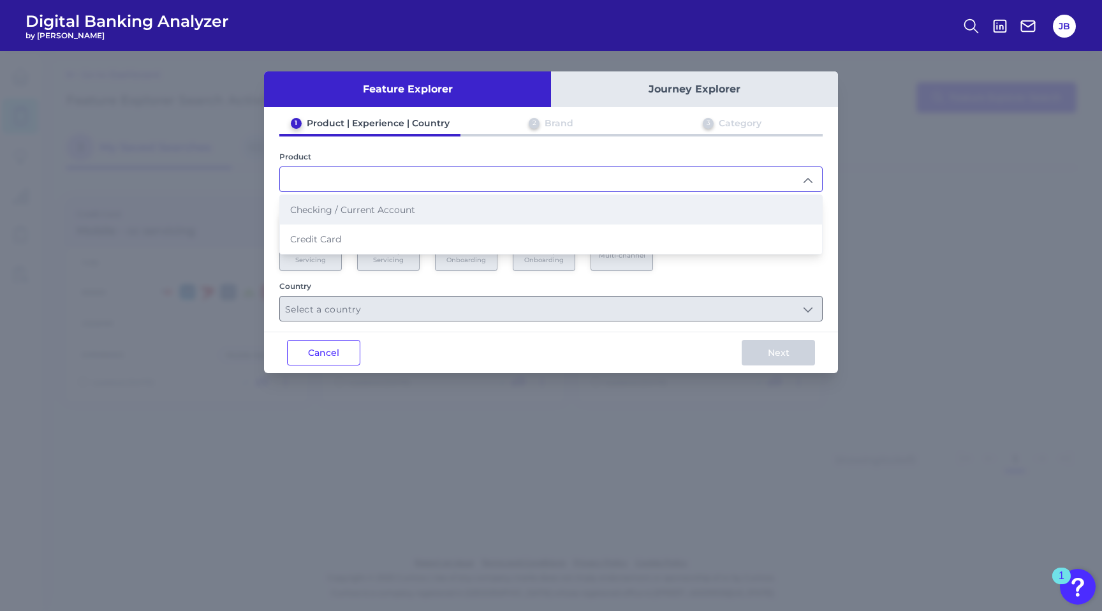
click at [383, 202] on li "Checking / Current Account" at bounding box center [551, 209] width 542 height 29
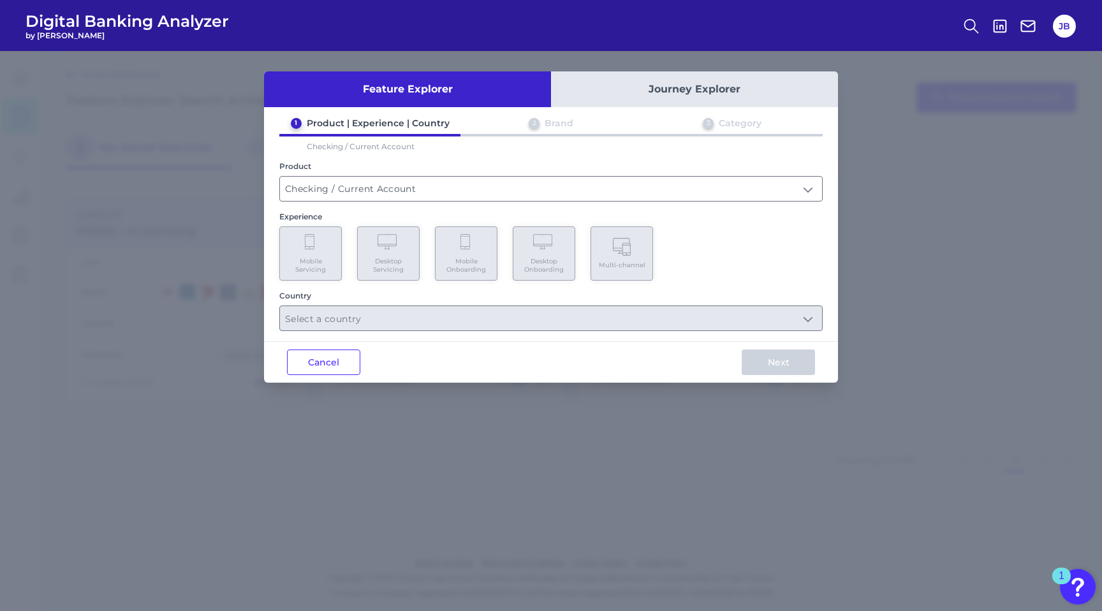
type input "Checking / Current Account"
click at [475, 259] on span "Mobile Onboarding" at bounding box center [466, 265] width 48 height 17
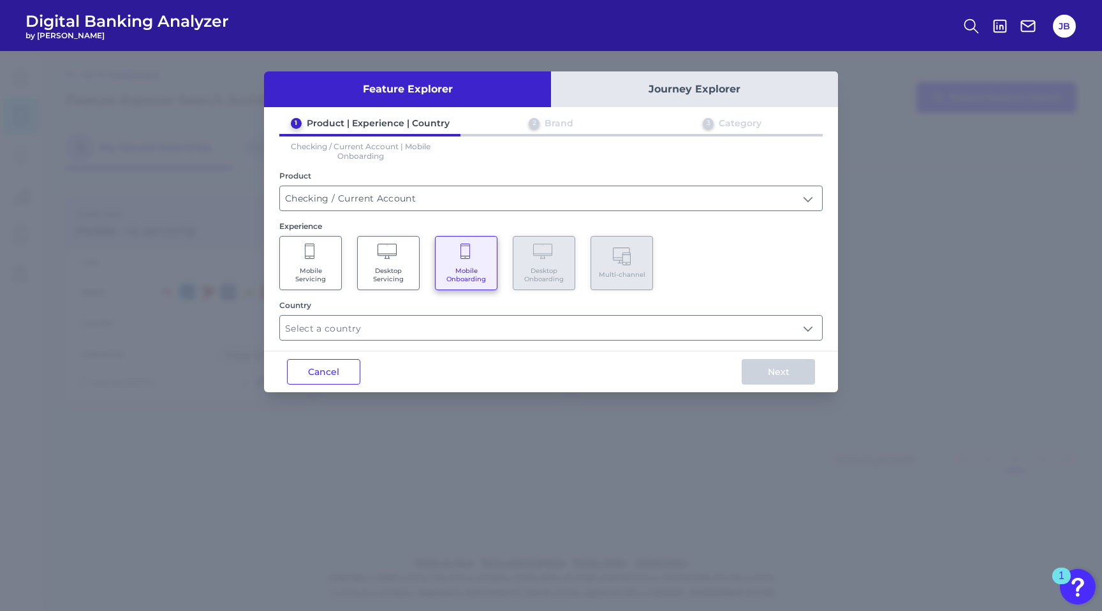
click at [472, 340] on div "Feature Explorer Journey Explorer 1 Product | Experience | Country 2 Brand 3 Ca…" at bounding box center [551, 231] width 574 height 321
click at [472, 321] on input "text" at bounding box center [551, 328] width 542 height 24
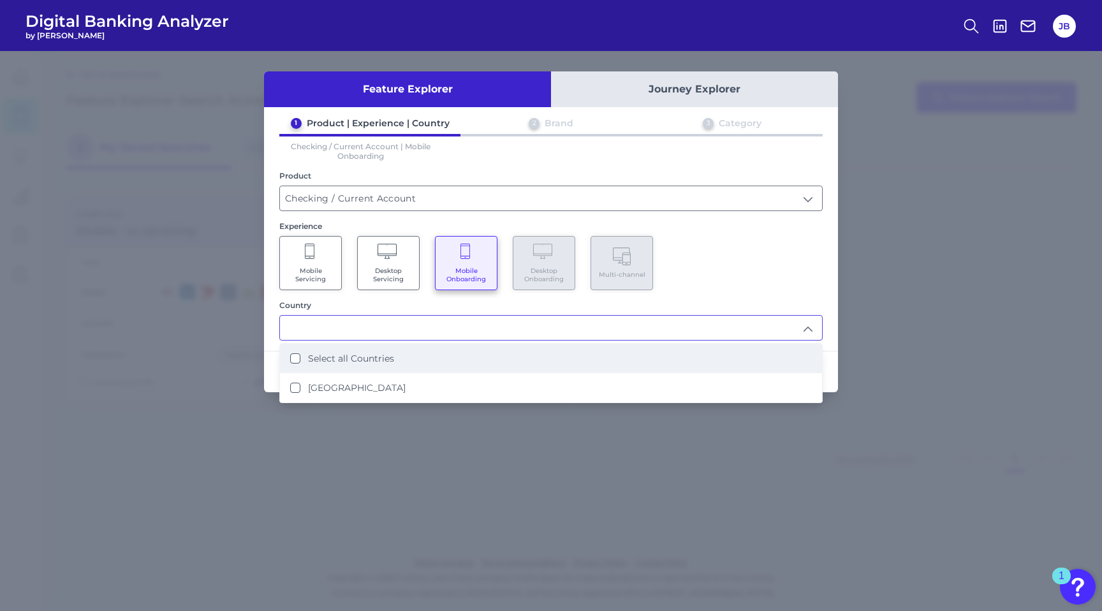
click at [295, 361] on li "Select all Countries" at bounding box center [551, 358] width 542 height 29
type input "Select all Countries"
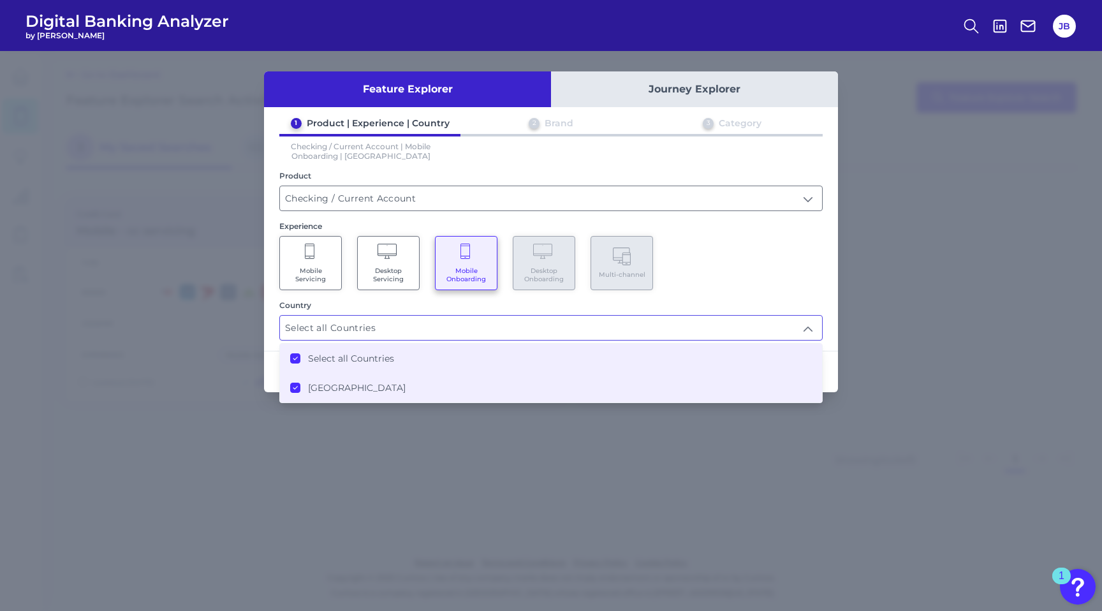
click at [833, 362] on div "Next" at bounding box center [778, 371] width 119 height 41
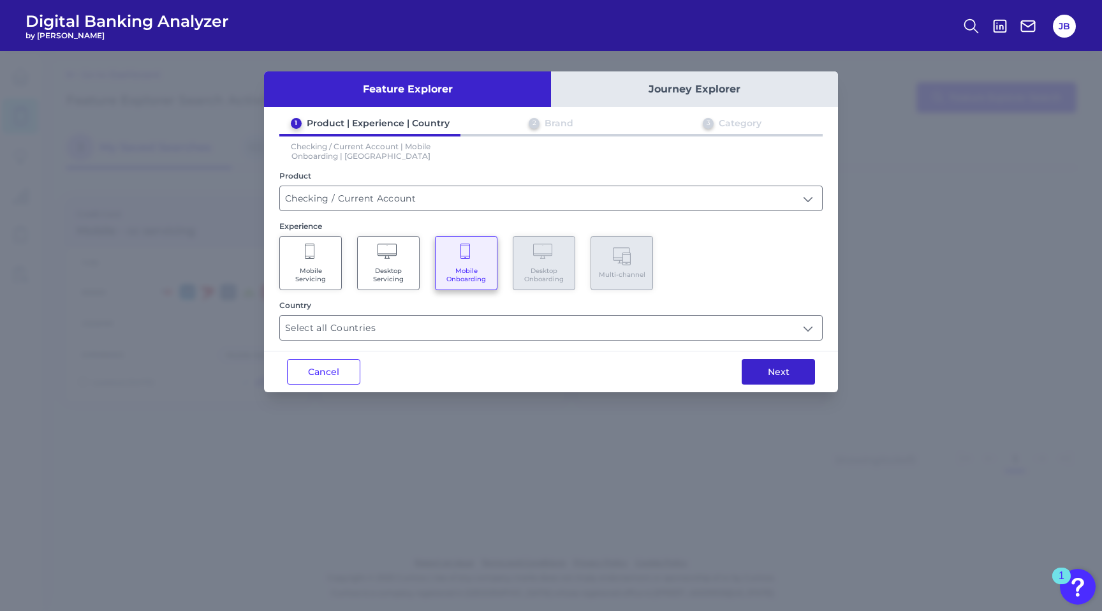
click at [802, 371] on button "Next" at bounding box center [778, 372] width 73 height 26
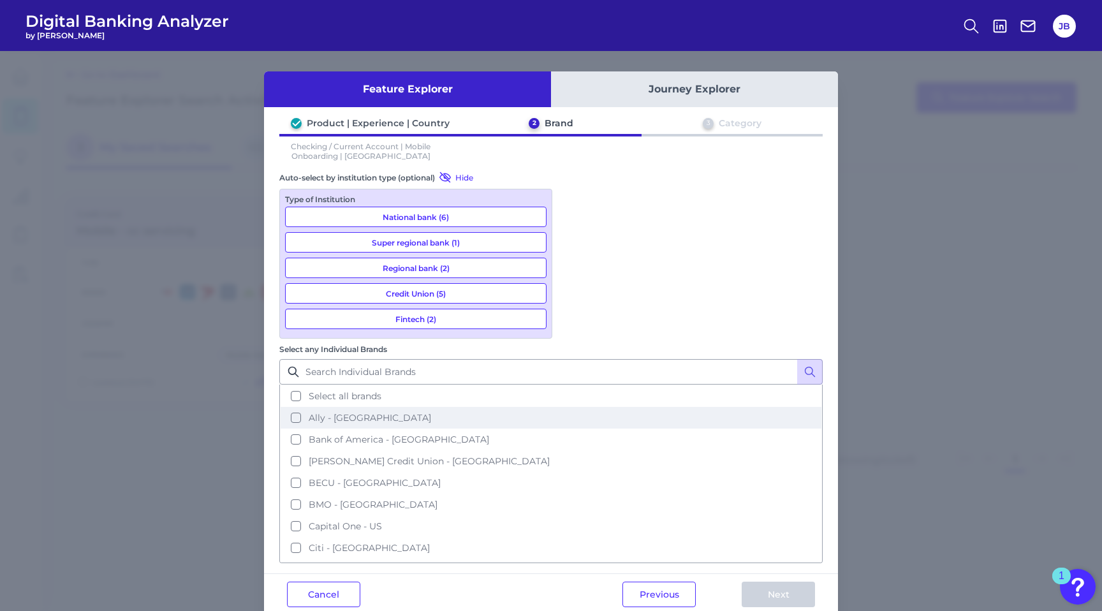
click at [572, 407] on button "Ally - [GEOGRAPHIC_DATA]" at bounding box center [551, 418] width 541 height 22
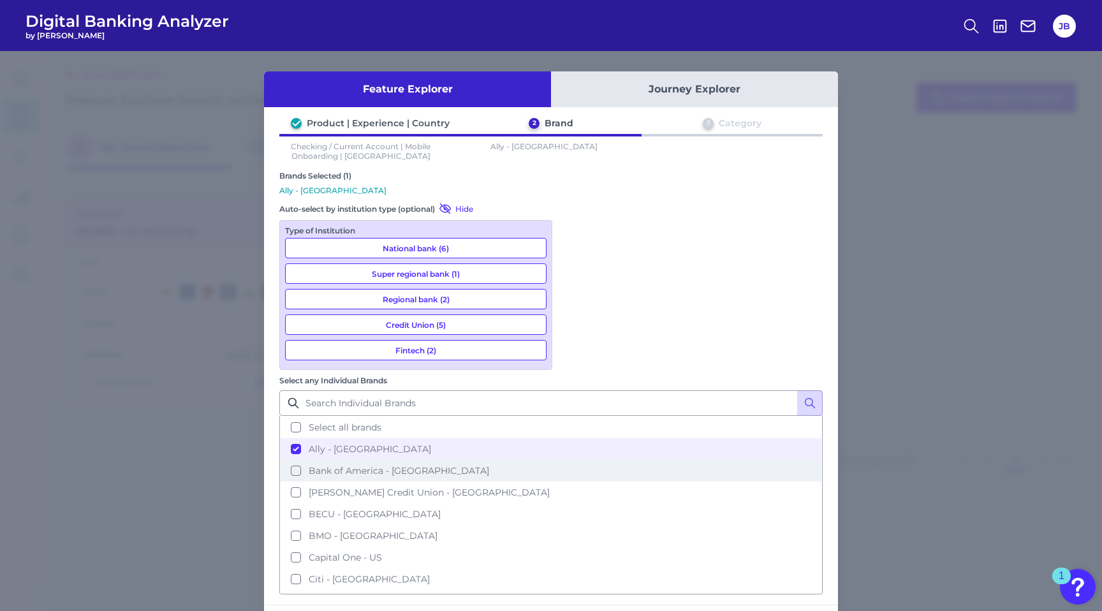
click at [571, 460] on button "Bank of America - [GEOGRAPHIC_DATA]" at bounding box center [551, 471] width 541 height 22
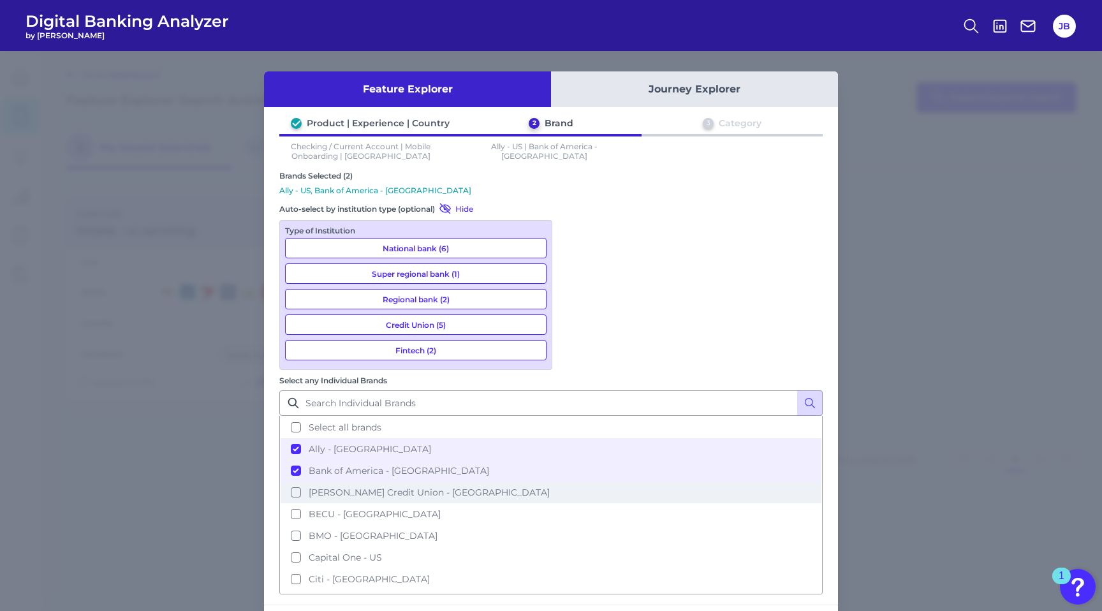
click at [572, 482] on button "[PERSON_NAME] Credit Union - [GEOGRAPHIC_DATA]" at bounding box center [551, 493] width 541 height 22
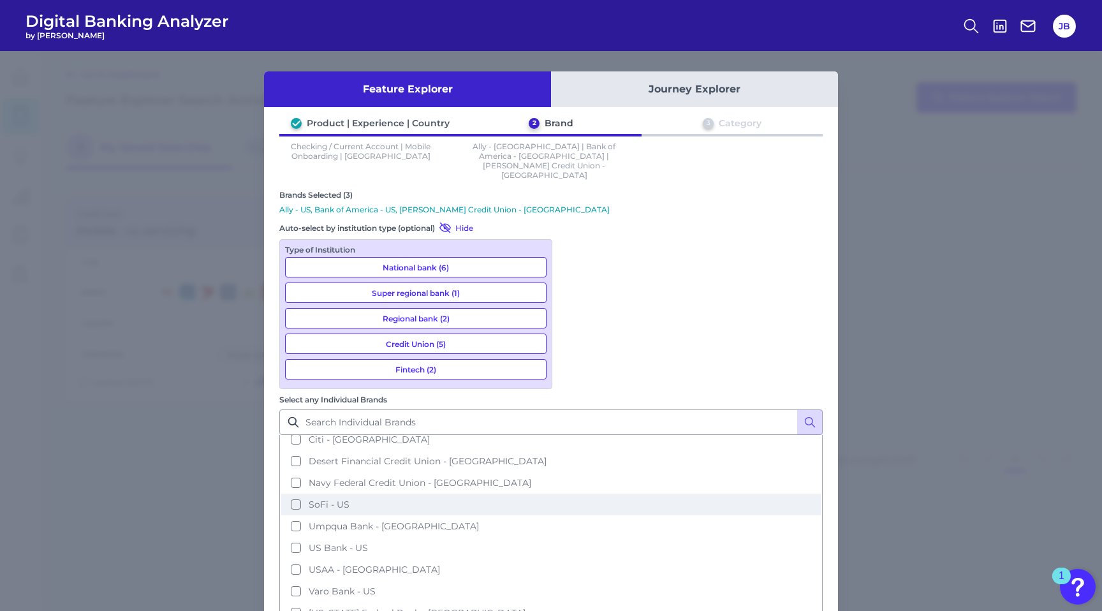
scroll to position [167, 0]
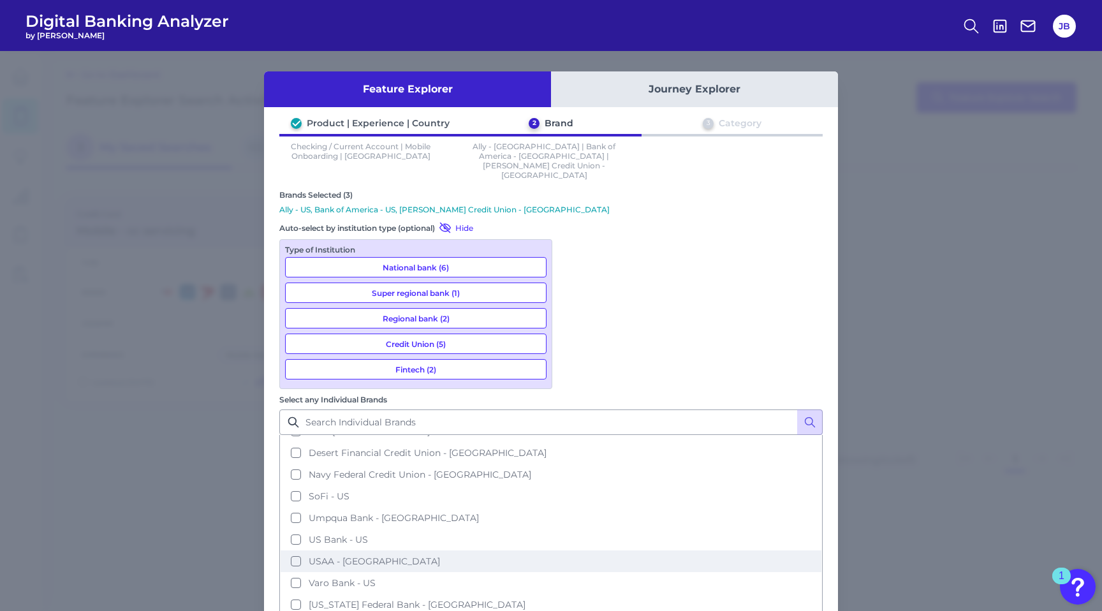
click at [573, 550] on button "USAA - [GEOGRAPHIC_DATA]" at bounding box center [551, 561] width 541 height 22
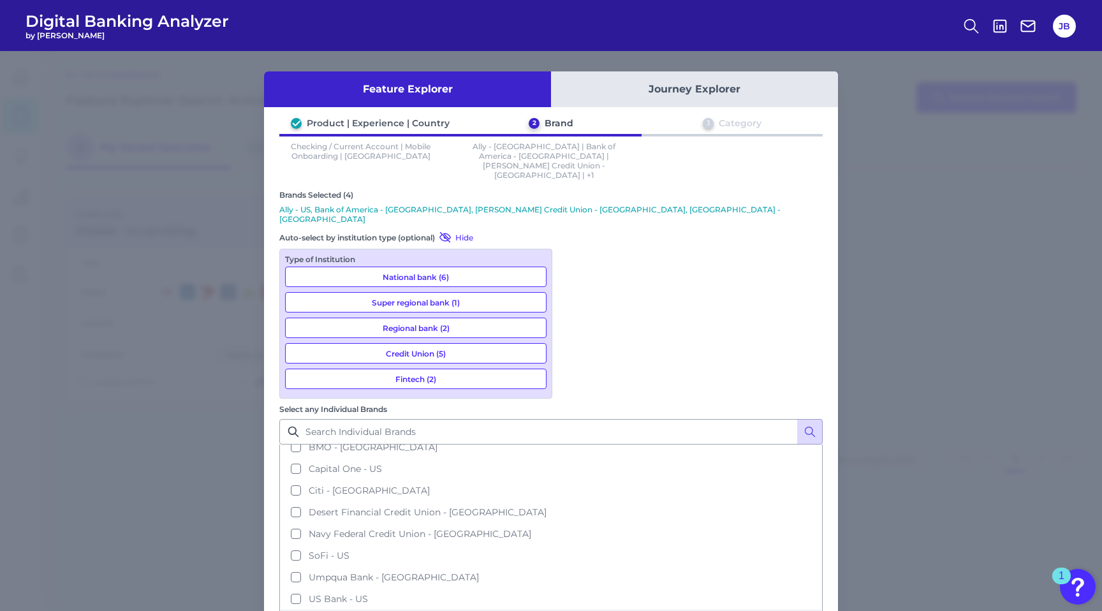
scroll to position [0, 0]
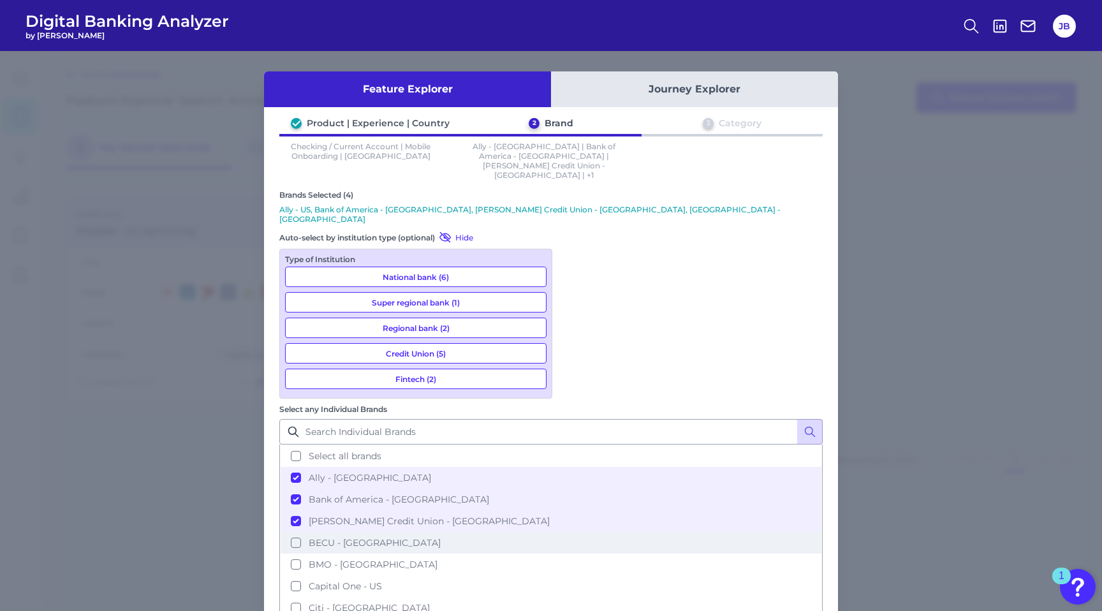
click at [578, 532] on button "BECU - [GEOGRAPHIC_DATA]" at bounding box center [551, 543] width 541 height 22
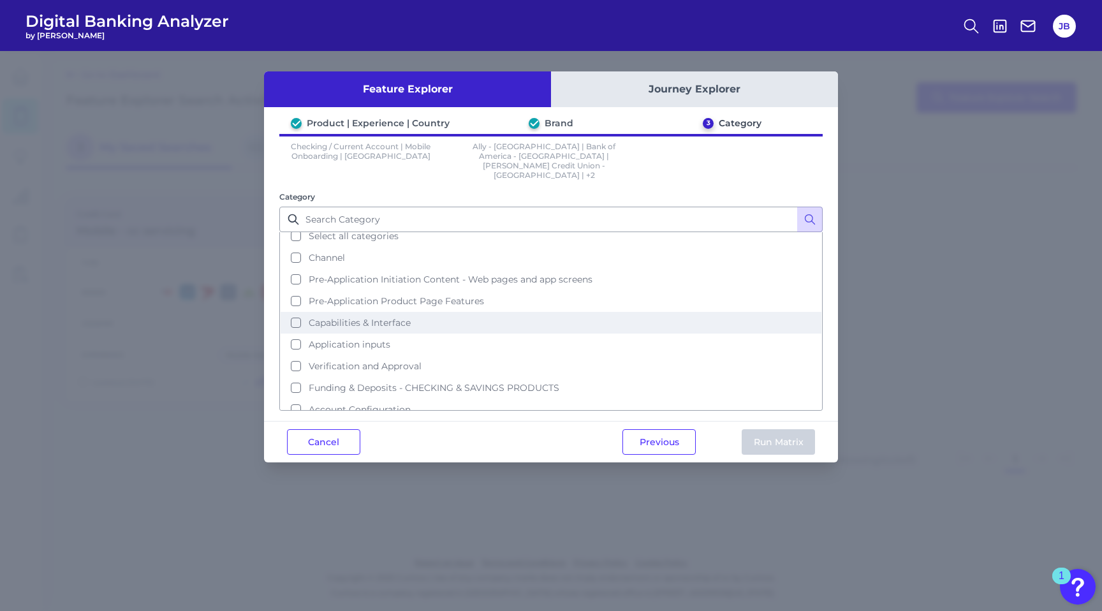
scroll to position [15, 0]
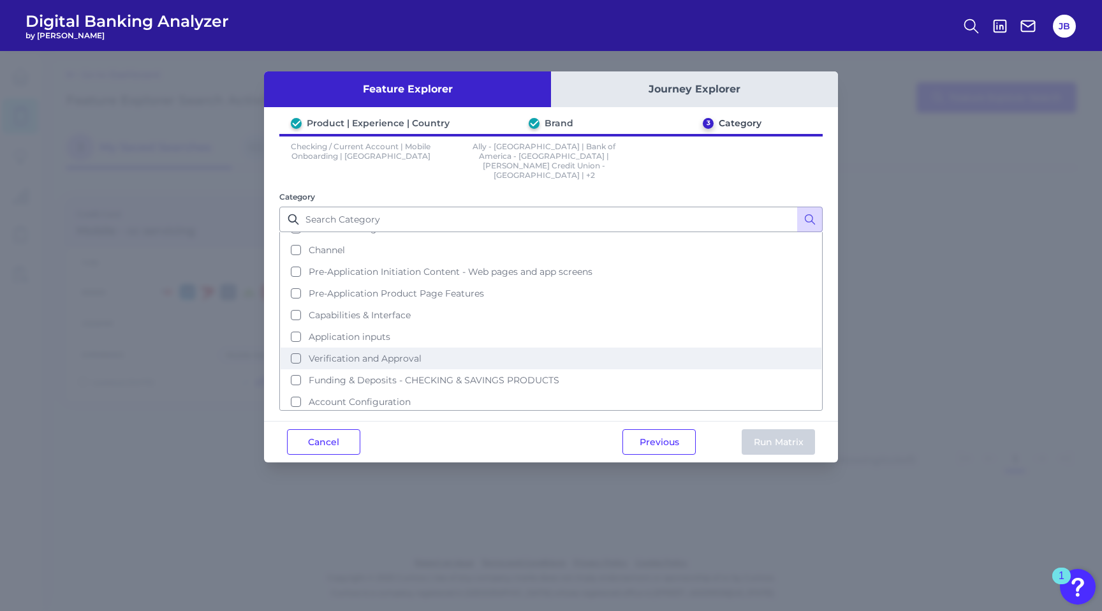
click at [298, 348] on button "Verification and Approval" at bounding box center [551, 359] width 541 height 22
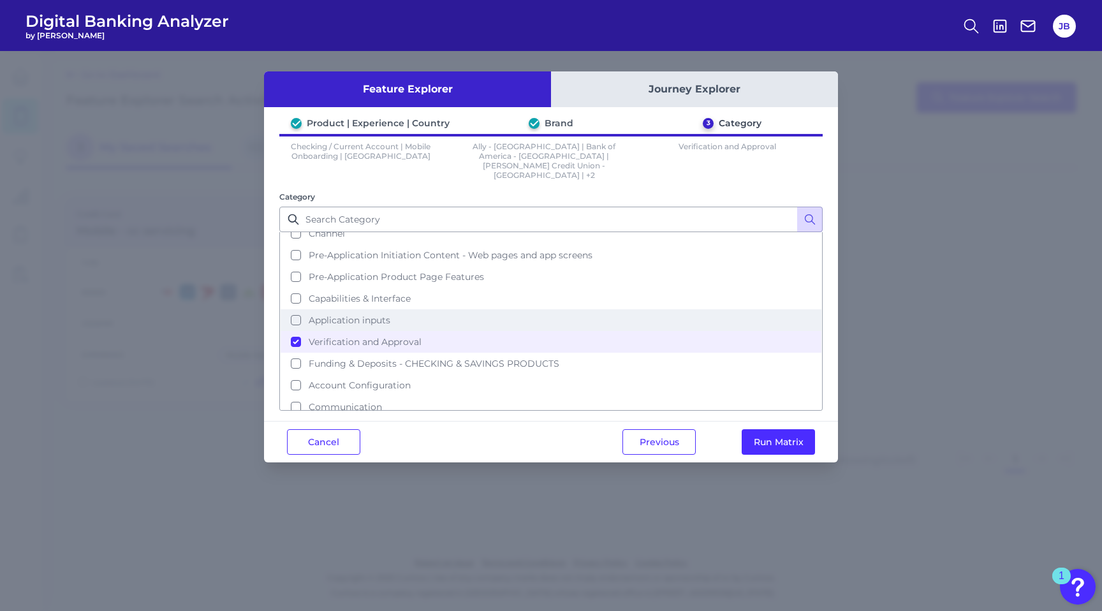
scroll to position [34, 0]
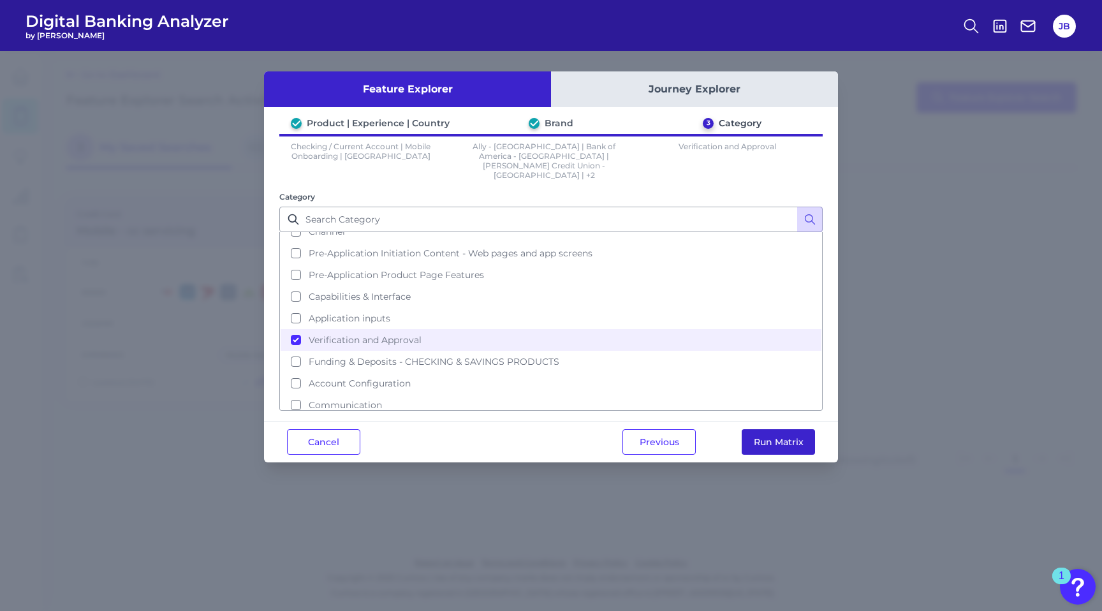
click at [786, 429] on button "Run Matrix" at bounding box center [778, 442] width 73 height 26
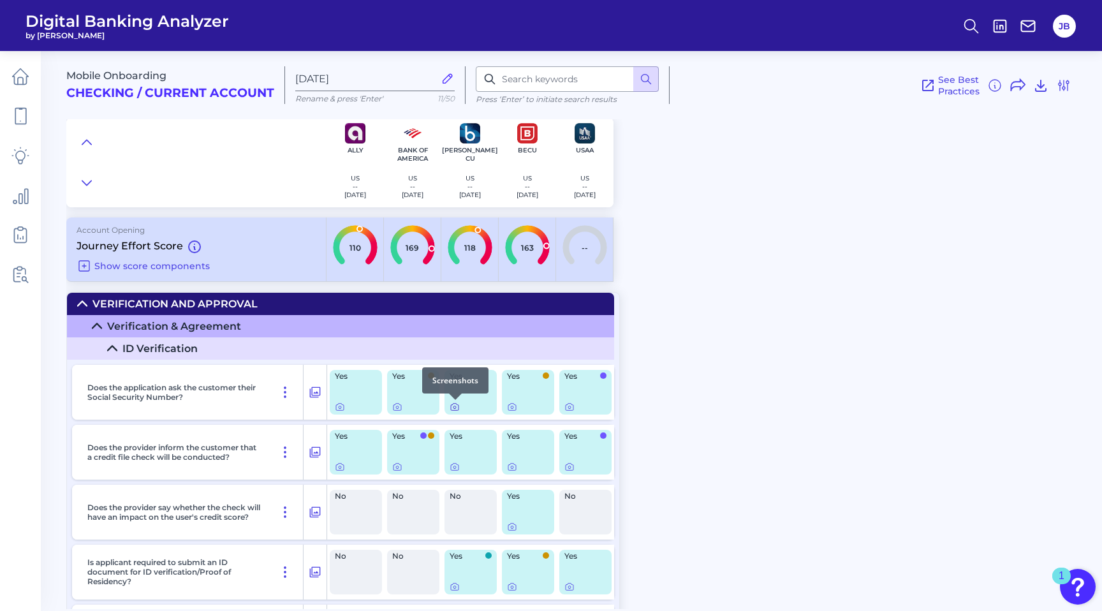
click at [457, 407] on icon at bounding box center [455, 407] width 10 height 10
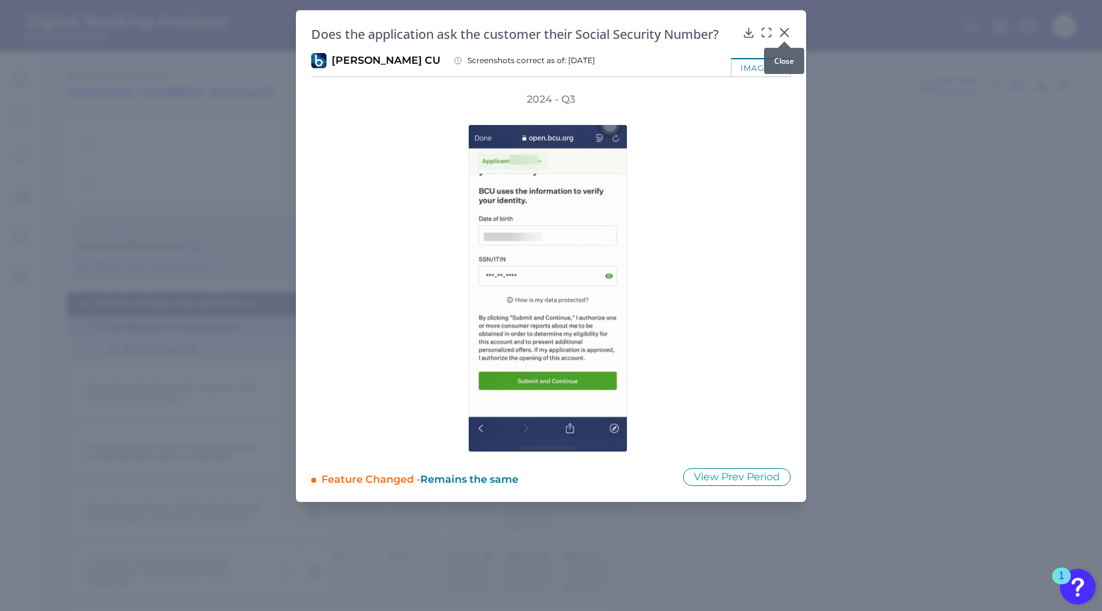
click at [784, 33] on icon at bounding box center [785, 33] width 8 height 8
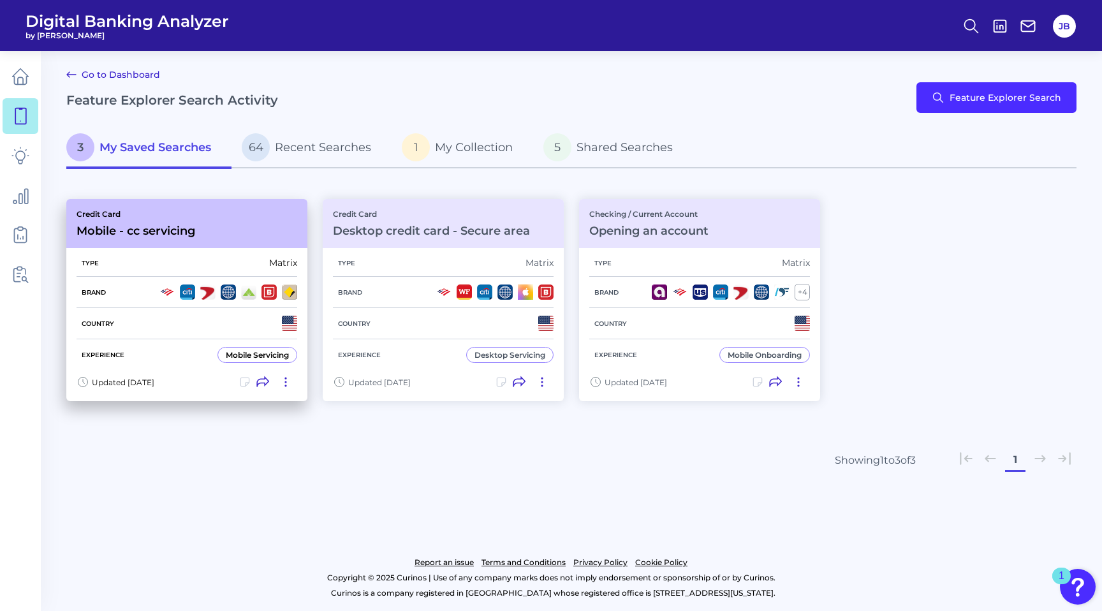
click at [280, 376] on icon at bounding box center [285, 382] width 13 height 13
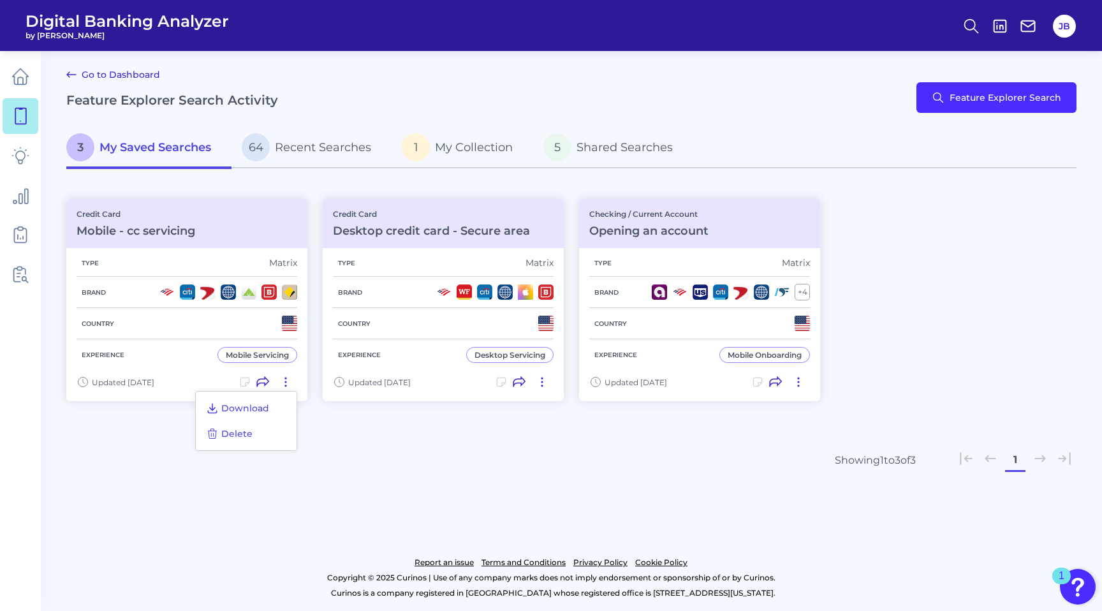
click at [317, 471] on main "Go to Dashboard Feature Explorer Search Activity Feature Explorer Search 3 My S…" at bounding box center [551, 305] width 1102 height 611
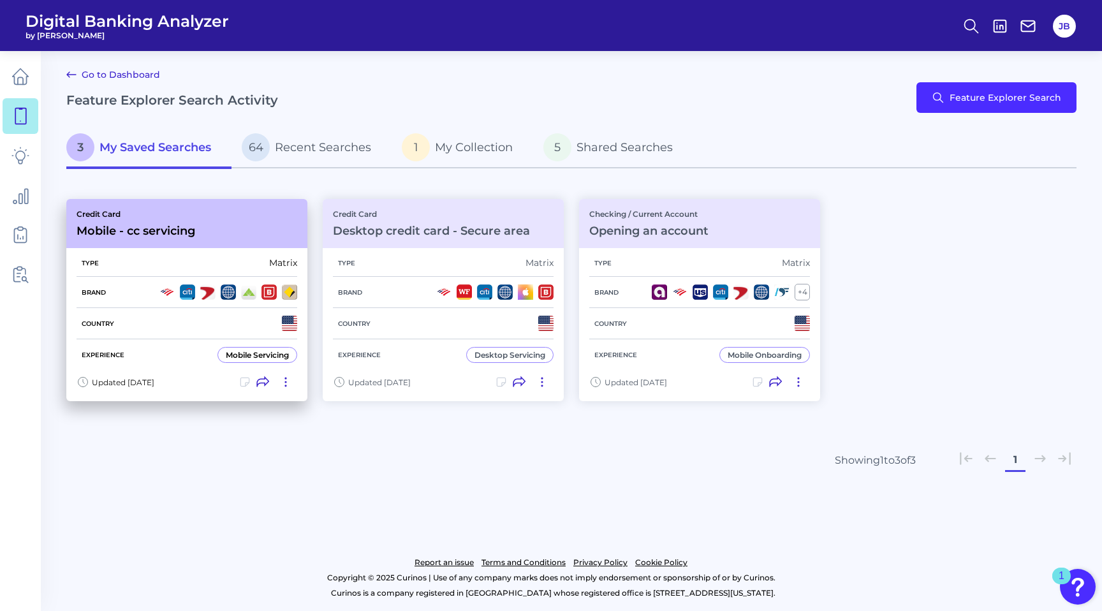
click at [154, 378] on span "Updated [DATE]" at bounding box center [123, 383] width 63 height 10
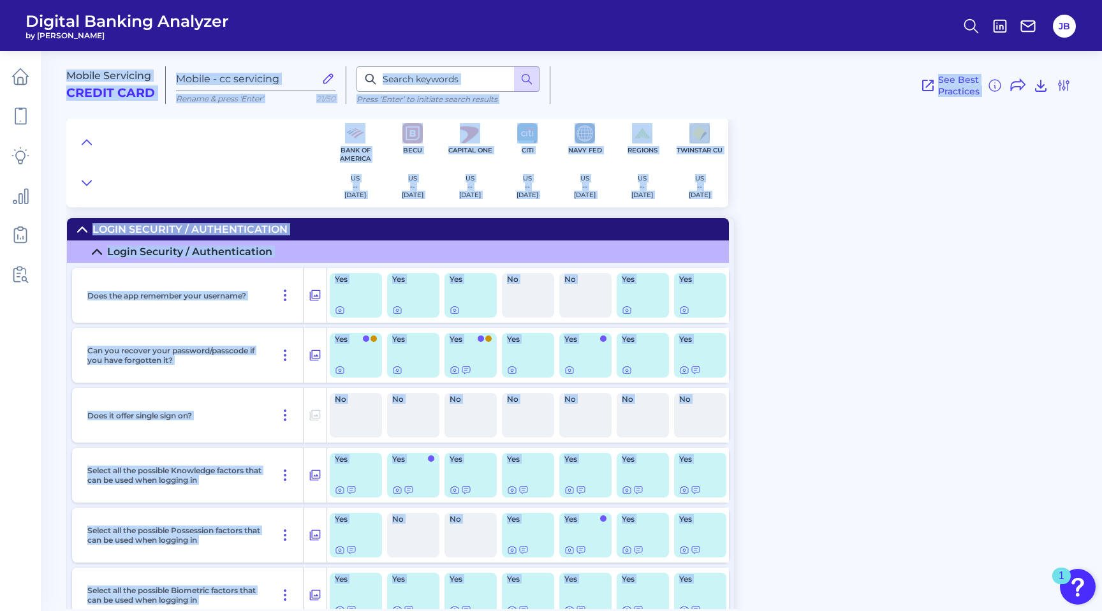
click at [915, 339] on div "Mobile Servicing Credit Card Mobile - cc servicing Rename & press 'Enter' 21/50…" at bounding box center [584, 325] width 1036 height 568
